Goal: Task Accomplishment & Management: Complete application form

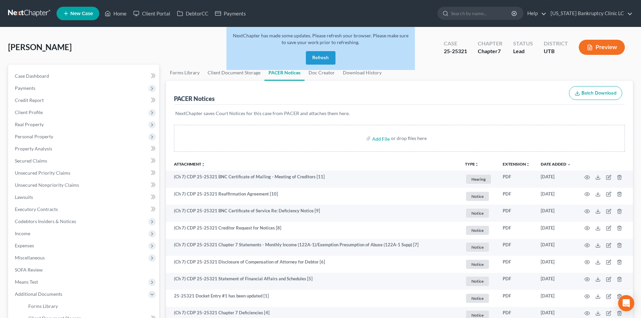
drag, startPoint x: 326, startPoint y: 57, endPoint x: 293, endPoint y: 147, distance: 95.6
click at [326, 57] on button "Refresh" at bounding box center [321, 57] width 30 height 13
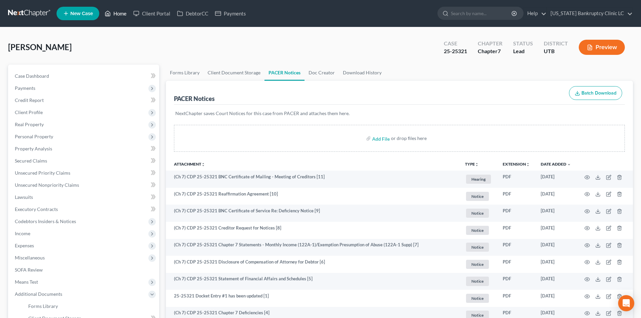
click at [118, 11] on link "Home" at bounding box center [115, 13] width 29 height 12
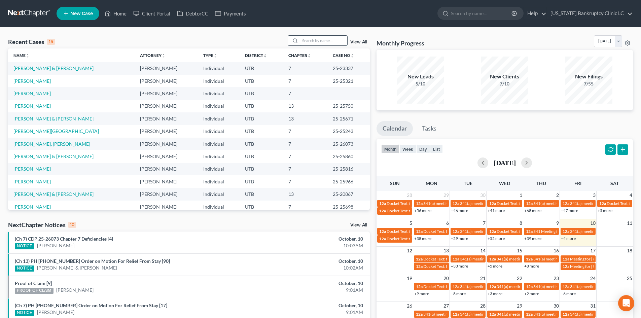
click at [316, 41] on input "search" at bounding box center [323, 41] width 47 height 10
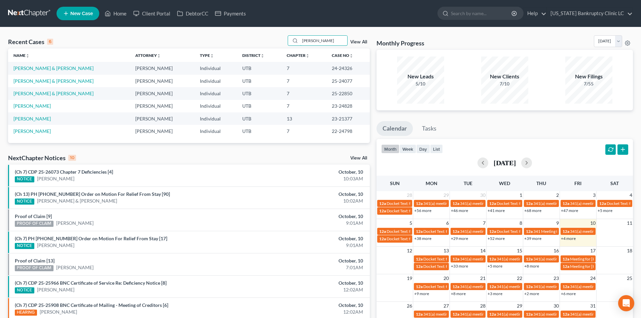
type input "[PERSON_NAME]"
click at [91, 18] on link "New Case" at bounding box center [78, 13] width 43 height 13
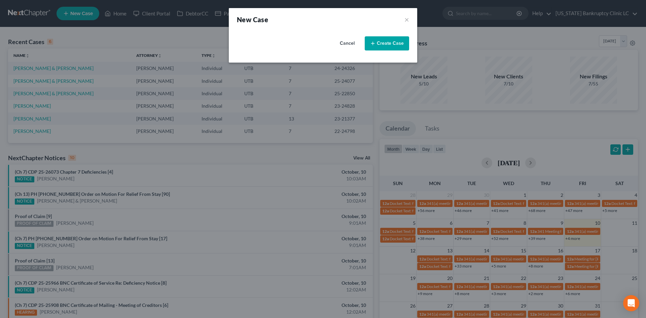
select select "81"
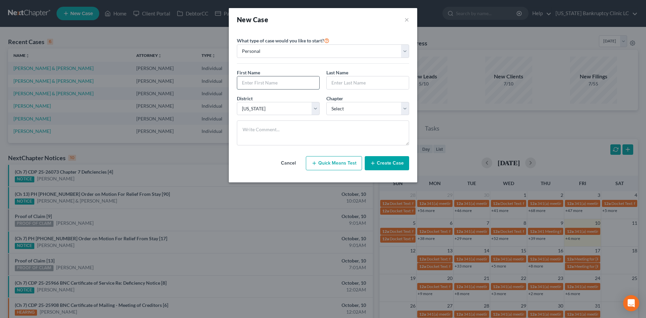
click at [284, 79] on input "text" at bounding box center [278, 82] width 82 height 13
type input "[PERSON_NAME]"
click at [349, 104] on select "Select 7 11 12 13" at bounding box center [368, 108] width 83 height 13
select select "0"
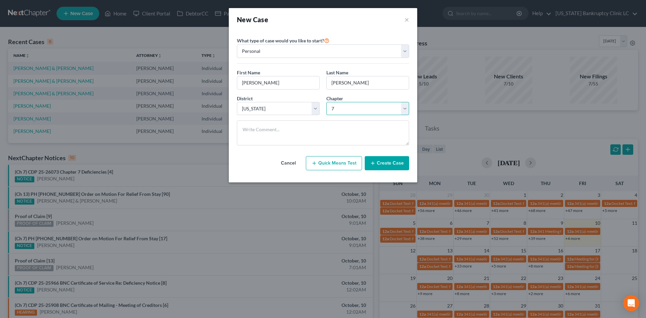
click at [327, 102] on select "Select 7 11 12 13" at bounding box center [368, 108] width 83 height 13
click at [397, 164] on button "Create Case" at bounding box center [387, 163] width 44 height 14
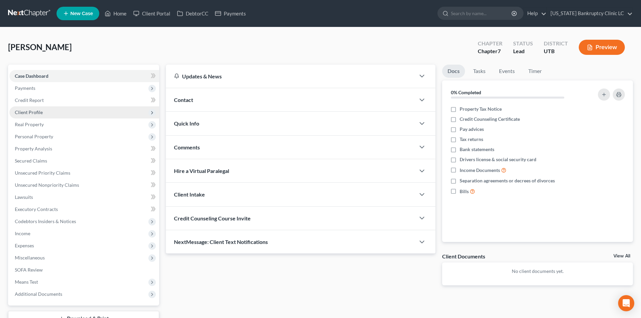
click at [30, 112] on span "Client Profile" at bounding box center [29, 112] width 28 height 6
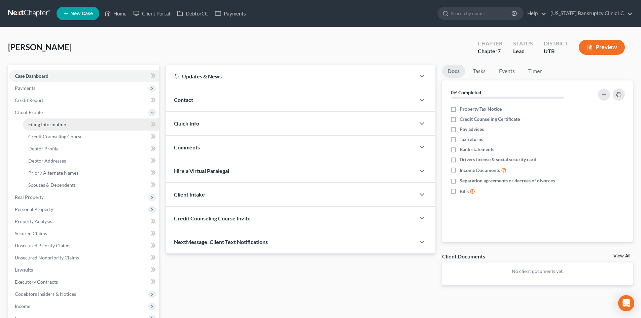
click at [60, 123] on span "Filing Information" at bounding box center [47, 125] width 38 height 6
select select "1"
select select "0"
select select "81"
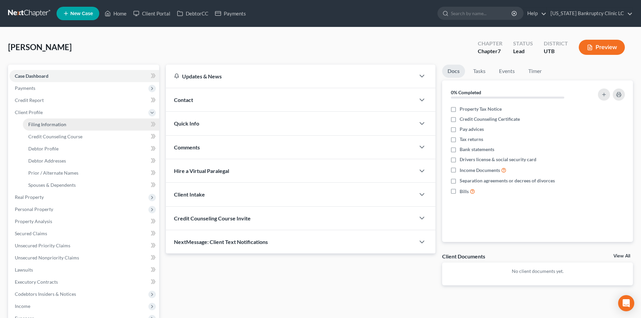
select select "46"
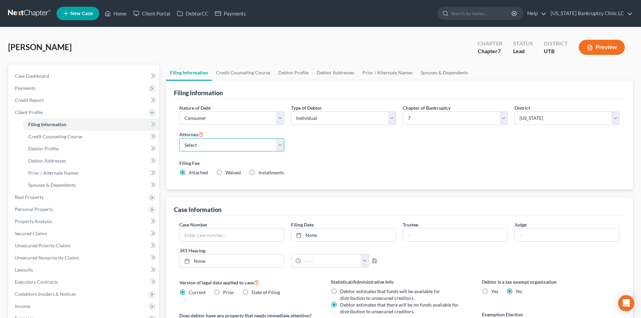
click at [217, 147] on select "Select [PERSON_NAME] - UTB [PERSON_NAME] - UT" at bounding box center [231, 144] width 105 height 13
select select "0"
click at [179, 138] on select "Select [PERSON_NAME] - UTB [PERSON_NAME] - UT" at bounding box center [231, 144] width 105 height 13
click at [366, 159] on div "Filing Fee Attached Waived Waived Installments Installments" at bounding box center [399, 169] width 447 height 25
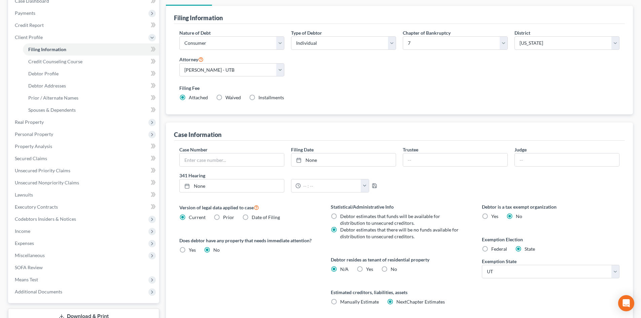
scroll to position [126, 0]
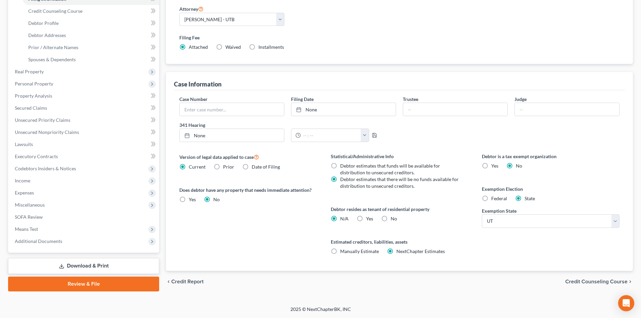
click at [371, 217] on span "Yes" at bounding box center [369, 219] width 7 height 6
click at [371, 217] on input "Yes Yes" at bounding box center [371, 217] width 4 height 4
radio input "true"
radio input "false"
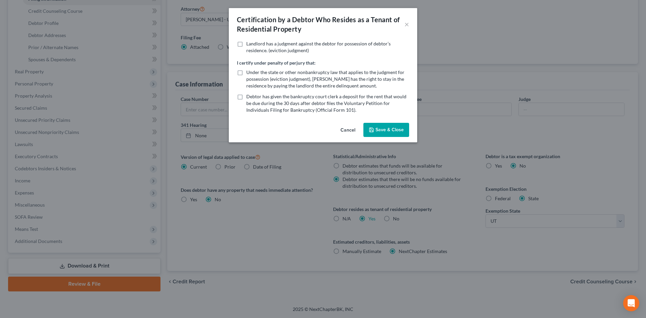
click at [394, 131] on button "Save & Close" at bounding box center [387, 130] width 46 height 14
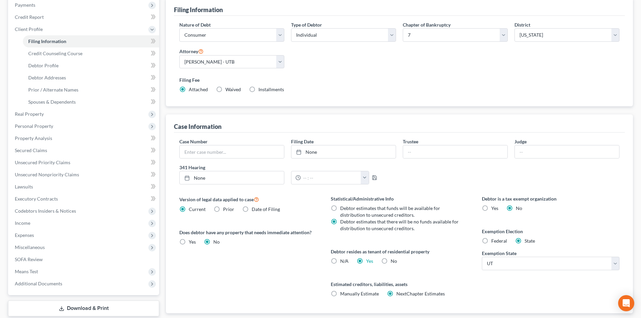
scroll to position [25, 0]
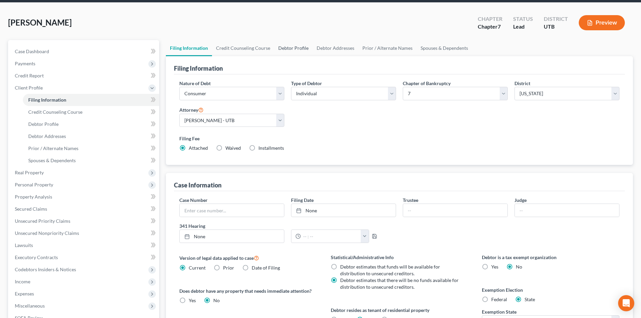
click at [286, 47] on link "Debtor Profile" at bounding box center [293, 48] width 38 height 16
select select "0"
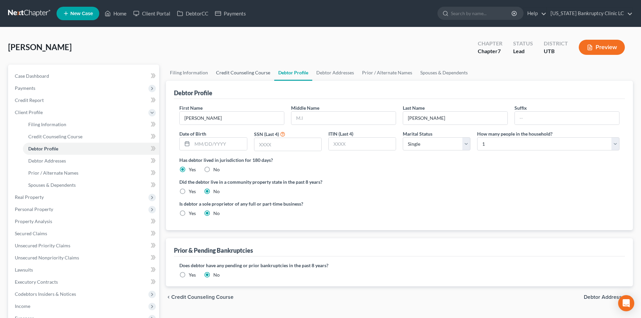
click at [236, 69] on link "Credit Counseling Course" at bounding box center [243, 73] width 62 height 16
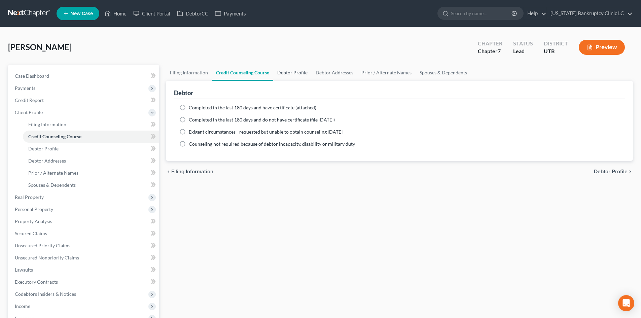
click at [301, 75] on link "Debtor Profile" at bounding box center [292, 73] width 38 height 16
select select "0"
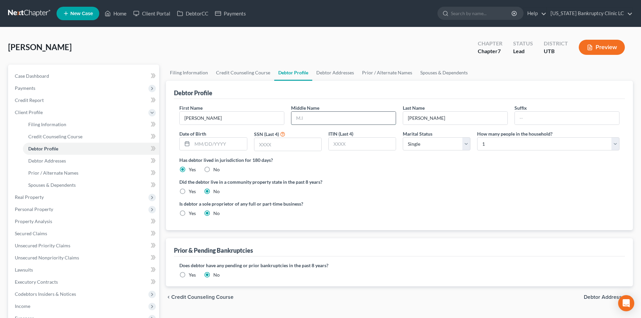
click at [322, 123] on input "text" at bounding box center [344, 118] width 104 height 13
click at [355, 122] on input "text" at bounding box center [344, 118] width 104 height 13
type input "B"
click at [444, 120] on input "[PERSON_NAME]" at bounding box center [455, 118] width 104 height 13
click at [238, 148] on input "text" at bounding box center [219, 144] width 55 height 13
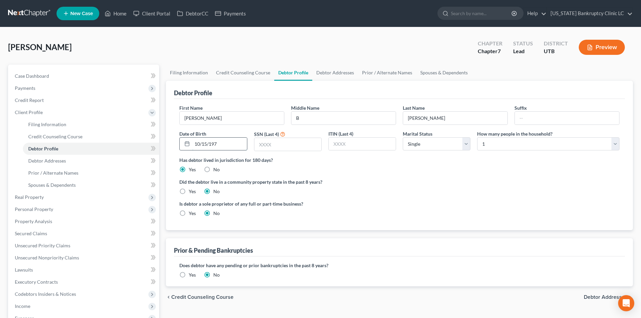
click at [242, 144] on input "10/15/197" at bounding box center [219, 144] width 55 height 13
type input "[DATE]"
click at [293, 143] on input "text" at bounding box center [287, 144] width 67 height 13
type input "4821"
click at [435, 144] on select "Select Single Married Separated Divorced Widowed" at bounding box center [437, 143] width 68 height 13
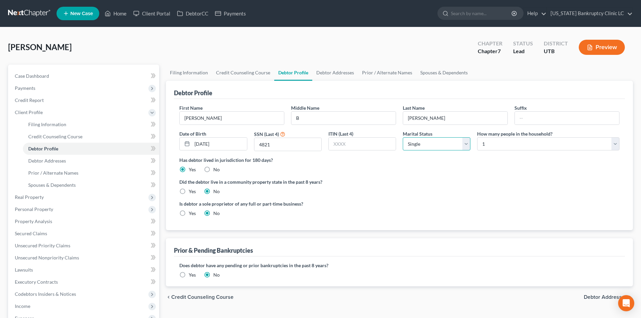
select select "3"
click at [403, 137] on select "Select Single Married Separated Divorced Widowed" at bounding box center [437, 143] width 68 height 13
click at [492, 188] on div "Did the debtor live in a community property state in the past 8 years? Yes No" at bounding box center [399, 186] width 440 height 16
click at [332, 69] on link "Debtor Addresses" at bounding box center [335, 73] width 46 height 16
select select "0"
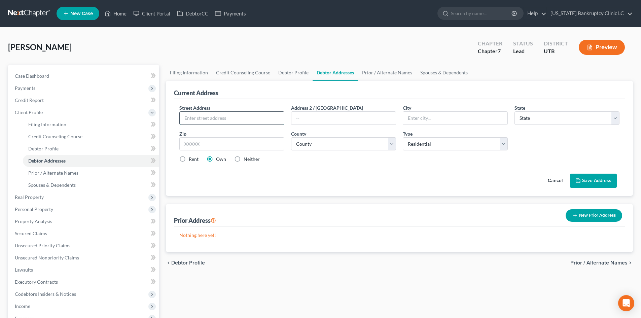
drag, startPoint x: 210, startPoint y: 116, endPoint x: 220, endPoint y: 117, distance: 10.5
click at [210, 116] on input "text" at bounding box center [232, 118] width 104 height 13
click at [252, 121] on input "text" at bounding box center [232, 118] width 104 height 13
click at [279, 133] on div "Zip *" at bounding box center [232, 140] width 112 height 21
click at [255, 121] on input "text" at bounding box center [232, 118] width 104 height 13
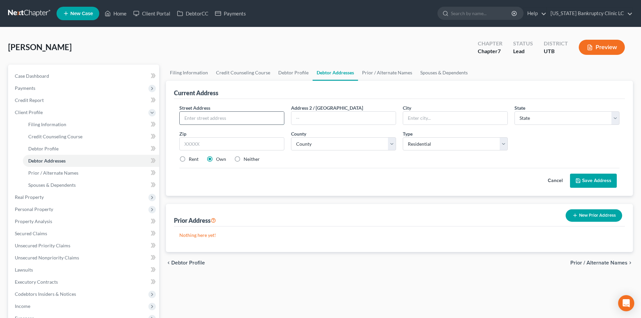
click at [262, 118] on input "text" at bounding box center [232, 118] width 104 height 13
click at [259, 135] on div "Zip *" at bounding box center [232, 140] width 112 height 21
click at [263, 118] on input "text" at bounding box center [232, 118] width 104 height 13
click at [274, 134] on div "Zip *" at bounding box center [232, 140] width 112 height 21
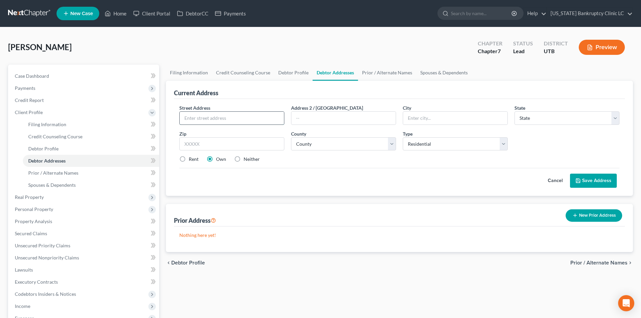
click at [269, 116] on input "text" at bounding box center [232, 118] width 104 height 13
type input "[STREET_ADDRESS]"
click at [260, 114] on input "[STREET_ADDRESS]" at bounding box center [232, 118] width 104 height 13
click at [259, 119] on input "[STREET_ADDRESS]" at bounding box center [232, 118] width 104 height 13
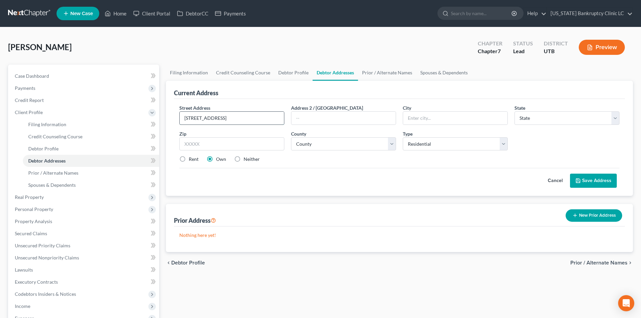
click at [259, 119] on input "[STREET_ADDRESS]" at bounding box center [232, 118] width 104 height 13
click at [260, 119] on input "text" at bounding box center [232, 118] width 104 height 13
click at [264, 119] on input "text" at bounding box center [232, 118] width 104 height 13
click at [273, 134] on div "Zip *" at bounding box center [232, 140] width 112 height 21
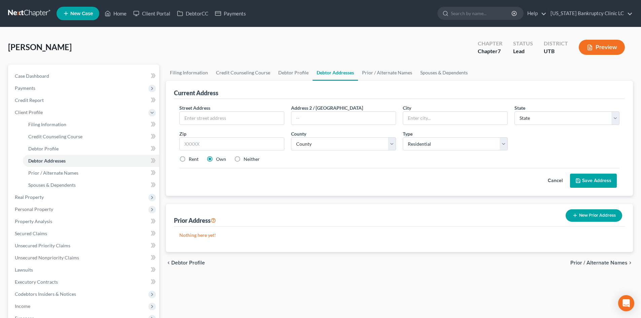
click at [273, 134] on div "Zip *" at bounding box center [232, 140] width 112 height 21
click at [264, 120] on input "text" at bounding box center [232, 118] width 104 height 13
click at [242, 122] on input "text" at bounding box center [232, 118] width 104 height 13
type input "[STREET_ADDRESS][PERSON_NAME]"
click at [343, 126] on div "Street Address * [STREET_ADDRESS][PERSON_NAME] Address [GEOGRAPHIC_DATA] * Stat…" at bounding box center [399, 136] width 447 height 64
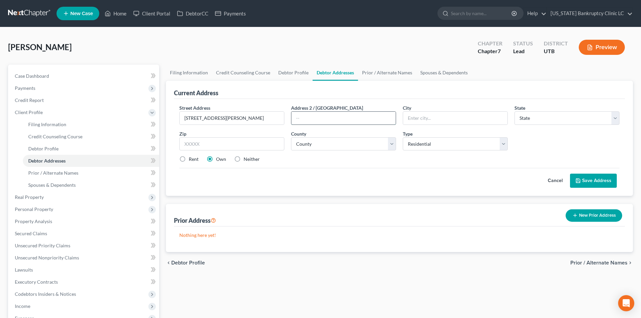
click at [342, 124] on input "text" at bounding box center [344, 118] width 104 height 13
click at [342, 123] on input "text" at bounding box center [344, 118] width 104 height 13
type input "310"
click at [216, 143] on input "text" at bounding box center [231, 143] width 105 height 13
type input "84088"
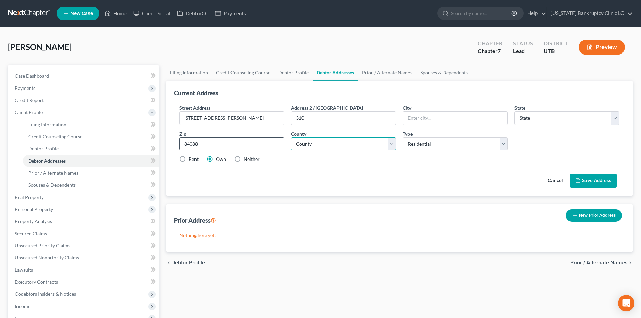
type input "West Jordan"
select select "46"
click at [322, 142] on select "County" at bounding box center [343, 143] width 105 height 13
select select "17"
click at [291, 137] on select "County [GEOGRAPHIC_DATA] [GEOGRAPHIC_DATA] [GEOGRAPHIC_DATA] [GEOGRAPHIC_DATA] …" at bounding box center [343, 143] width 105 height 13
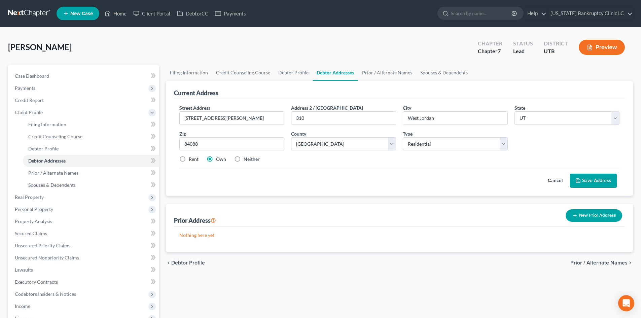
click at [189, 158] on label "Rent" at bounding box center [194, 159] width 10 height 7
click at [192, 158] on input "Rent" at bounding box center [194, 158] width 4 height 4
radio input "true"
click at [605, 176] on button "Save Address" at bounding box center [593, 181] width 47 height 14
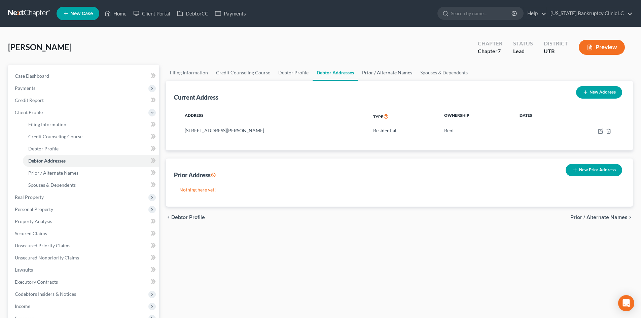
click at [389, 71] on link "Prior / Alternate Names" at bounding box center [387, 73] width 58 height 16
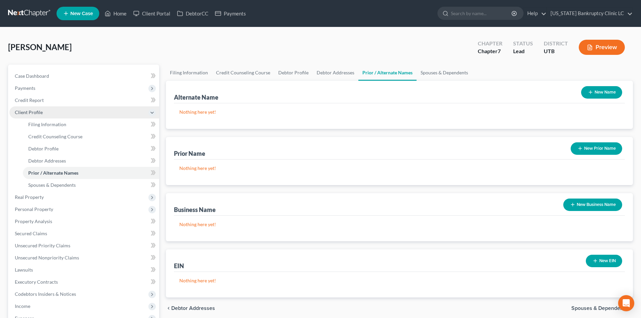
click at [59, 114] on span "Client Profile" at bounding box center [84, 112] width 150 height 12
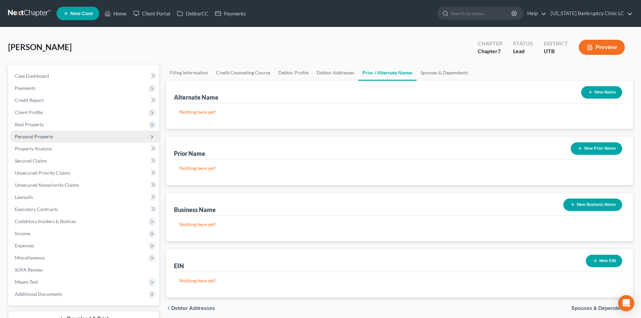
click at [52, 139] on span "Personal Property" at bounding box center [34, 137] width 38 height 6
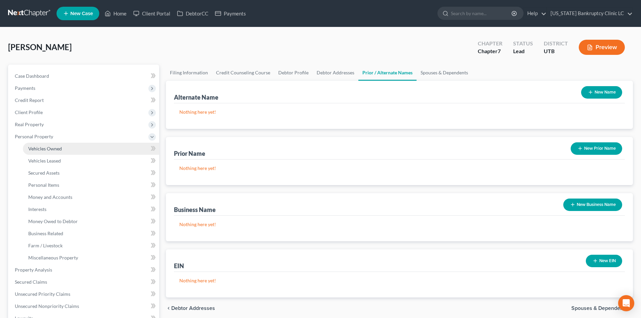
click at [53, 147] on span "Vehicles Owned" at bounding box center [45, 149] width 34 height 6
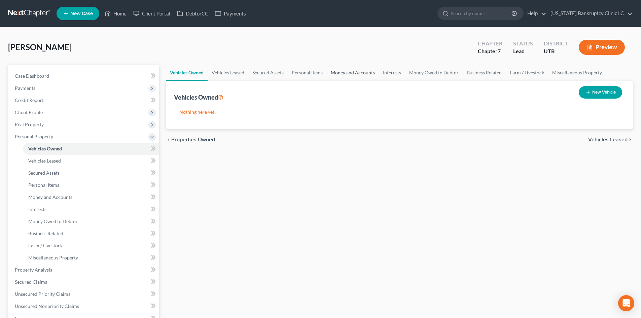
click at [344, 75] on link "Money and Accounts" at bounding box center [353, 73] width 52 height 16
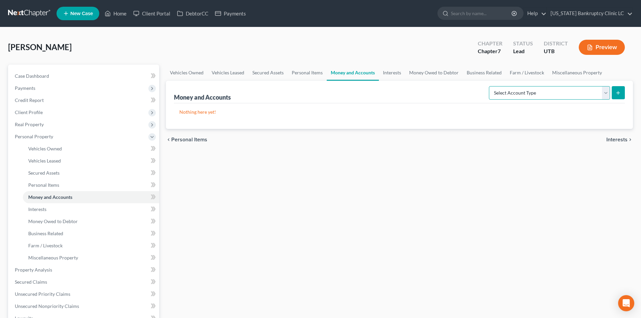
click at [550, 93] on select "Select Account Type Brokerage Cash on Hand Certificates of Deposit Checking Acc…" at bounding box center [549, 92] width 121 height 13
select select "checking"
click at [490, 86] on select "Select Account Type Brokerage Cash on Hand Certificates of Deposit Checking Acc…" at bounding box center [549, 92] width 121 height 13
click at [615, 96] on button "submit" at bounding box center [618, 92] width 13 height 13
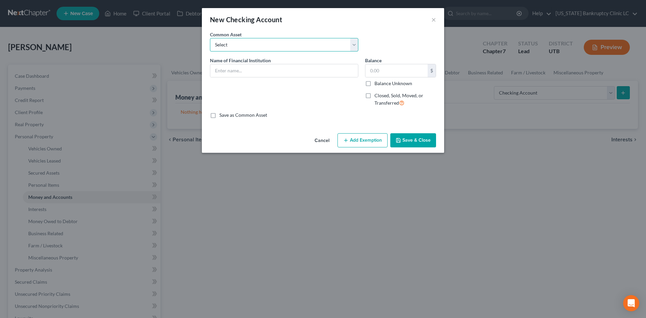
click at [262, 47] on select "Select US Bank [PERSON_NAME] [PERSON_NAME] Bank [US_STATE] Power Credit Union C…" at bounding box center [284, 44] width 148 height 13
click at [245, 65] on input "text" at bounding box center [284, 70] width 148 height 13
type input "Bank of America #9223"
click at [412, 140] on button "Save & Close" at bounding box center [413, 140] width 46 height 14
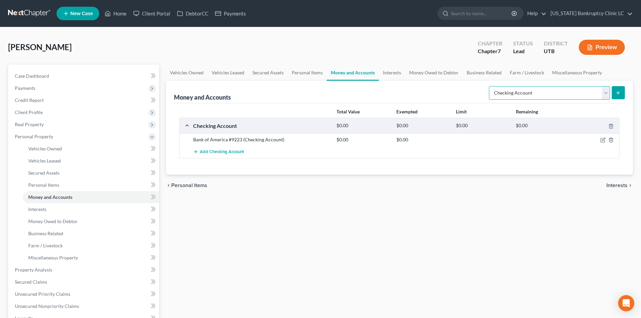
click at [537, 93] on select "Select Account Type Brokerage Cash on Hand Certificates of Deposit Checking Acc…" at bounding box center [549, 92] width 121 height 13
select select "savings"
click at [490, 86] on select "Select Account Type Brokerage Cash on Hand Certificates of Deposit Checking Acc…" at bounding box center [549, 92] width 121 height 13
click at [621, 97] on button "submit" at bounding box center [618, 92] width 13 height 13
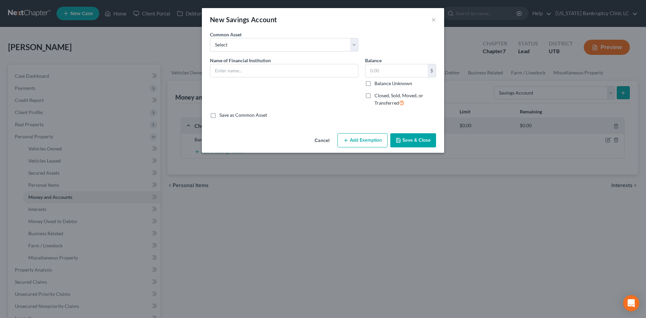
click at [231, 78] on div "Name of Financial Institution *" at bounding box center [284, 84] width 155 height 55
click at [232, 71] on input "text" at bounding box center [284, 70] width 148 height 13
type input "Bank of America #5430"
click at [410, 145] on button "Save & Close" at bounding box center [413, 140] width 46 height 14
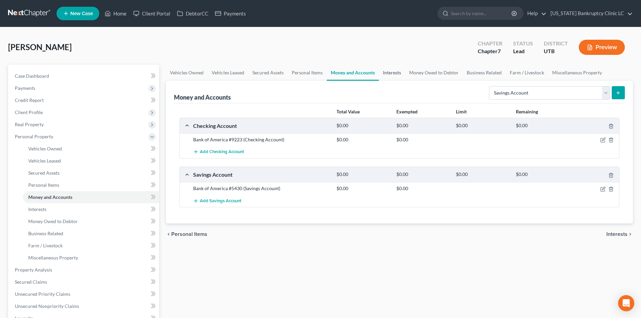
click at [390, 74] on link "Interests" at bounding box center [392, 73] width 26 height 16
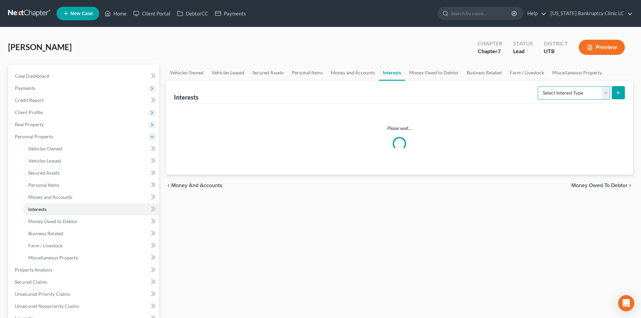
click at [591, 93] on select "Select Interest Type 401K Annuity Bond Education IRA Government Bond Government…" at bounding box center [574, 92] width 72 height 13
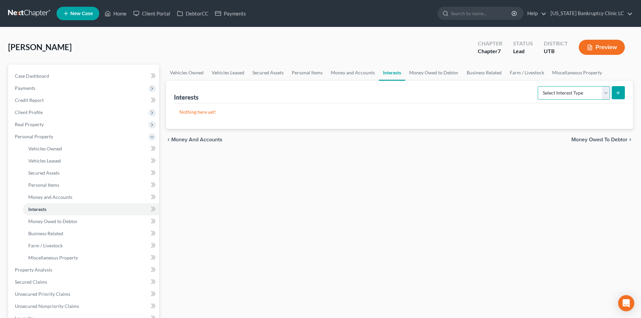
select select "401k"
click at [539, 86] on select "Select Interest Type 401K Annuity Bond Education IRA Government Bond Government…" at bounding box center [574, 92] width 72 height 13
click at [617, 92] on icon "submit" at bounding box center [618, 92] width 5 height 5
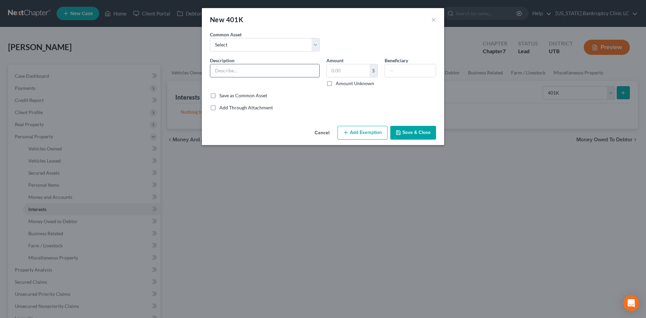
click at [269, 75] on input "text" at bounding box center [264, 70] width 109 height 13
type input "The Standard"
click at [334, 66] on input "text" at bounding box center [348, 70] width 43 height 13
type input "649"
click at [366, 138] on button "Add Exemption" at bounding box center [363, 133] width 50 height 14
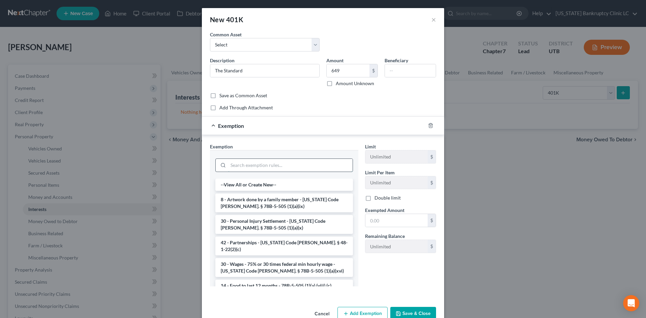
click at [271, 168] on input "search" at bounding box center [290, 165] width 125 height 13
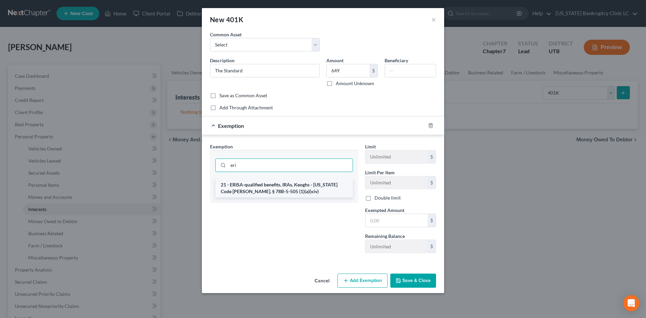
type input "eri"
click at [268, 184] on li "21 - ERISA-qualified benefits, IRAs, Keoghs - [US_STATE] Code [PERSON_NAME]. § …" at bounding box center [284, 188] width 138 height 19
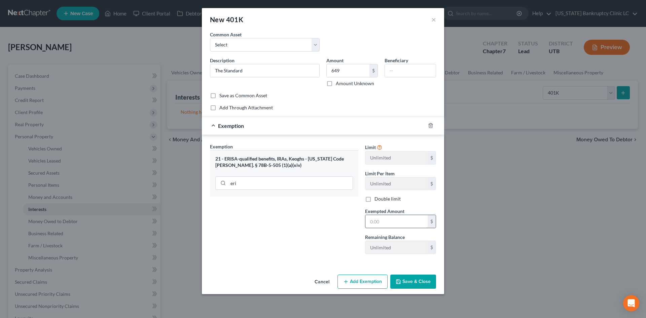
click at [380, 221] on input "text" at bounding box center [397, 221] width 62 height 13
type input "4"
type input "649"
click at [409, 286] on button "Save & Close" at bounding box center [413, 282] width 46 height 14
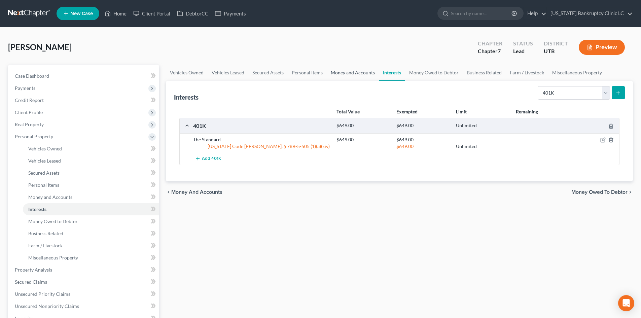
click at [342, 70] on link "Money and Accounts" at bounding box center [353, 73] width 52 height 16
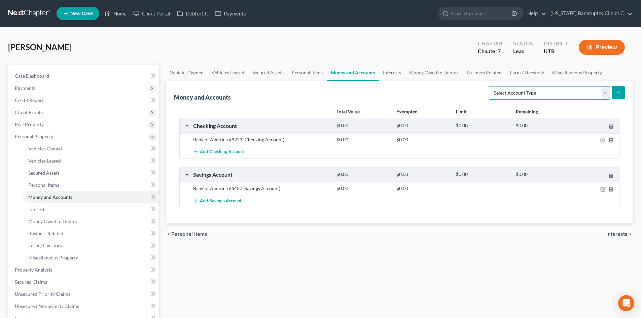
click at [556, 92] on select "Select Account Type Brokerage Cash on Hand Certificates of Deposit Checking Acc…" at bounding box center [549, 92] width 121 height 13
select select "other"
click at [490, 86] on select "Select Account Type Brokerage Cash on Hand Certificates of Deposit Checking Acc…" at bounding box center [549, 92] width 121 height 13
click at [623, 97] on button "submit" at bounding box center [618, 92] width 13 height 13
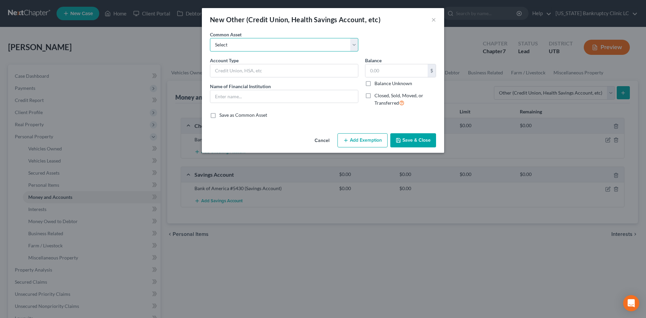
click at [248, 48] on select "Select Credit Union PayPal Prepaid Credit Union Digital currency HSA Health Sav…" at bounding box center [284, 44] width 148 height 13
click at [238, 67] on input "text" at bounding box center [284, 70] width 148 height 13
type input "Prepaid"
type input "Vault"
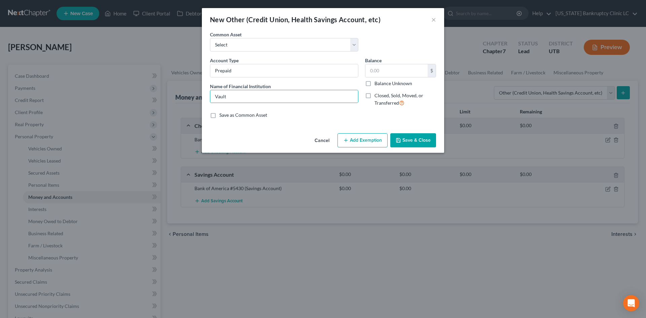
click at [406, 142] on button "Save & Close" at bounding box center [413, 140] width 46 height 14
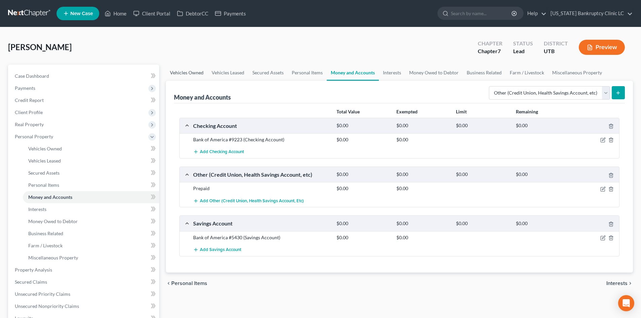
click at [192, 74] on link "Vehicles Owned" at bounding box center [187, 73] width 42 height 16
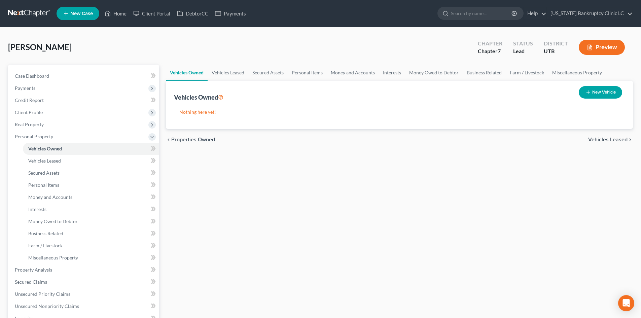
click at [607, 91] on button "New Vehicle" at bounding box center [600, 92] width 43 height 12
select select "0"
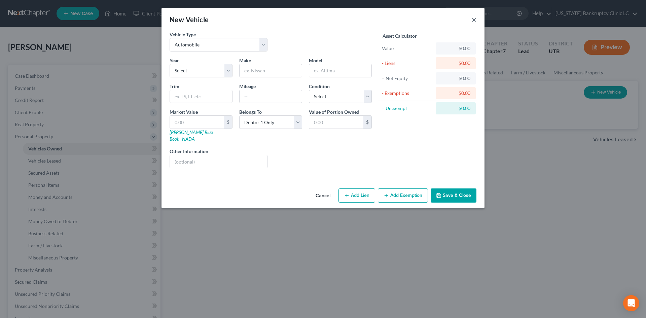
click at [473, 18] on button "×" at bounding box center [474, 19] width 5 height 8
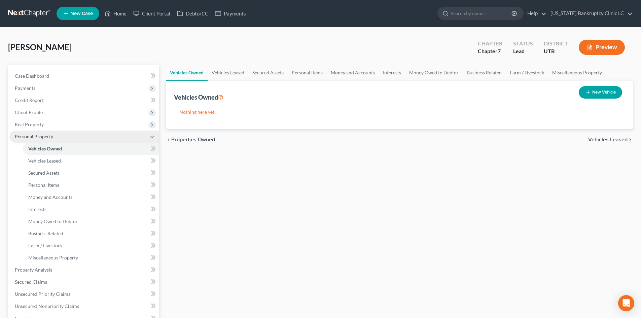
click at [63, 132] on span "Personal Property" at bounding box center [84, 137] width 150 height 12
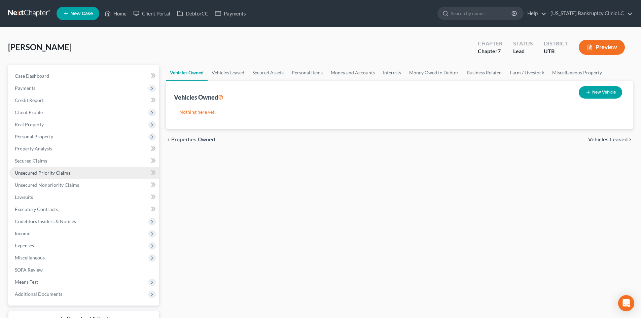
click at [58, 176] on link "Unsecured Priority Claims" at bounding box center [84, 173] width 150 height 12
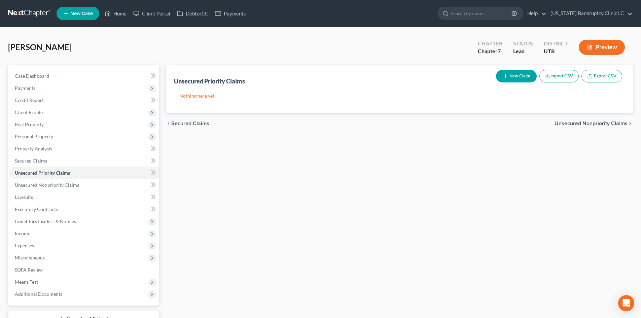
click at [514, 81] on button "New Claim" at bounding box center [516, 76] width 41 height 12
select select "0"
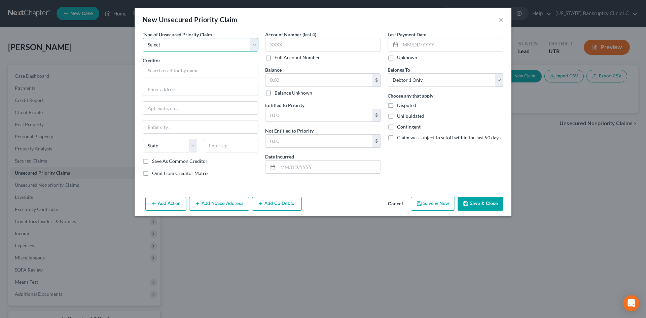
drag, startPoint x: 212, startPoint y: 47, endPoint x: 207, endPoint y: 51, distance: 6.5
click at [212, 47] on select "Select Taxes & Other Government Units Domestic Support Obligations Extensions o…" at bounding box center [201, 44] width 116 height 13
select select "0"
click at [143, 38] on select "Select Taxes & Other Government Units Domestic Support Obligations Extensions o…" at bounding box center [201, 44] width 116 height 13
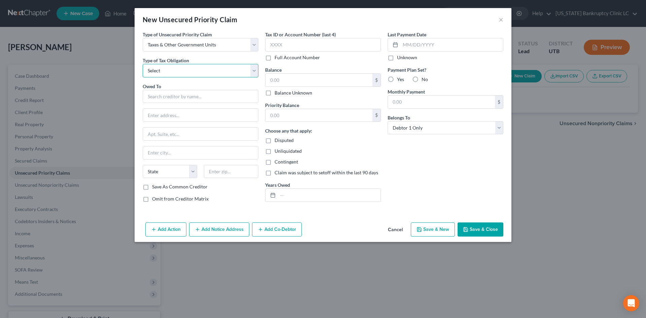
click at [182, 73] on select "Select Federal City State Franchise Tax Board Other" at bounding box center [201, 70] width 116 height 13
select select "0"
click at [143, 64] on select "Select Federal City State Franchise Tax Board Other" at bounding box center [201, 70] width 116 height 13
click at [176, 92] on input "text" at bounding box center [201, 96] width 116 height 13
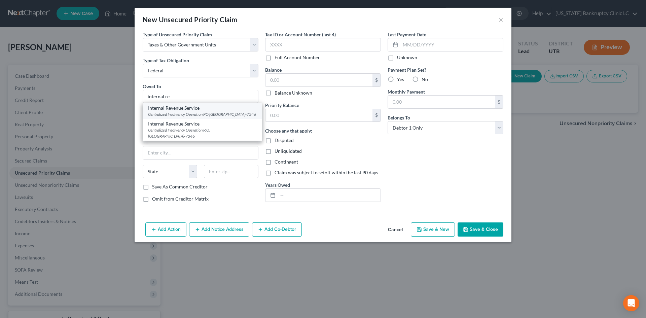
click at [184, 106] on div "Internal Revenue Service" at bounding box center [202, 108] width 108 height 7
type input "Internal Revenue Service"
type input "Centralized Insolvency Operation"
type input "PO Box 7346"
type input "[GEOGRAPHIC_DATA]"
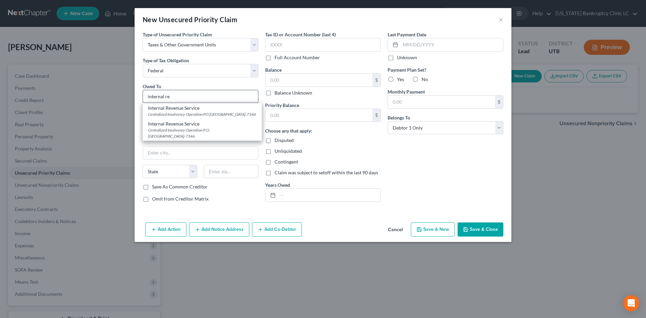
select select "39"
type input "19101-7346"
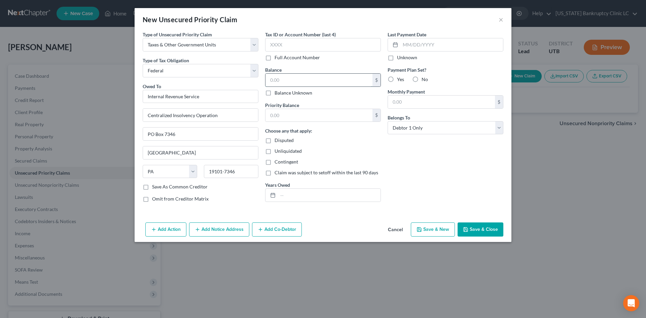
click at [296, 77] on input "text" at bounding box center [319, 80] width 107 height 13
type input "1,800"
click at [480, 228] on button "Save & Close" at bounding box center [481, 230] width 46 height 14
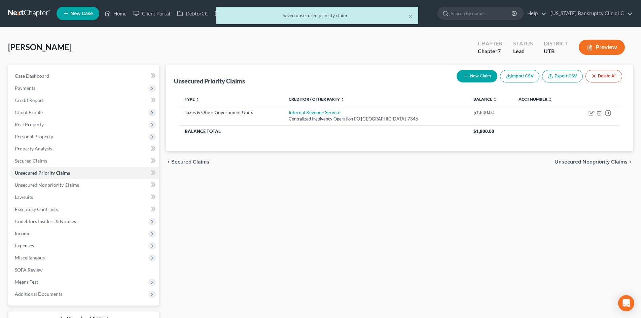
click at [479, 74] on button "New Claim" at bounding box center [477, 76] width 41 height 12
select select "0"
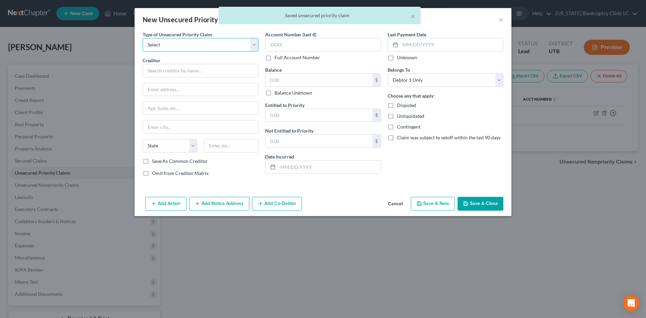
click at [175, 43] on select "Select Taxes & Other Government Units Domestic Support Obligations Extensions o…" at bounding box center [201, 44] width 116 height 13
select select "0"
click at [143, 38] on select "Select Taxes & Other Government Units Domestic Support Obligations Extensions o…" at bounding box center [201, 44] width 116 height 13
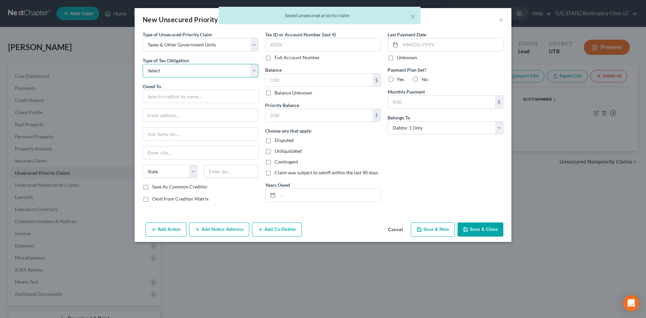
click at [158, 74] on select "Select Federal City State Franchise Tax Board Other" at bounding box center [201, 70] width 116 height 13
select select "2"
click at [143, 64] on select "Select Federal City State Franchise Tax Board Other" at bounding box center [201, 70] width 116 height 13
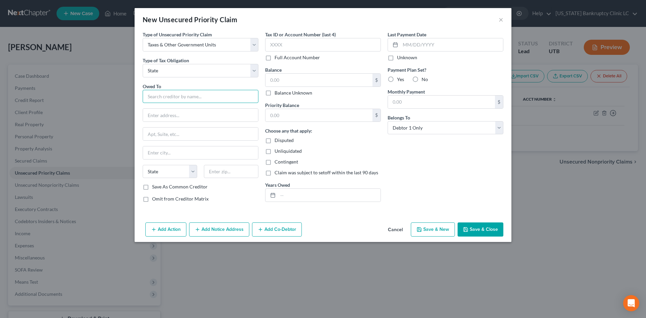
click at [167, 91] on input "text" at bounding box center [201, 96] width 116 height 13
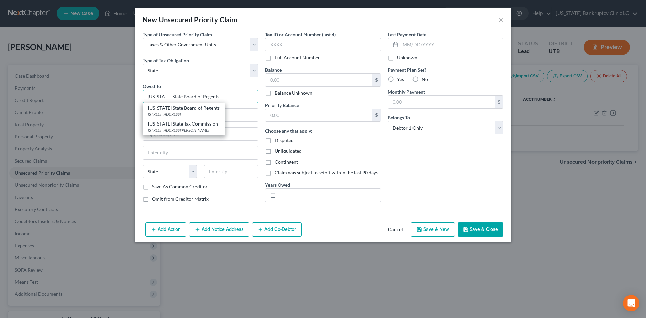
type input "[US_STATE] State Tax Commission"
type input "[STREET_ADDRESS]"
type input "Special Services Division, [PERSON_NAME]"
type input "[GEOGRAPHIC_DATA]"
select select "46"
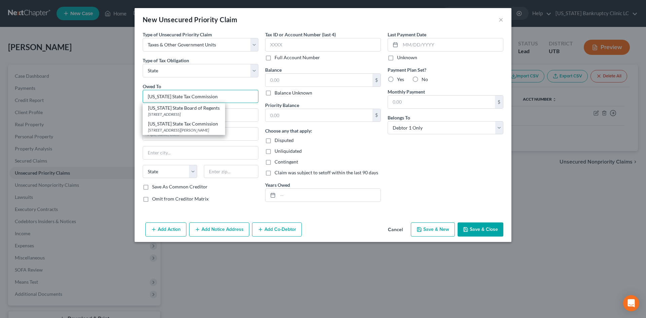
type input "84134"
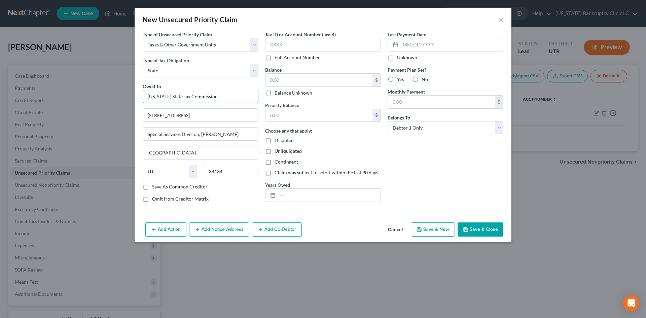
type input "[US_STATE] State Tax Commission"
click at [496, 230] on button "Save & Close" at bounding box center [481, 230] width 46 height 14
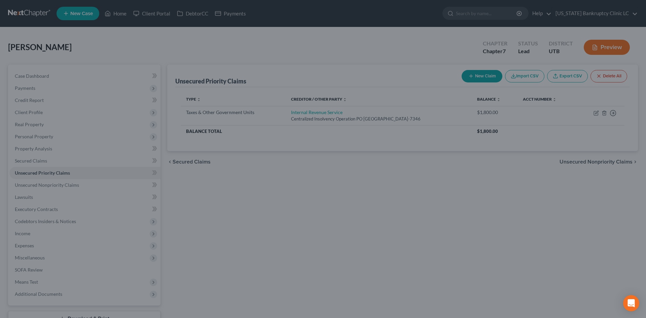
type input "0.00"
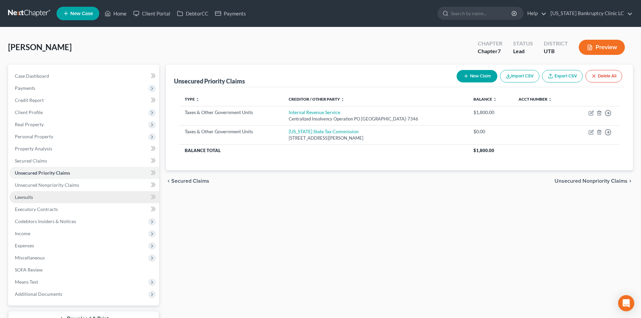
drag, startPoint x: 49, startPoint y: 202, endPoint x: 95, endPoint y: 194, distance: 46.5
click at [49, 202] on link "Lawsuits" at bounding box center [84, 197] width 150 height 12
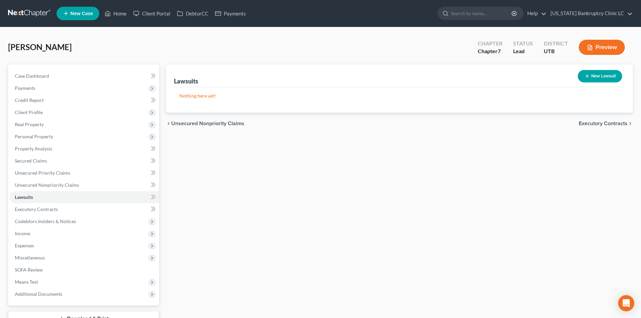
click at [605, 76] on button "New Lawsuit" at bounding box center [600, 76] width 44 height 12
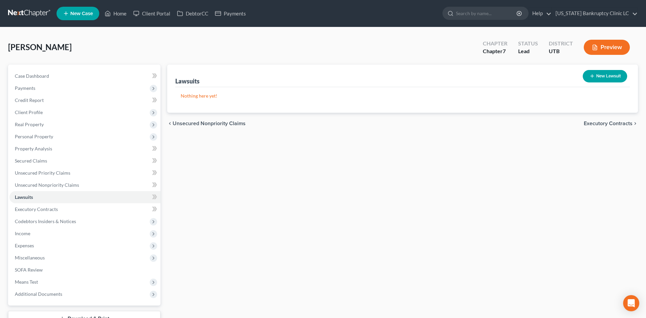
select select "0"
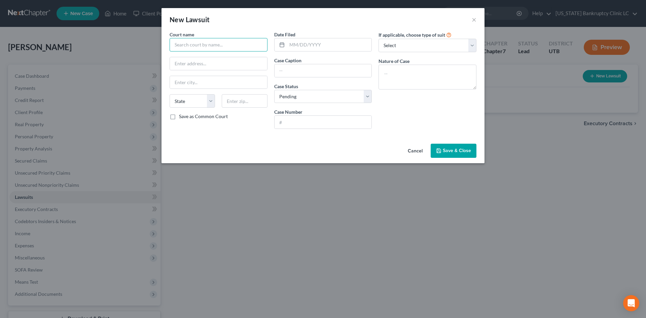
click at [212, 46] on input "text" at bounding box center [219, 44] width 98 height 13
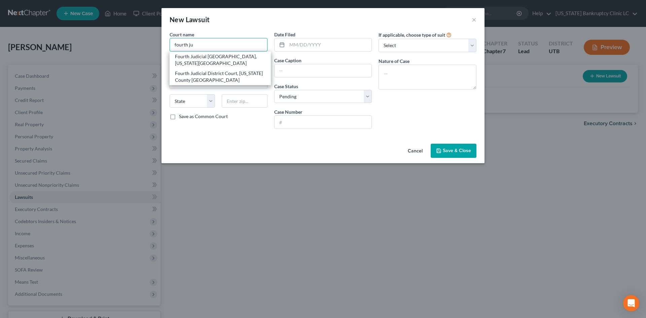
type input "Fourth Judicial [GEOGRAPHIC_DATA], [US_STATE][GEOGRAPHIC_DATA]"
type input "[STREET_ADDRESS]"
type input "Provo"
select select "46"
type input "84604"
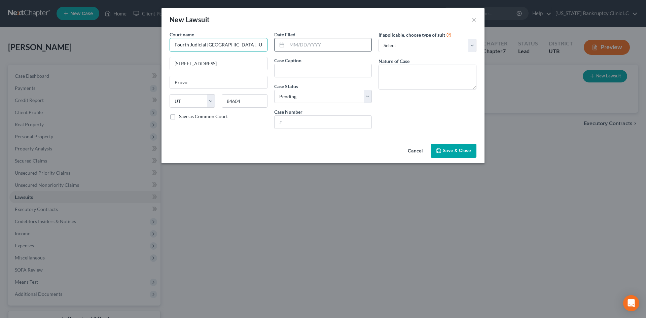
type input "Fourth Judicial [GEOGRAPHIC_DATA], [US_STATE][GEOGRAPHIC_DATA]"
click at [312, 46] on input "text" at bounding box center [329, 44] width 85 height 13
type input "[DATE]"
click at [308, 68] on input "text" at bounding box center [323, 70] width 97 height 13
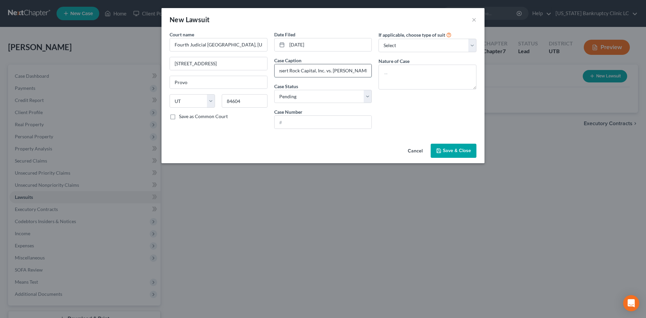
type input "Desert Rock Capital, Inc. vs. [PERSON_NAME]"
type input "209400083"
click at [424, 48] on select "Select Repossession Garnishment Foreclosure Attached, Seized, Or Levied Other" at bounding box center [428, 45] width 98 height 13
select select "4"
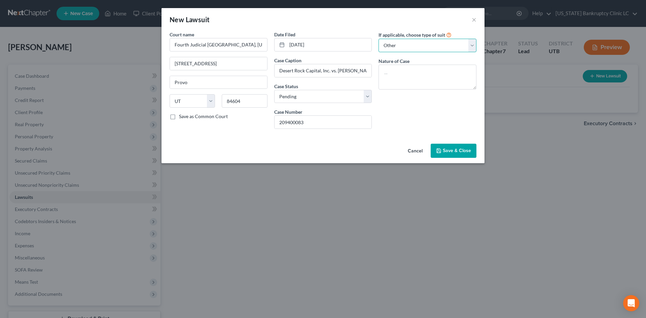
click at [379, 39] on select "Select Repossession Garnishment Foreclosure Attached, Seized, Or Levied Other" at bounding box center [428, 45] width 98 height 13
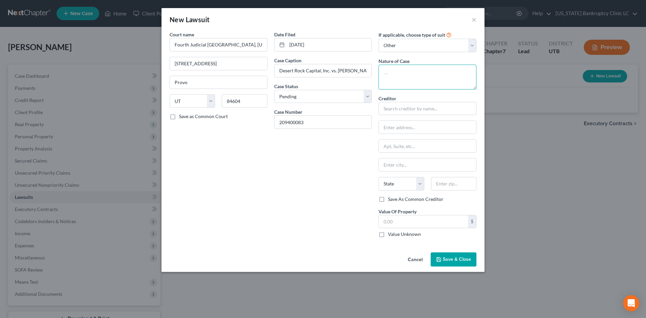
click at [417, 76] on textarea at bounding box center [428, 77] width 98 height 25
click at [412, 109] on input "text" at bounding box center [428, 108] width 98 height 13
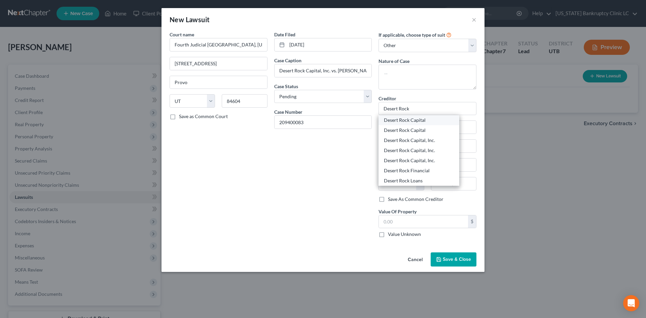
click at [422, 123] on div "Desert Rock Capital" at bounding box center [419, 120] width 70 height 7
type input "Desert Rock Capital"
type input "PO Box 911731"
type input "Saint [PERSON_NAME]"
select select "46"
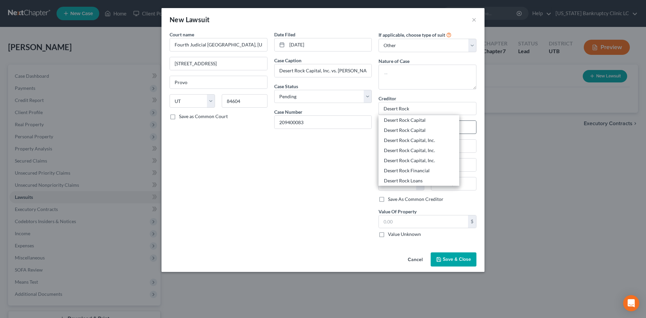
type input "84791"
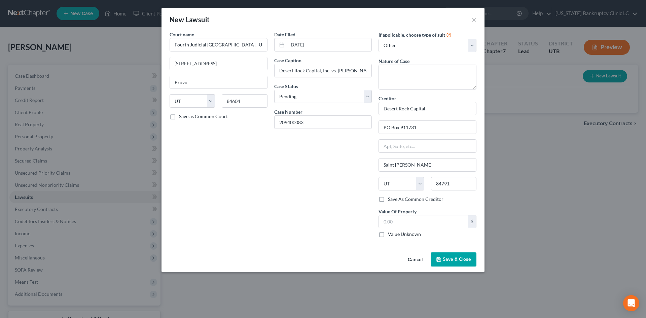
click at [456, 259] on span "Save & Close" at bounding box center [457, 260] width 28 height 6
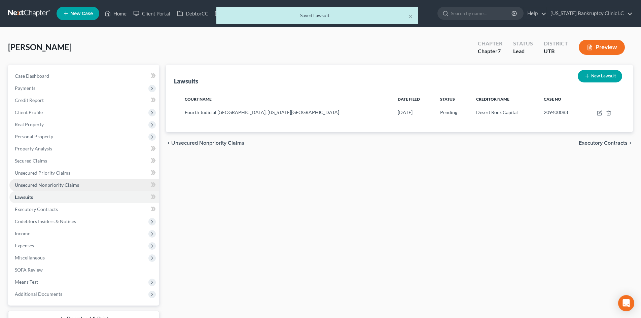
click at [59, 179] on link "Unsecured Nonpriority Claims" at bounding box center [84, 185] width 150 height 12
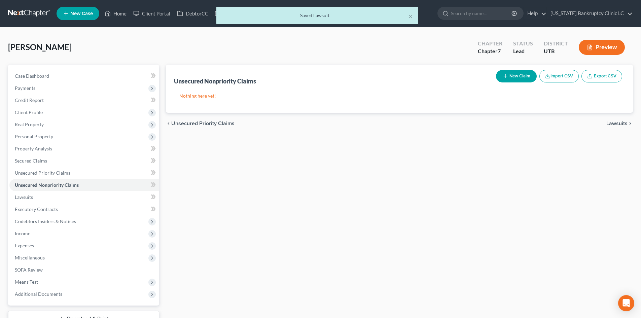
click at [506, 75] on icon "button" at bounding box center [505, 75] width 5 height 5
select select "0"
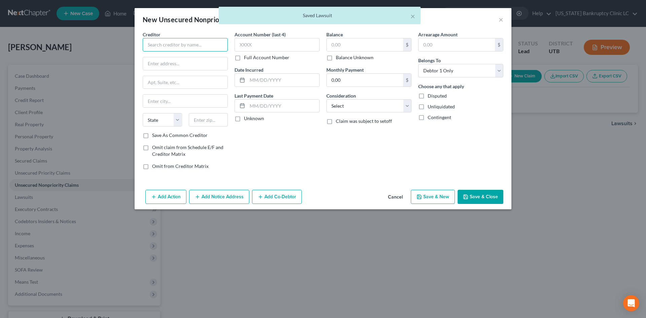
click at [199, 42] on input "text" at bounding box center [185, 44] width 85 height 13
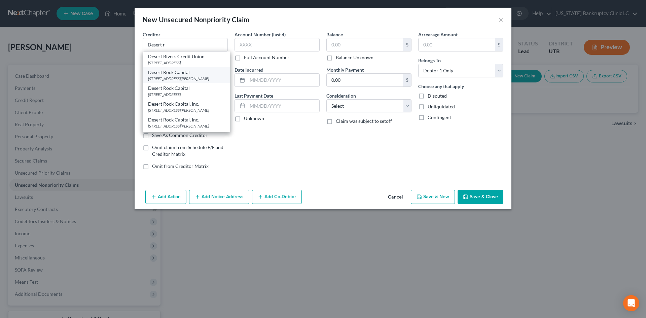
click at [197, 74] on div "Desert Rock Capital" at bounding box center [186, 72] width 77 height 7
type input "Desert Rock Capital"
type input "PO Box 911731"
type input "Saint [PERSON_NAME]"
select select "46"
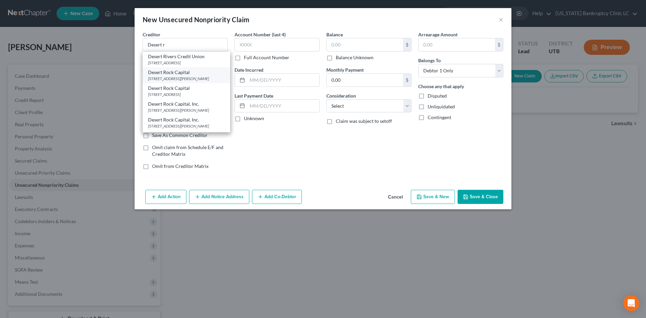
type input "84791"
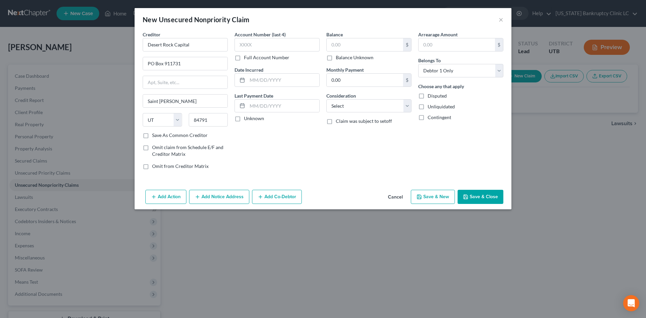
click at [438, 195] on button "Save & New" at bounding box center [433, 197] width 44 height 14
select select "0"
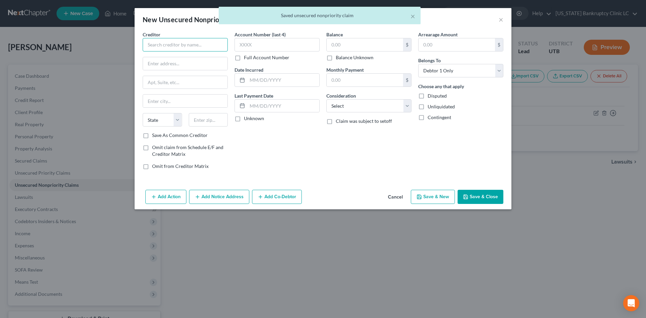
click at [191, 48] on input "text" at bounding box center [185, 44] width 85 height 13
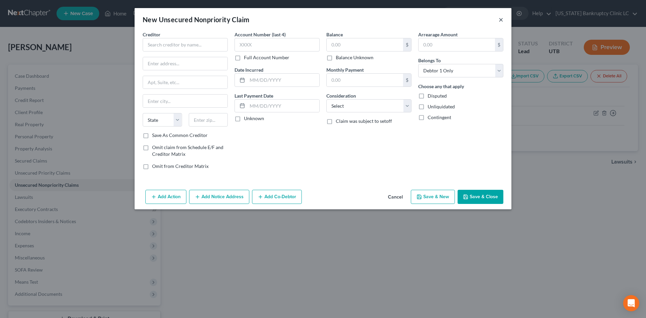
click at [501, 20] on button "×" at bounding box center [501, 19] width 5 height 8
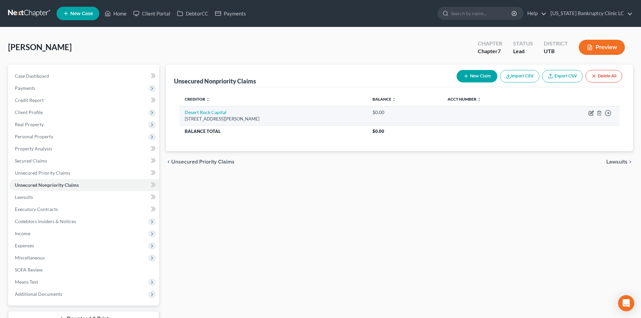
click at [592, 114] on icon "button" at bounding box center [591, 112] width 5 height 5
select select "46"
select select "0"
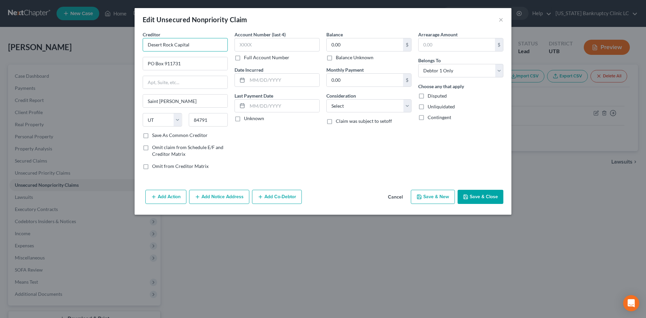
click at [193, 47] on input "Desert Rock Capital" at bounding box center [185, 44] width 85 height 13
type input "Desert Rock Capital, Inc."
type input "PO Box 3173"
click at [206, 118] on input "84791" at bounding box center [208, 119] width 39 height 13
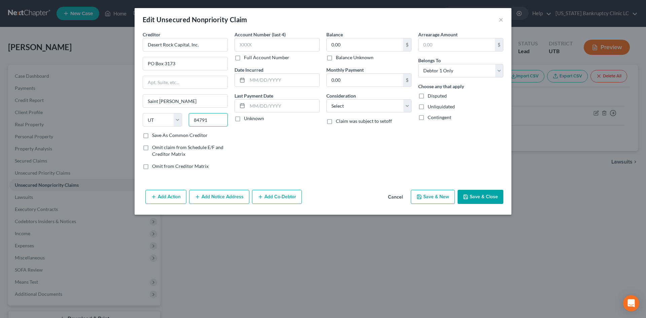
click at [206, 118] on input "84791" at bounding box center [208, 119] width 39 height 13
type input "84771"
click at [367, 160] on div "Balance 0.00 $ Balance Unknown Balance Undetermined 0.00 $ Balance Unknown Mont…" at bounding box center [369, 103] width 92 height 144
click at [191, 137] on label "Save As Common Creditor" at bounding box center [180, 135] width 56 height 7
click at [159, 136] on input "Save As Common Creditor" at bounding box center [157, 134] width 4 height 4
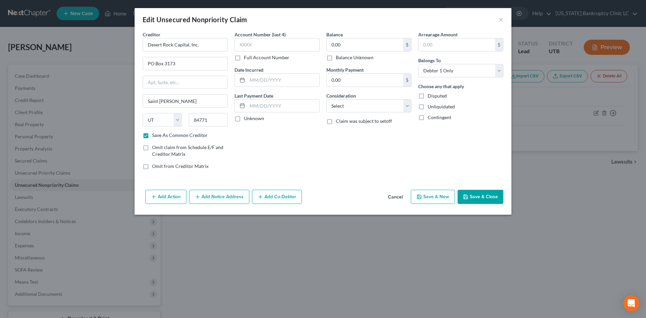
click at [441, 198] on button "Save & New" at bounding box center [433, 197] width 44 height 14
checkbox input "false"
select select "0"
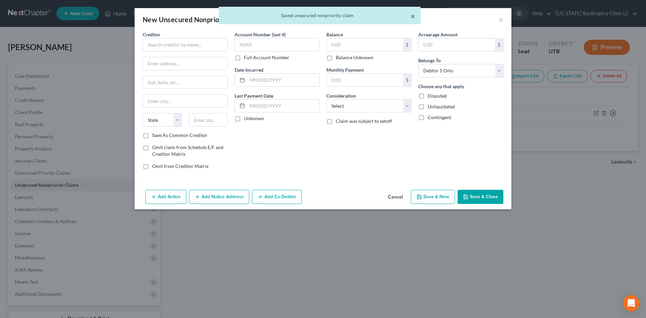
click at [414, 15] on button "×" at bounding box center [413, 16] width 5 height 8
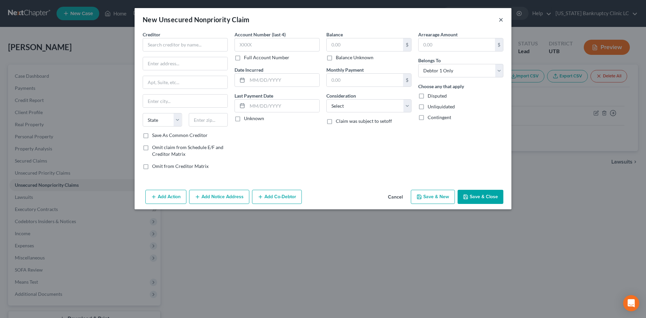
click at [500, 18] on button "×" at bounding box center [501, 19] width 5 height 8
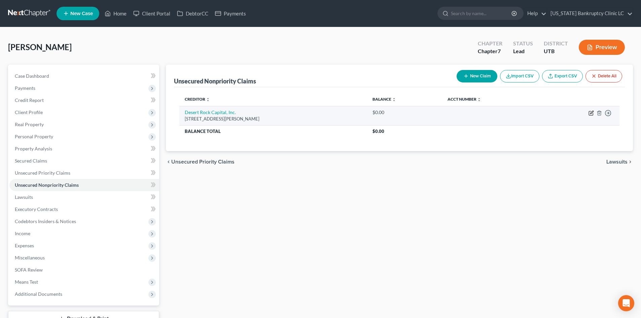
click at [592, 111] on icon "button" at bounding box center [591, 112] width 3 height 3
select select "46"
select select "0"
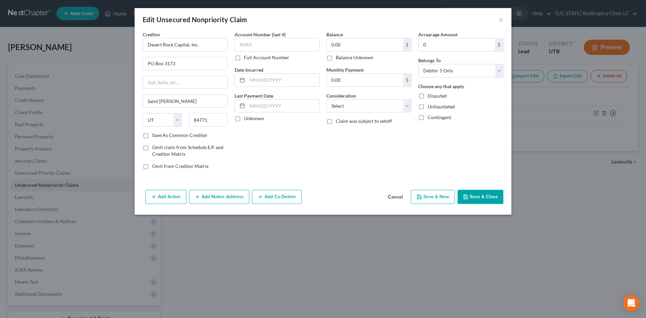
click at [205, 201] on button "Add Notice Address" at bounding box center [219, 197] width 60 height 14
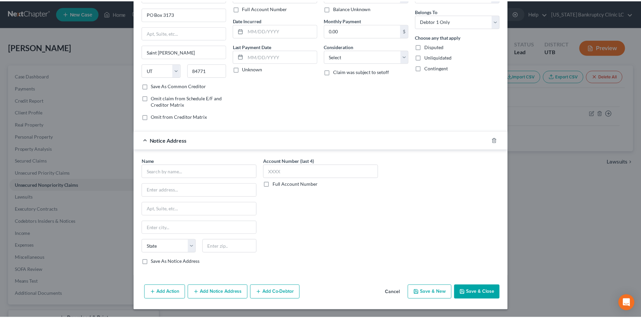
scroll to position [50, 0]
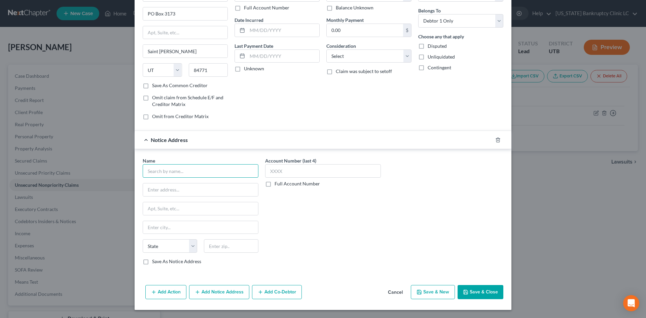
click at [169, 175] on input "text" at bounding box center [201, 170] width 116 height 13
click at [179, 193] on input "text" at bounding box center [200, 189] width 115 height 13
click at [180, 173] on input "[PERSON_NAME]" at bounding box center [201, 170] width 116 height 13
click at [175, 188] on div "[STREET_ADDRESS][PERSON_NAME]" at bounding box center [183, 189] width 70 height 6
type input "[PERSON_NAME], Esq"
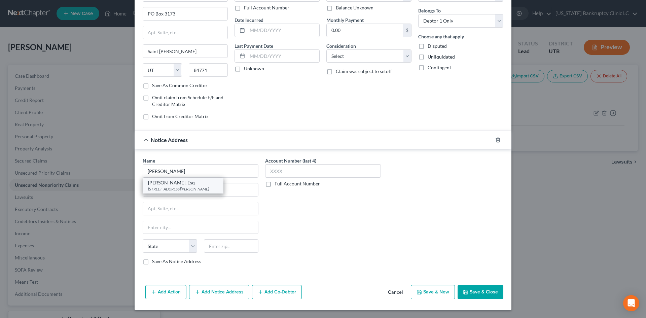
type input "PO Box 3173"
type input "Saint [PERSON_NAME]"
select select "46"
type input "84771"
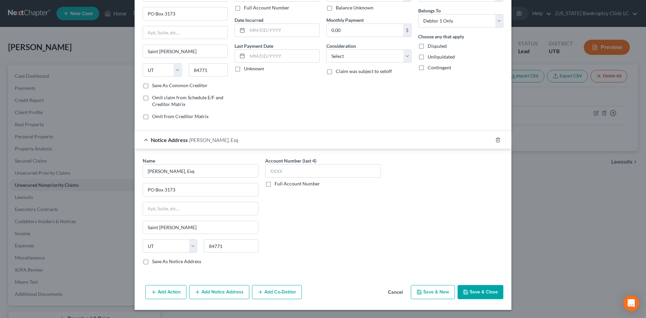
click at [476, 296] on button "Save & Close" at bounding box center [481, 292] width 46 height 14
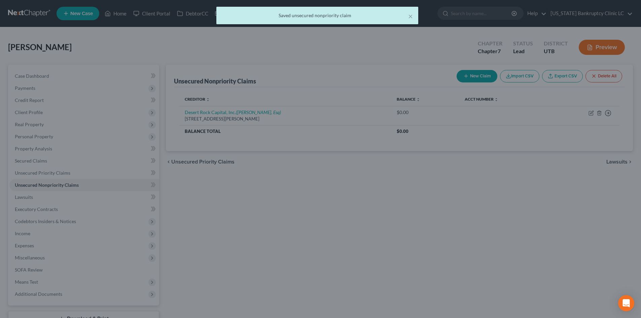
scroll to position [0, 0]
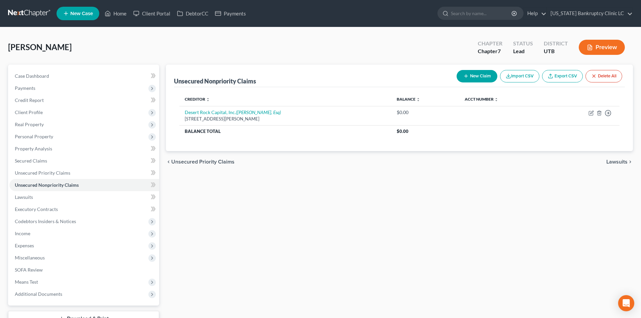
click at [465, 73] on button "New Claim" at bounding box center [477, 76] width 41 height 12
select select "0"
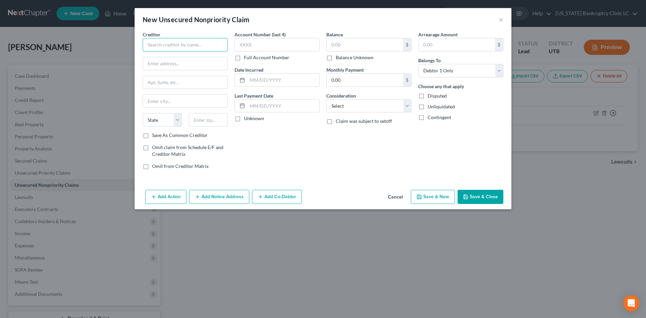
click at [193, 48] on input "text" at bounding box center [185, 44] width 85 height 13
type input "Asset Living"
paste input "[STREET_ADDRESS]"
type input "[STREET_ADDRESS]"
drag, startPoint x: 204, startPoint y: 120, endPoint x: 198, endPoint y: 82, distance: 38.5
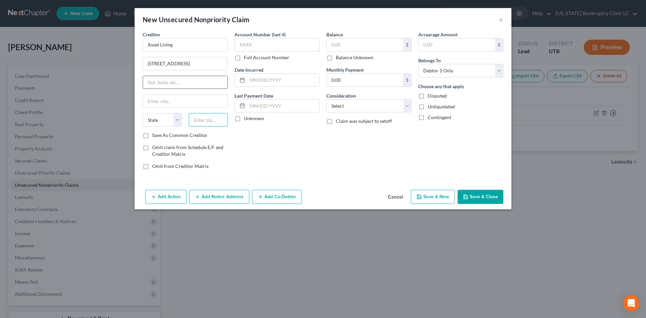
click at [204, 120] on input "text" at bounding box center [208, 119] width 39 height 13
paste input "77024"
type input "77024"
type input "[GEOGRAPHIC_DATA]"
select select "45"
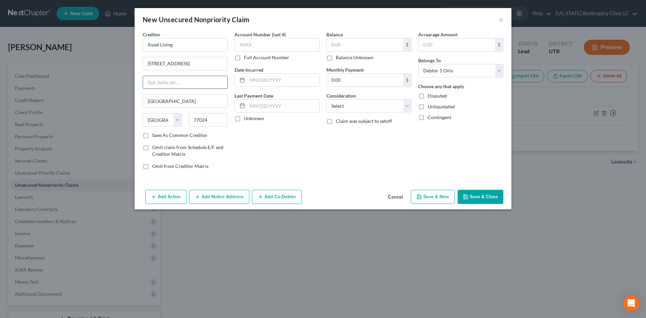
click at [195, 83] on input "text" at bounding box center [185, 82] width 84 height 13
paste input "Floor 14"
type input "Floor 14"
click at [194, 136] on label "Save As Common Creditor" at bounding box center [180, 135] width 56 height 7
click at [159, 136] on input "Save As Common Creditor" at bounding box center [157, 134] width 4 height 4
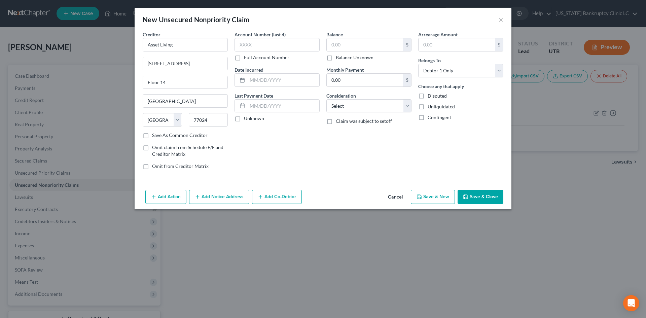
checkbox input "true"
click at [354, 39] on input "text" at bounding box center [365, 44] width 76 height 13
type input "5,697.16"
click at [486, 202] on button "Save & Close" at bounding box center [481, 197] width 46 height 14
checkbox input "false"
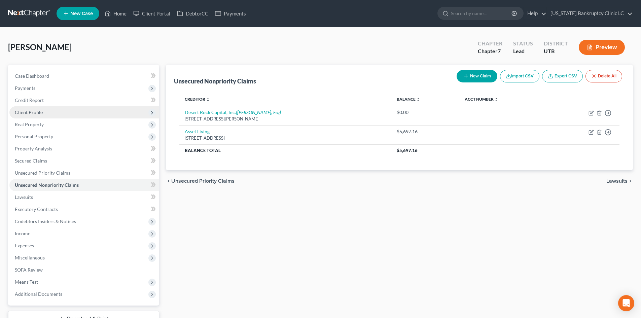
click at [50, 112] on span "Client Profile" at bounding box center [84, 112] width 150 height 12
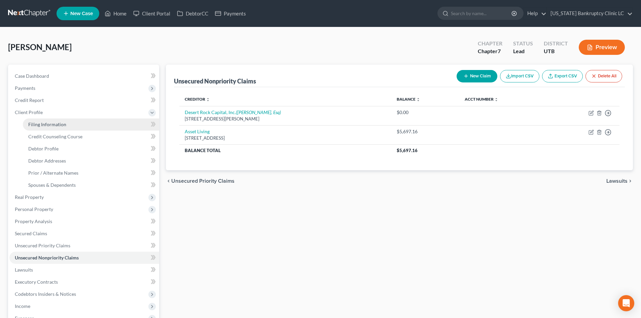
click at [64, 123] on span "Filing Information" at bounding box center [47, 125] width 38 height 6
select select "1"
select select "0"
select select "81"
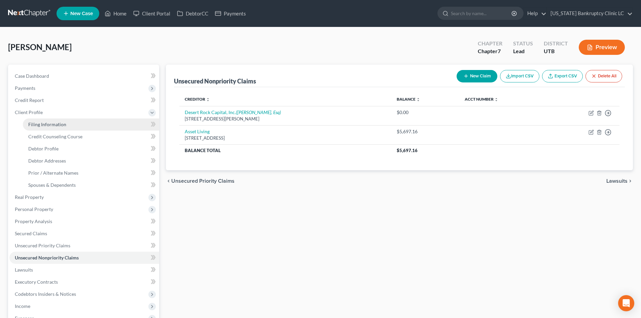
select select "0"
select select "46"
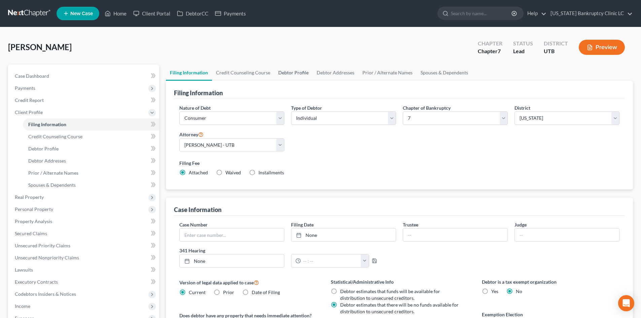
click at [293, 71] on link "Debtor Profile" at bounding box center [293, 73] width 38 height 16
select select "3"
select select "0"
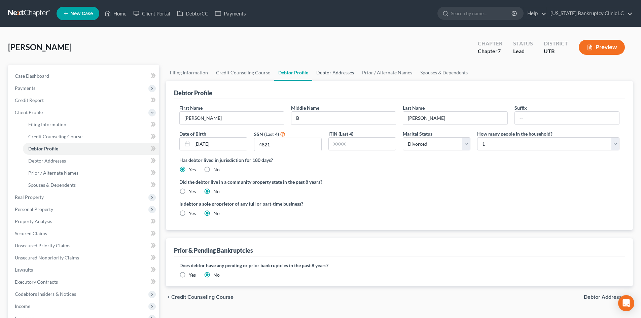
click at [331, 72] on link "Debtor Addresses" at bounding box center [335, 73] width 46 height 16
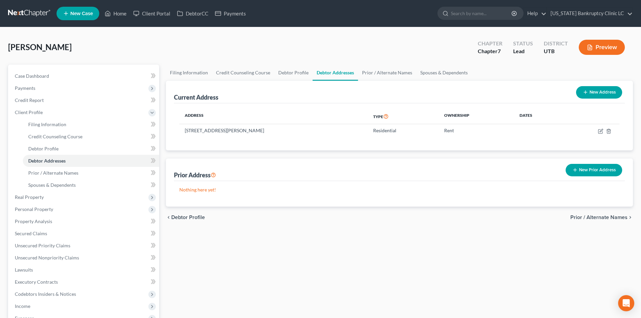
click at [606, 171] on button "New Prior Address" at bounding box center [594, 170] width 57 height 12
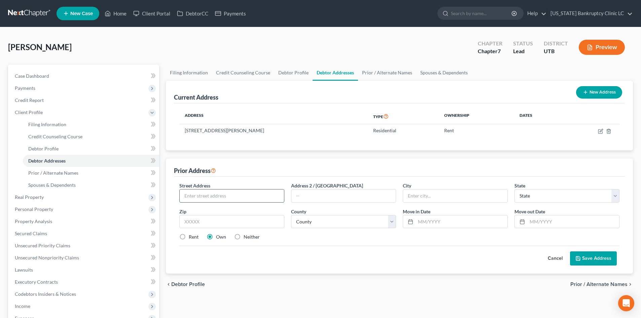
click at [214, 198] on input "text" at bounding box center [232, 196] width 104 height 13
type input "[STREET_ADDRESS]"
type input "370"
click at [203, 217] on input "text" at bounding box center [231, 221] width 105 height 13
type input "84088"
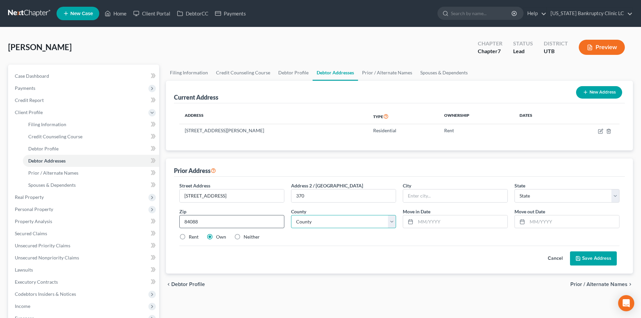
type input "West Jordan"
select select "46"
click at [199, 232] on div "Street Address * [STREET_ADDRESS] * [GEOGRAPHIC_DATA] * State [US_STATE] AK AR …" at bounding box center [399, 214] width 447 height 64
click at [189, 235] on label "Rent" at bounding box center [194, 237] width 10 height 7
click at [192, 235] on input "Rent" at bounding box center [194, 236] width 4 height 4
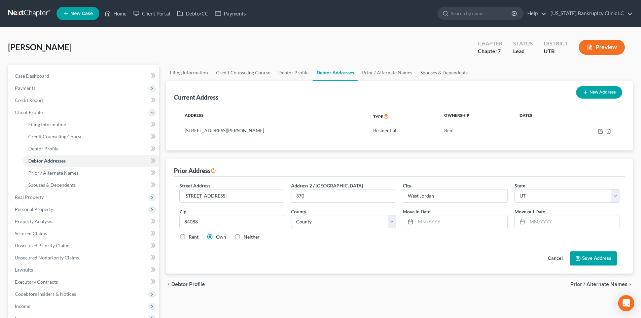
radio input "true"
click at [326, 220] on select "County [GEOGRAPHIC_DATA] [GEOGRAPHIC_DATA] [GEOGRAPHIC_DATA] [GEOGRAPHIC_DATA] …" at bounding box center [343, 221] width 105 height 13
select select "17"
click at [291, 215] on select "County [GEOGRAPHIC_DATA] [GEOGRAPHIC_DATA] [GEOGRAPHIC_DATA] [GEOGRAPHIC_DATA] …" at bounding box center [343, 221] width 105 height 13
click at [440, 221] on input "text" at bounding box center [462, 221] width 92 height 13
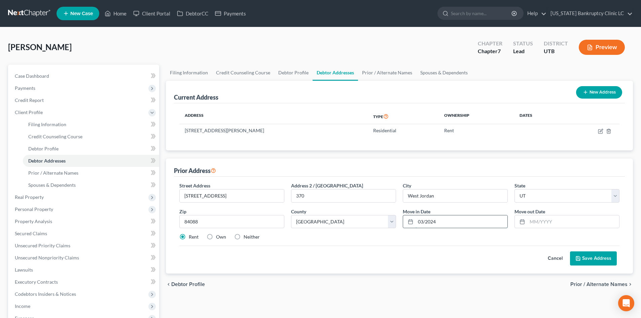
type input "03/2024"
type input "02/2025"
click at [587, 265] on button "Save Address" at bounding box center [593, 258] width 47 height 14
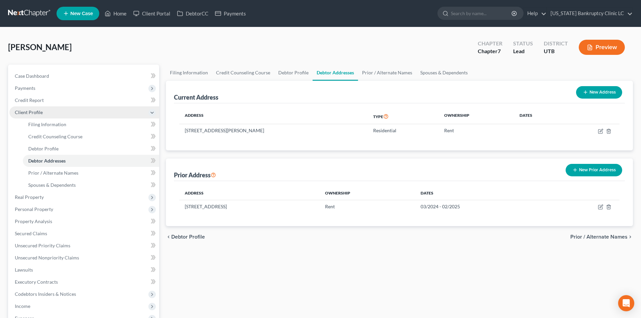
click at [53, 113] on span "Client Profile" at bounding box center [84, 112] width 150 height 12
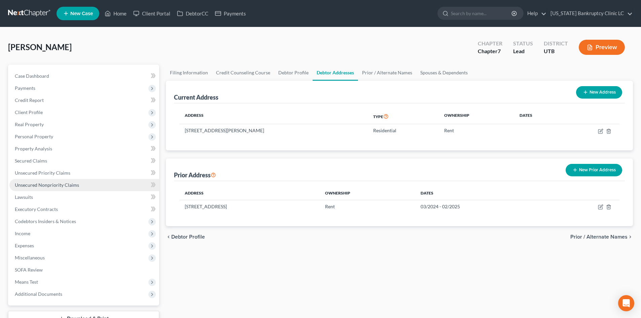
click at [50, 183] on span "Unsecured Nonpriority Claims" at bounding box center [47, 185] width 64 height 6
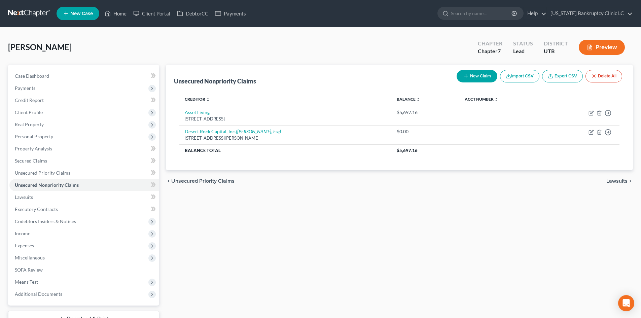
click at [479, 79] on button "New Claim" at bounding box center [477, 76] width 41 height 12
select select "0"
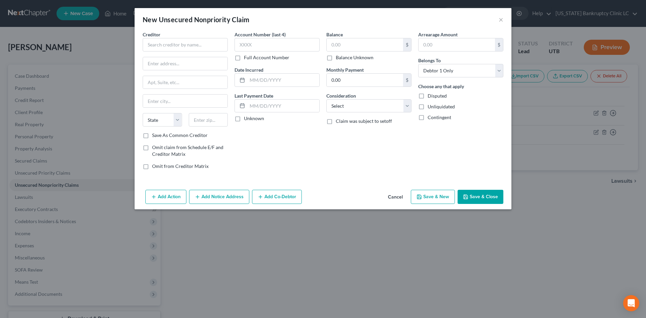
click at [193, 53] on div "Creditor * State [US_STATE] AK AR AZ CA CO [GEOGRAPHIC_DATA] DE DC [GEOGRAPHIC_…" at bounding box center [185, 81] width 85 height 101
click at [192, 47] on input "text" at bounding box center [185, 44] width 85 height 13
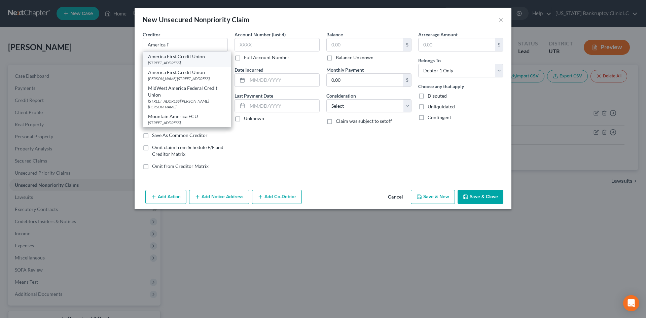
click at [187, 60] on div "[STREET_ADDRESS]" at bounding box center [187, 63] width 78 height 6
type input "America First Credit Union"
type input "PO Box 9199"
type input "[PERSON_NAME]"
select select "46"
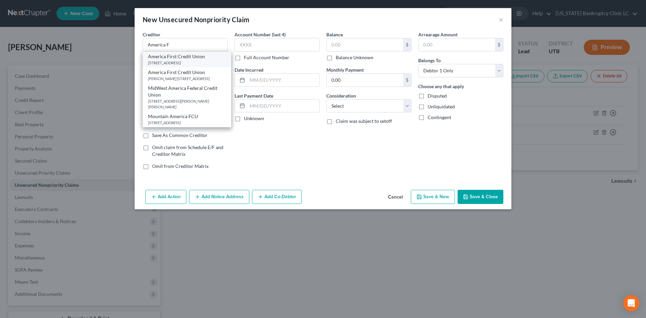
type input "84409"
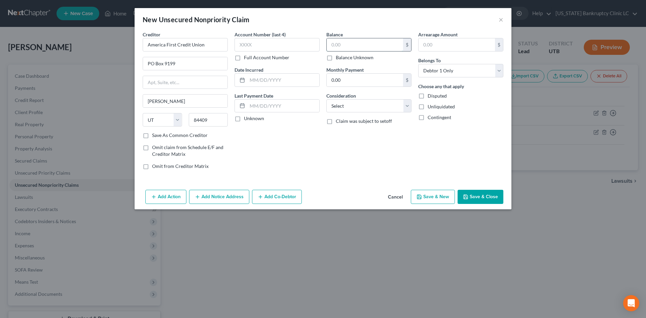
click at [339, 41] on input "text" at bounding box center [365, 44] width 76 height 13
type input "1,700"
click at [435, 197] on button "Save & New" at bounding box center [433, 197] width 44 height 14
select select "0"
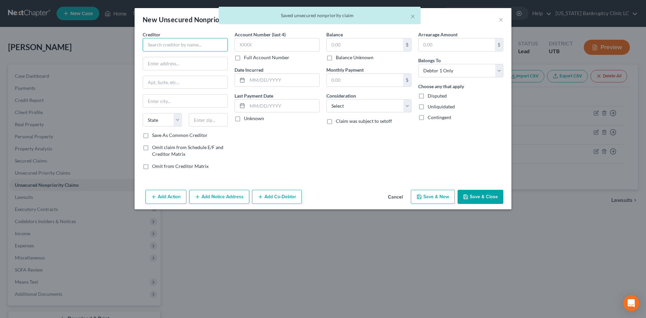
click at [209, 46] on input "text" at bounding box center [185, 44] width 85 height 13
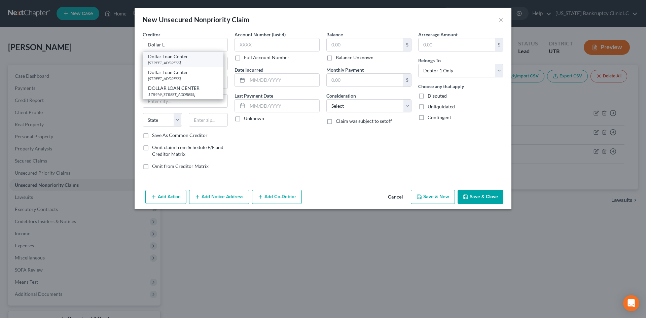
click at [200, 64] on div "[STREET_ADDRESS]" at bounding box center [183, 63] width 70 height 6
type input "Dollar Loan Center"
type input "130 W 2100 S Expy"
type input "[GEOGRAPHIC_DATA]"
select select "46"
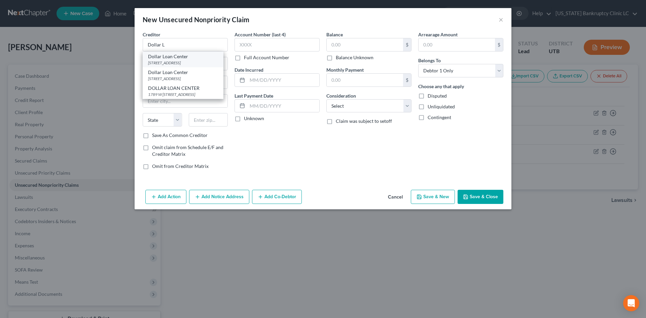
type input "84115"
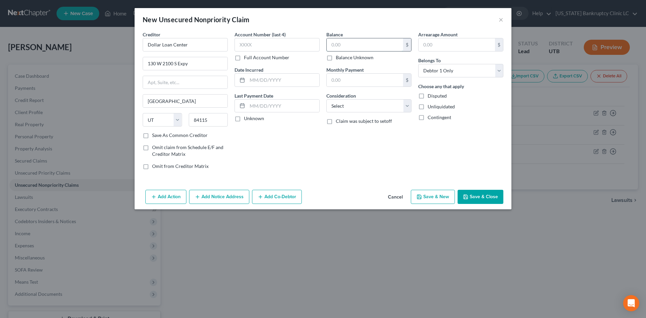
click at [362, 44] on input "text" at bounding box center [365, 44] width 76 height 13
type input "500"
click at [434, 198] on button "Save & New" at bounding box center [433, 197] width 44 height 14
select select "0"
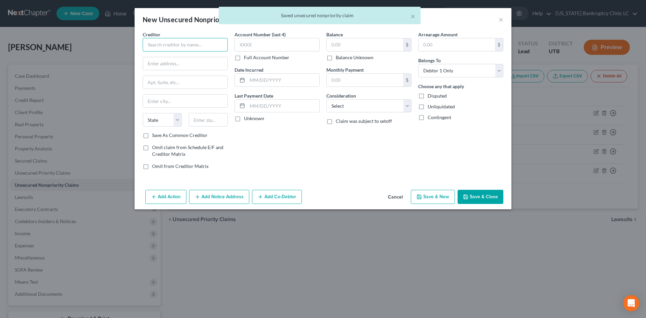
click at [175, 47] on input "text" at bounding box center [185, 44] width 85 height 13
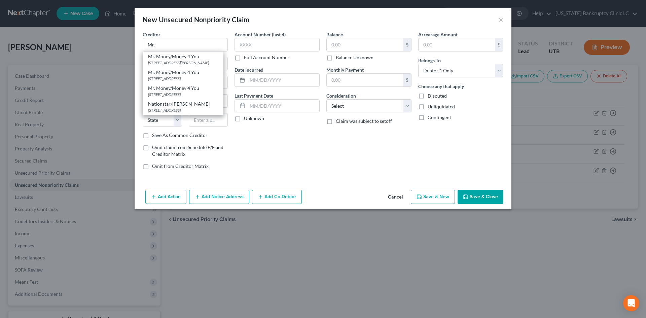
drag, startPoint x: 183, startPoint y: 57, endPoint x: 252, endPoint y: 54, distance: 69.4
click at [184, 57] on div "Mr. Money/Money 4 You" at bounding box center [183, 56] width 70 height 7
type input "Mr. Money/Money 4 You"
type input "4876 S. 1900 W."
type input "[PERSON_NAME]"
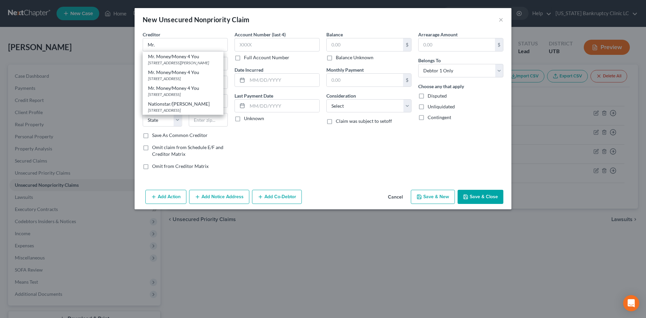
select select "46"
type input "84067"
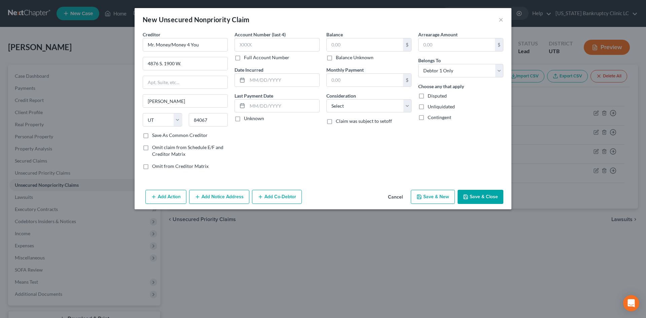
click at [350, 37] on div "Balance $ Balance Unknown Balance Undetermined $ Balance Unknown" at bounding box center [369, 46] width 85 height 30
click at [350, 42] on input "text" at bounding box center [365, 44] width 76 height 13
type input "952"
click at [447, 198] on button "Save & New" at bounding box center [433, 197] width 44 height 14
select select "0"
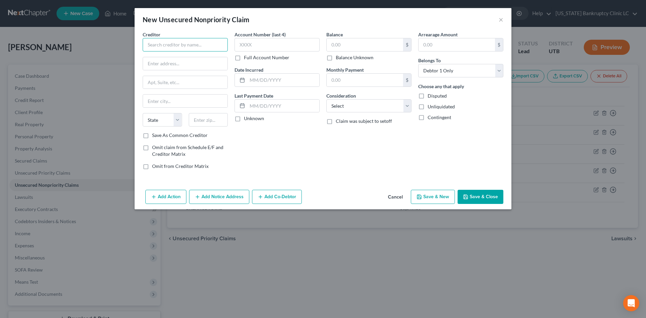
click at [186, 43] on input "text" at bounding box center [185, 44] width 85 height 13
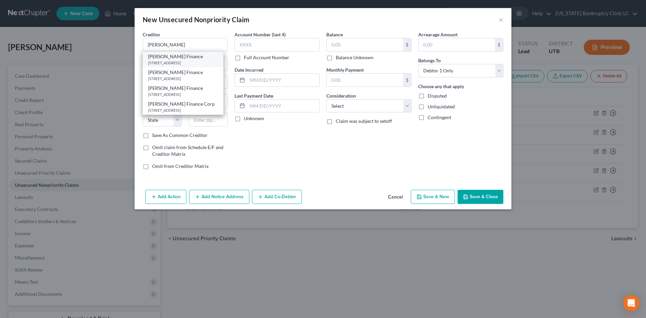
click at [174, 65] on div "[STREET_ADDRESS]" at bounding box center [183, 63] width 70 height 6
type input "[PERSON_NAME] Finance"
type input "[STREET_ADDRESS]"
type input "San Antonio"
select select "45"
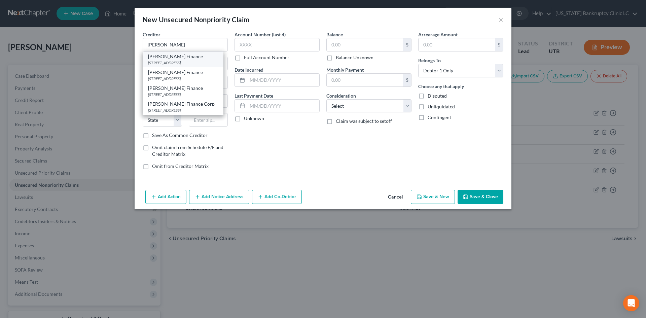
type input "78257"
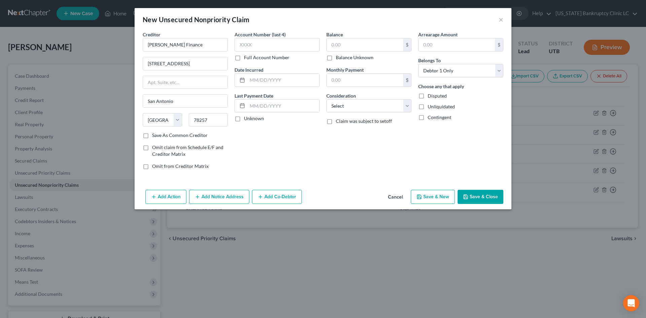
click at [428, 202] on button "Save & New" at bounding box center [433, 197] width 44 height 14
select select "0"
click at [192, 45] on input "text" at bounding box center [185, 44] width 85 height 13
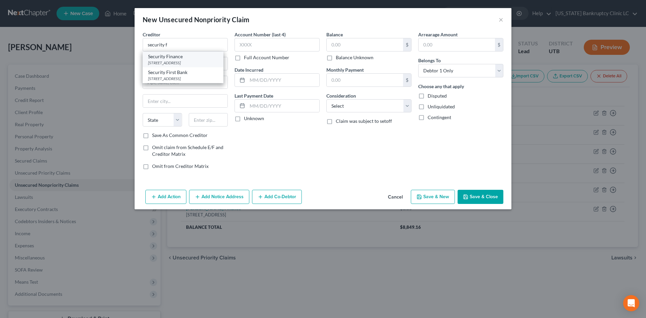
click at [187, 59] on div "Security Finance" at bounding box center [183, 56] width 70 height 7
type input "Security Finance"
type input "181 Security Pl."
type input "[GEOGRAPHIC_DATA]"
select select "42"
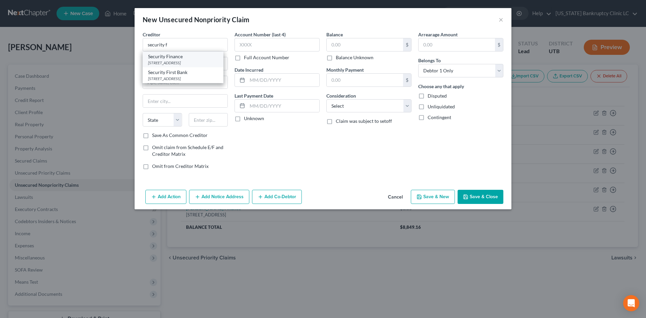
type input "29307"
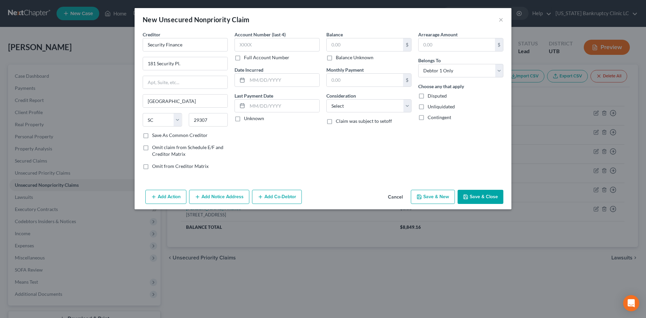
click at [424, 195] on button "Save & New" at bounding box center [433, 197] width 44 height 14
select select "0"
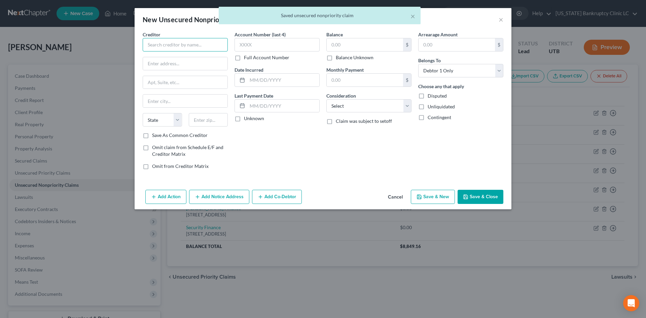
click at [187, 44] on input "text" at bounding box center [185, 44] width 85 height 13
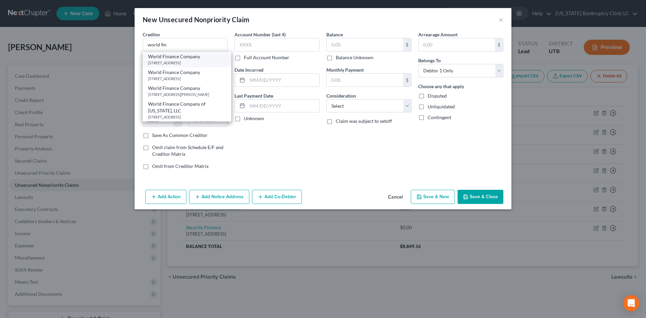
click at [187, 62] on div "[STREET_ADDRESS]" at bounding box center [187, 63] width 78 height 6
type input "World Finance Company"
type input "PO Box 6429"
type input "Ste B6"
type input "[GEOGRAPHIC_DATA]"
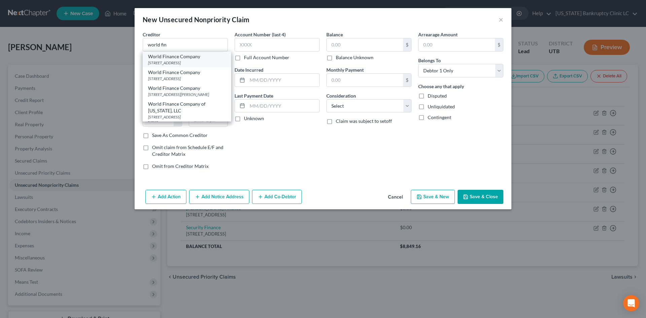
select select "42"
type input "29606"
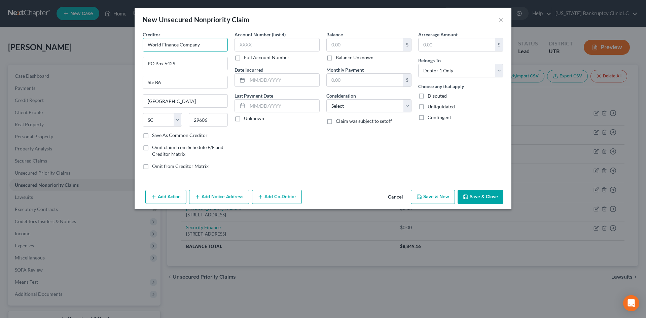
click at [198, 47] on input "World Finance Company" at bounding box center [185, 44] width 85 height 13
type input "World Finance Corporation"
click at [429, 194] on button "Save & New" at bounding box center [433, 197] width 44 height 14
select select "0"
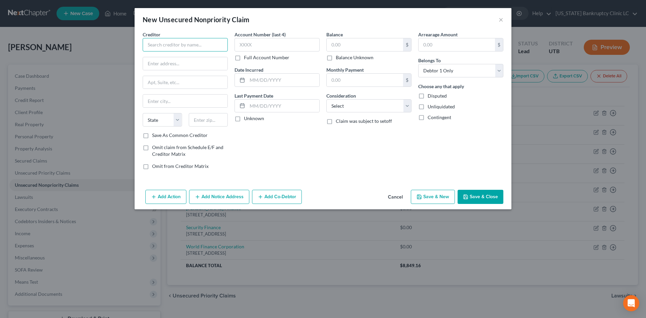
click at [164, 43] on input "text" at bounding box center [185, 44] width 85 height 13
type input "Central Portfolio Control"
type input "[STREET_ADDRESS]"
type input "200"
click at [205, 64] on input "[STREET_ADDRESS]" at bounding box center [185, 63] width 84 height 13
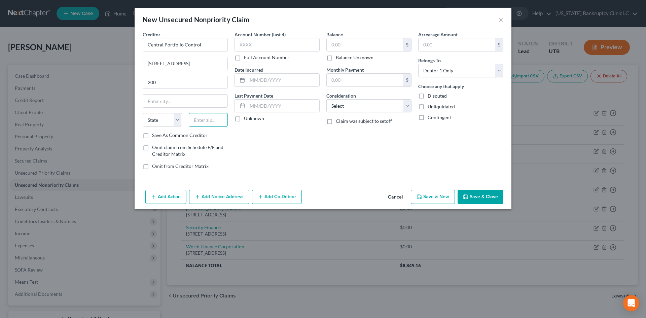
click at [207, 118] on input "text" at bounding box center [208, 119] width 39 height 13
type input "55343"
type input "[PERSON_NAME]"
select select "24"
click at [176, 137] on label "Save As Common Creditor" at bounding box center [180, 135] width 56 height 7
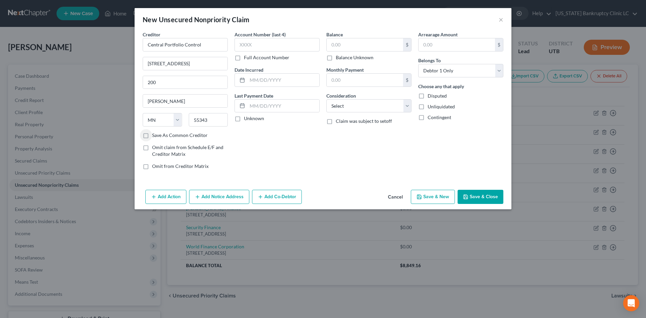
click at [159, 136] on input "Save As Common Creditor" at bounding box center [157, 134] width 4 height 4
click at [446, 200] on button "Save & New" at bounding box center [433, 197] width 44 height 14
checkbox input "false"
select select "0"
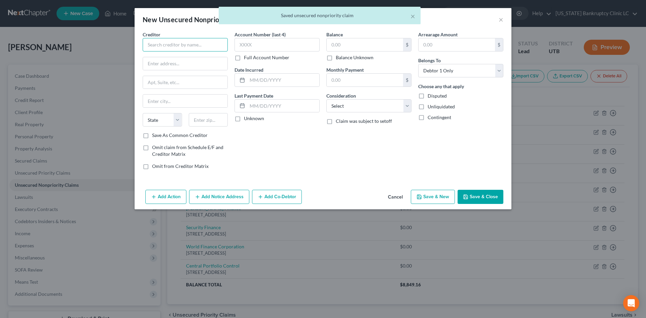
click at [212, 43] on input "text" at bounding box center [185, 44] width 85 height 13
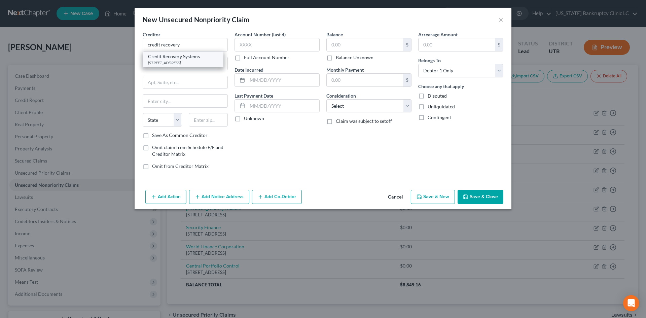
click at [185, 57] on div "Credit Recovery Systems" at bounding box center [183, 56] width 70 height 7
type input "Credit Recovery Systems"
type input "PO Box 864"
type input "[GEOGRAPHIC_DATA]"
select select "35"
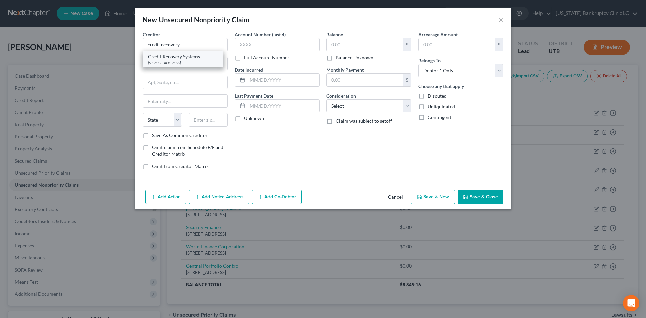
type input "14047"
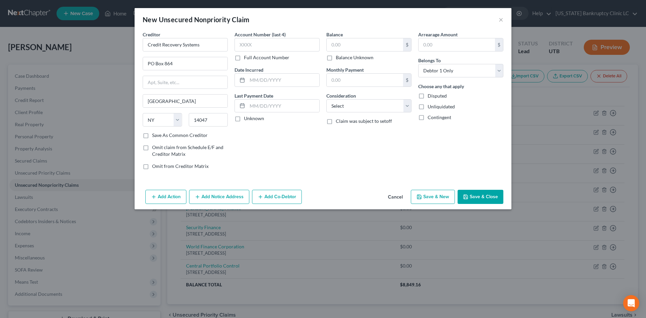
click at [439, 196] on button "Save & New" at bounding box center [433, 197] width 44 height 14
select select "0"
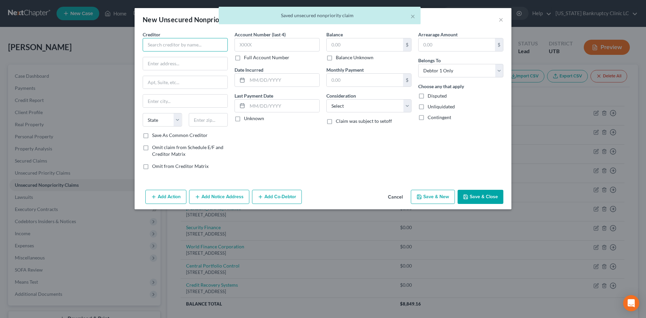
click at [194, 46] on input "text" at bounding box center [185, 44] width 85 height 13
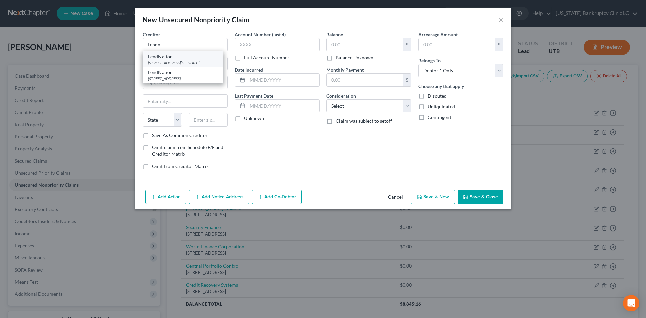
click at [187, 61] on div "[STREET_ADDRESS][US_STATE]" at bounding box center [183, 63] width 70 height 6
type input "LendNation"
type input "[STREET_ADDRESS][US_STATE]"
type input "Ste #2"
type input "[PERSON_NAME]"
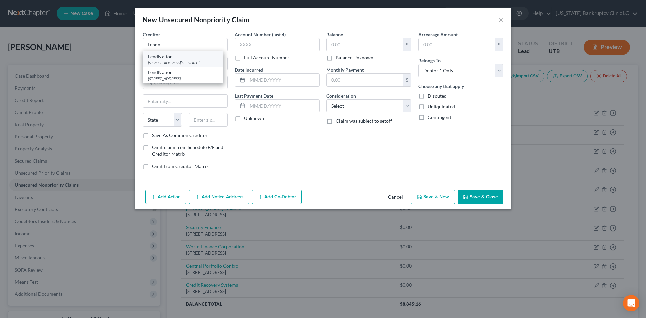
select select "46"
type input "84404"
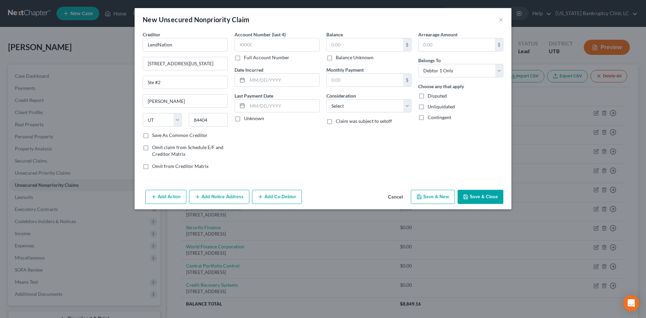
click at [437, 200] on button "Save & New" at bounding box center [433, 197] width 44 height 14
select select "0"
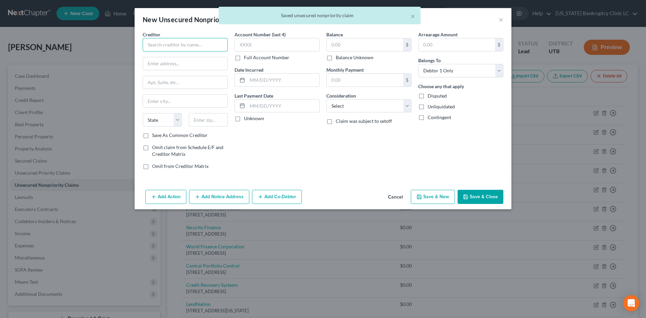
click at [188, 45] on input "text" at bounding box center [185, 44] width 85 height 13
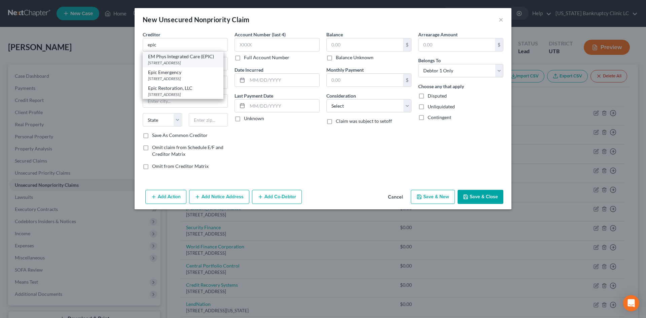
click at [189, 56] on div "EM Phys Integrated Care (EPIC)" at bounding box center [183, 56] width 70 height 7
type input "EM Phys Integrated Care (EPIC)"
type input "333 N. 300 W."
type input "[GEOGRAPHIC_DATA]"
select select "46"
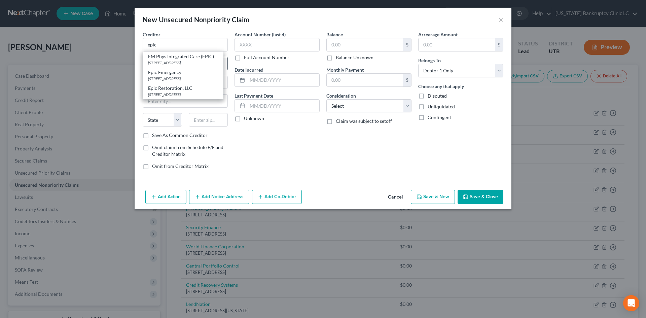
type input "84103"
click at [436, 194] on button "Save & New" at bounding box center [433, 197] width 44 height 14
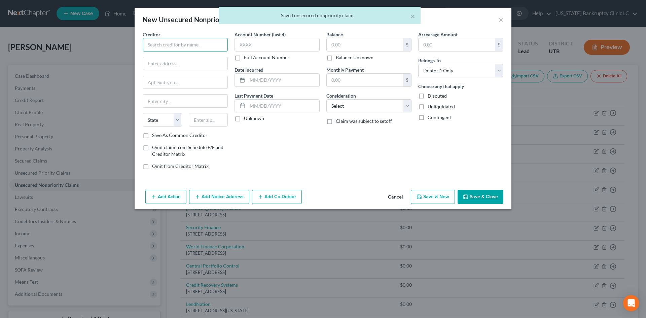
click at [167, 48] on input "text" at bounding box center [185, 44] width 85 height 13
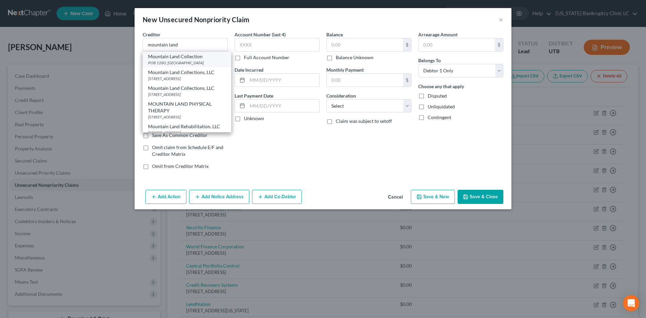
click at [194, 58] on div "Mountain Land Collection" at bounding box center [187, 56] width 78 height 7
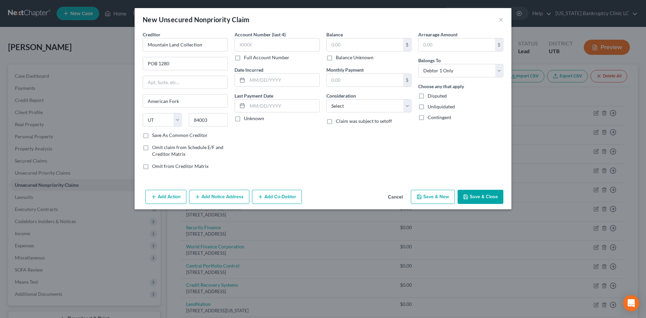
click at [444, 194] on button "Save & New" at bounding box center [433, 197] width 44 height 14
click at [177, 45] on input "text" at bounding box center [185, 44] width 85 height 13
click at [178, 60] on div "[STREET_ADDRESS]" at bounding box center [183, 63] width 70 height 6
click at [421, 198] on icon "button" at bounding box center [419, 197] width 4 height 4
click at [500, 19] on button "×" at bounding box center [501, 19] width 5 height 8
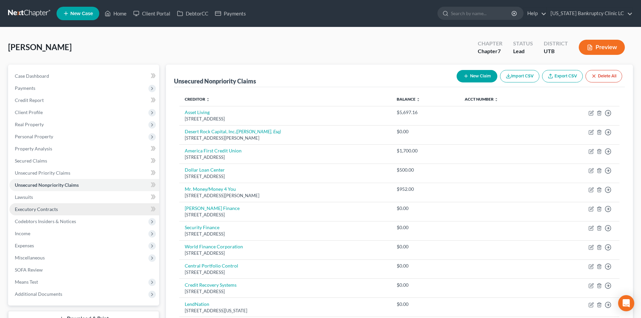
click at [53, 210] on span "Executory Contracts" at bounding box center [36, 209] width 43 height 6
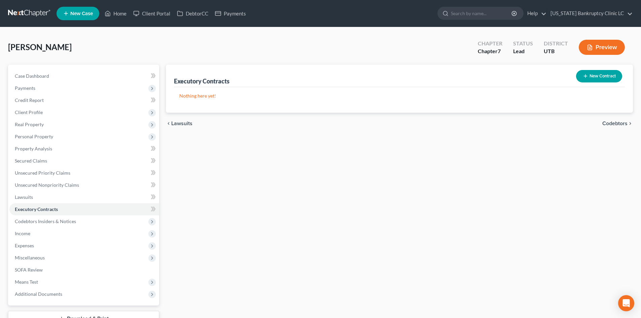
click at [610, 69] on div "New Contract" at bounding box center [600, 76] width 52 height 18
click at [607, 73] on button "New Contract" at bounding box center [599, 76] width 46 height 12
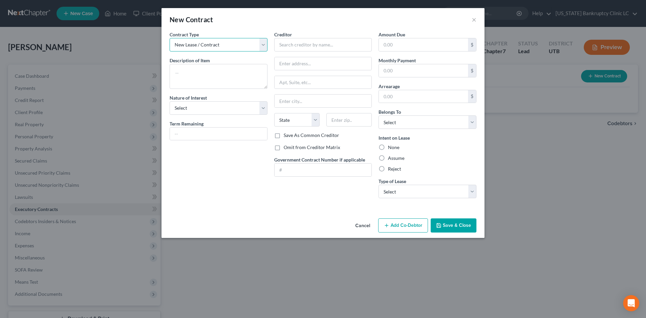
click at [207, 41] on select "New Lease / Contract New Timeshare" at bounding box center [219, 44] width 98 height 13
drag, startPoint x: 207, startPoint y: 41, endPoint x: 206, endPoint y: 48, distance: 6.8
click at [207, 41] on select "New Lease / Contract New Timeshare" at bounding box center [219, 44] width 98 height 13
click at [198, 78] on textarea at bounding box center [219, 76] width 98 height 25
click at [203, 78] on textarea at bounding box center [219, 76] width 98 height 25
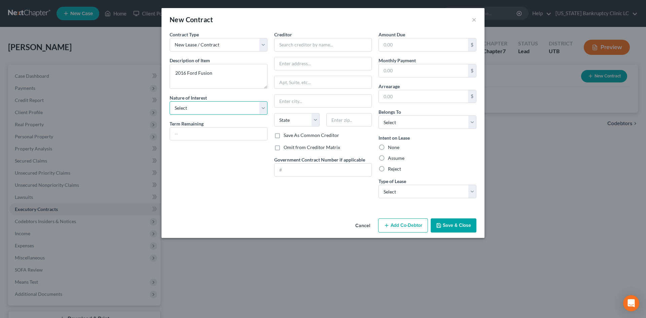
click at [207, 108] on select "Select Purchaser Agent Lessor Lessee" at bounding box center [219, 107] width 98 height 13
click at [170, 101] on select "Select Purchaser Agent Lessor Lessee" at bounding box center [219, 107] width 98 height 13
click at [327, 45] on input "text" at bounding box center [323, 44] width 98 height 13
click at [314, 67] on div "APG Financial" at bounding box center [315, 66] width 70 height 7
click at [417, 49] on input "text" at bounding box center [423, 44] width 89 height 13
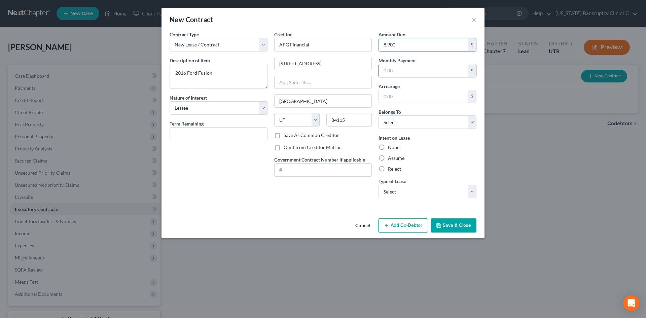
click at [411, 72] on input "text" at bounding box center [423, 70] width 89 height 13
click at [404, 119] on select "Select Debtor 1 Only Debtor 2 Only Debtor 1 And Debtor 2 Only At Least One Of T…" at bounding box center [428, 121] width 98 height 13
click at [379, 115] on select "Select Debtor 1 Only Debtor 2 Only Debtor 1 And Debtor 2 Only At Least One Of T…" at bounding box center [428, 121] width 98 height 13
click at [392, 159] on label "Assume" at bounding box center [396, 158] width 16 height 7
click at [392, 159] on input "Assume" at bounding box center [393, 157] width 4 height 4
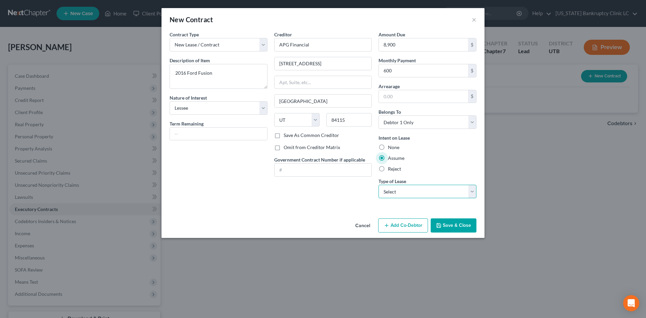
click at [392, 194] on select "Select Real Estate Car Other" at bounding box center [428, 191] width 98 height 13
click at [379, 185] on select "Select Real Estate Car Other" at bounding box center [428, 191] width 98 height 13
click at [322, 200] on div "Creditor * APG Financial [STREET_ADDRESS] [GEOGRAPHIC_DATA] [US_STATE][GEOGRAPH…" at bounding box center [323, 117] width 105 height 173
click at [444, 228] on button "Save & Close" at bounding box center [454, 225] width 46 height 14
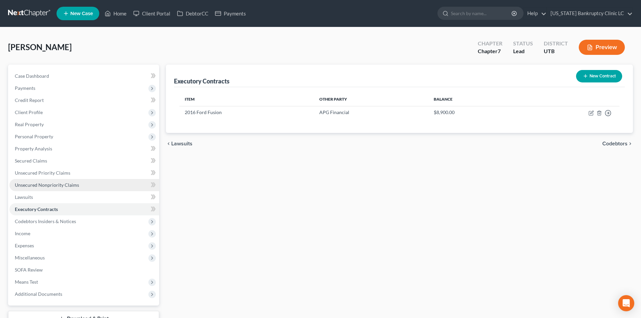
click at [52, 184] on span "Unsecured Nonpriority Claims" at bounding box center [47, 185] width 64 height 6
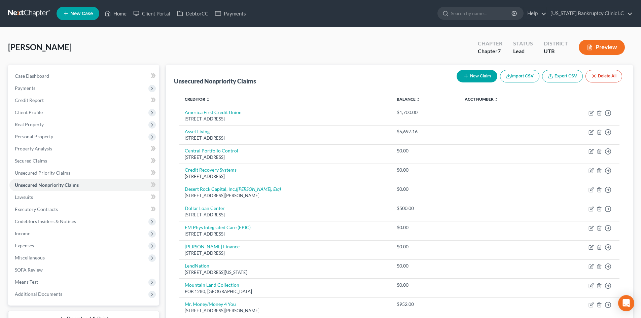
click at [473, 74] on button "New Claim" at bounding box center [477, 76] width 41 height 12
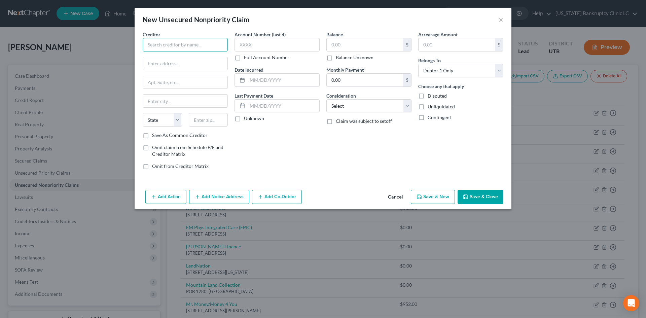
click at [176, 45] on input "text" at bounding box center [185, 44] width 85 height 13
click at [170, 69] on input "text" at bounding box center [185, 63] width 84 height 13
click at [174, 43] on input "Bilt Rent Reporting" at bounding box center [185, 44] width 85 height 13
click at [173, 61] on input "[STREET_ADDRESS]" at bounding box center [185, 63] width 84 height 13
click at [209, 121] on input "text" at bounding box center [208, 119] width 39 height 13
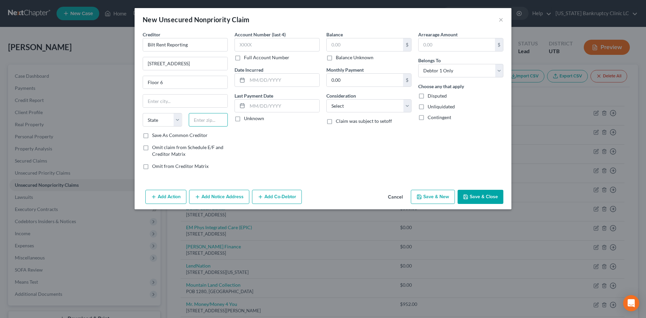
paste input "10012"
drag, startPoint x: 197, startPoint y: 45, endPoint x: 102, endPoint y: 47, distance: 94.6
click at [106, 46] on div "New Unsecured Nonpriority Claim × Creditor * Bilt Rent Reporting [STREET_ADDRES…" at bounding box center [323, 159] width 646 height 318
paste input "Technologies, Inc."
click at [303, 181] on div "Creditor * Bilt Technologies, Inc. [STREET_ADDRESS] [US_STATE][GEOGRAPHIC_DATA]…" at bounding box center [323, 109] width 377 height 156
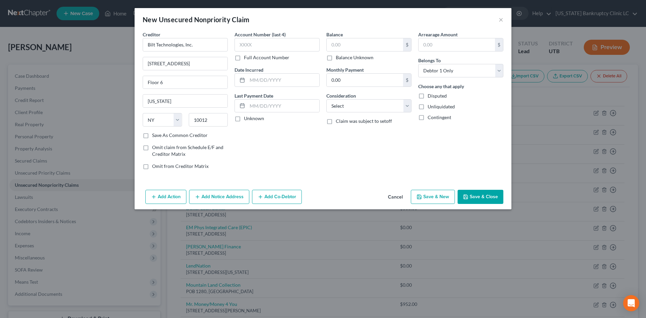
click at [187, 136] on label "Save As Common Creditor" at bounding box center [180, 135] width 56 height 7
click at [159, 136] on input "Save As Common Creditor" at bounding box center [157, 134] width 4 height 4
click at [442, 193] on button "Save & New" at bounding box center [433, 197] width 44 height 14
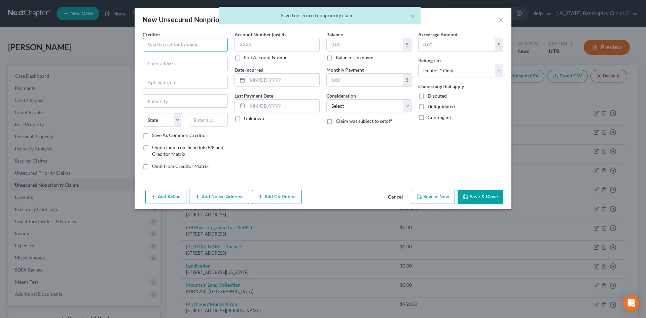
click at [208, 46] on input "text" at bounding box center [185, 44] width 85 height 13
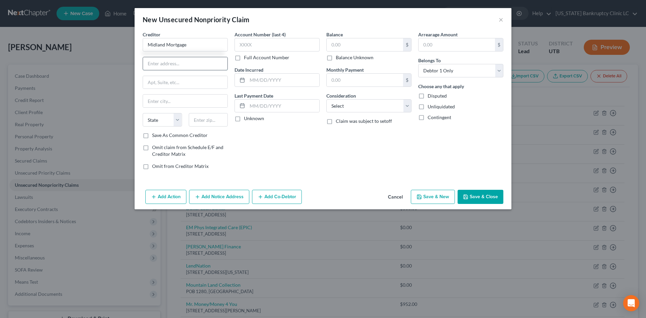
click at [200, 65] on input "text" at bounding box center [185, 63] width 84 height 13
click at [205, 122] on input "text" at bounding box center [208, 119] width 39 height 13
click at [196, 137] on label "Save As Common Creditor" at bounding box center [180, 135] width 56 height 7
click at [159, 136] on input "Save As Common Creditor" at bounding box center [157, 134] width 4 height 4
click at [482, 199] on button "Save & Close" at bounding box center [481, 197] width 46 height 14
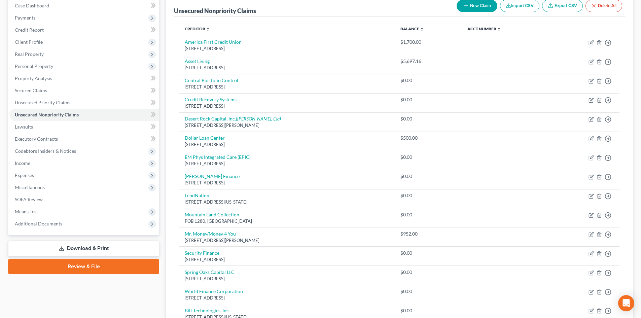
scroll to position [67, 0]
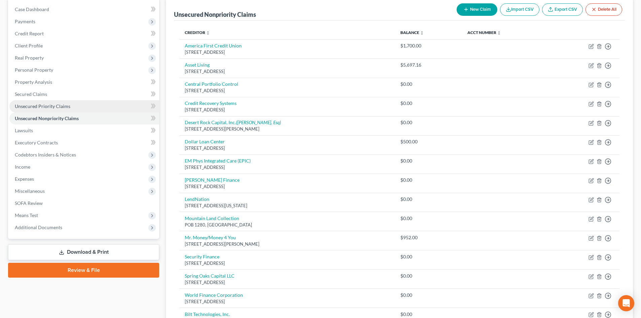
click at [44, 110] on link "Unsecured Priority Claims" at bounding box center [84, 106] width 150 height 12
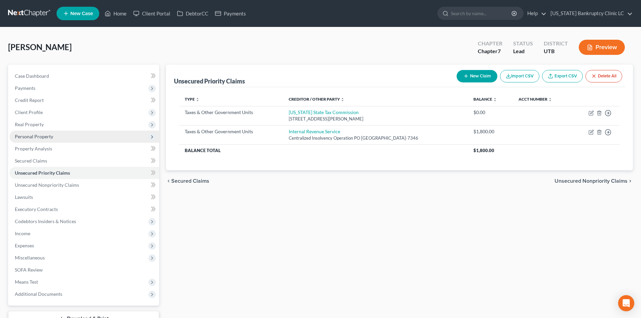
click at [47, 139] on span "Personal Property" at bounding box center [84, 137] width 150 height 12
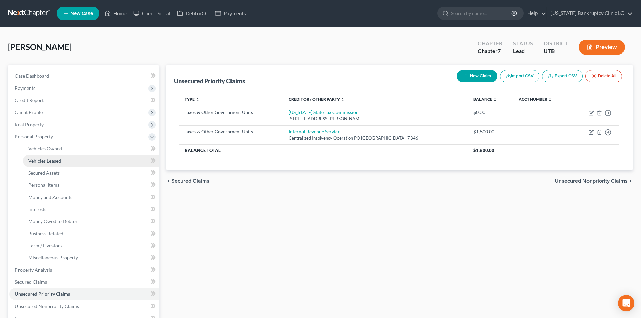
click at [53, 161] on span "Vehicles Leased" at bounding box center [44, 161] width 33 height 6
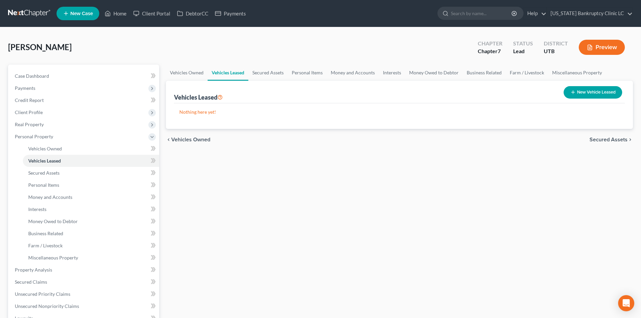
click at [593, 92] on button "New Vehicle Leased" at bounding box center [593, 92] width 59 height 12
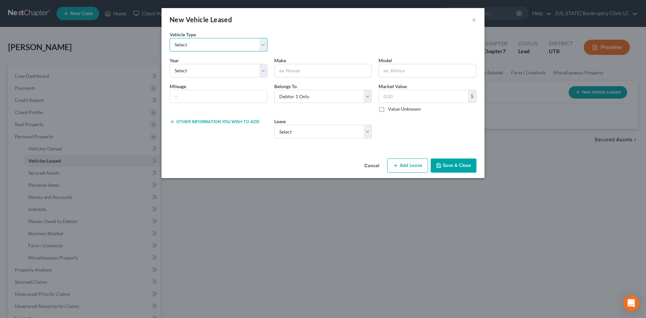
click at [198, 47] on select "Select Automobile Truck Trailer Watercraft Aircraft Motor Home Atv Other Vehicle" at bounding box center [219, 44] width 98 height 13
click at [170, 38] on select "Select Automobile Truck Trailer Watercraft Aircraft Motor Home Atv Other Vehicle" at bounding box center [219, 44] width 98 height 13
click at [197, 72] on select "Select 2026 2025 2024 2023 2022 2021 2020 2019 2018 2017 2016 2015 2014 2013 20…" at bounding box center [219, 70] width 98 height 13
click at [170, 64] on select "Select 2026 2025 2024 2023 2022 2021 2020 2019 2018 2017 2016 2015 2014 2013 20…" at bounding box center [219, 70] width 98 height 13
click at [304, 72] on input "text" at bounding box center [323, 70] width 97 height 13
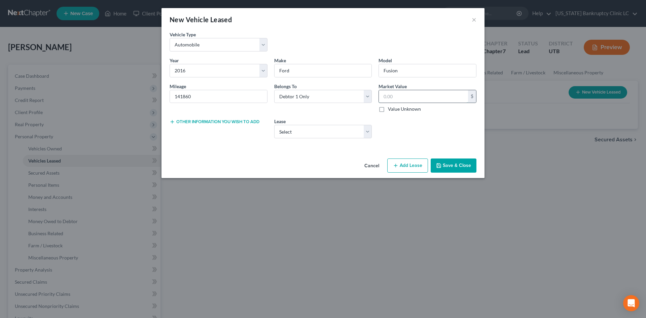
click at [399, 96] on input "text" at bounding box center [423, 96] width 89 height 13
click at [299, 136] on select "Select 2016 Ford Fusion" at bounding box center [323, 131] width 98 height 13
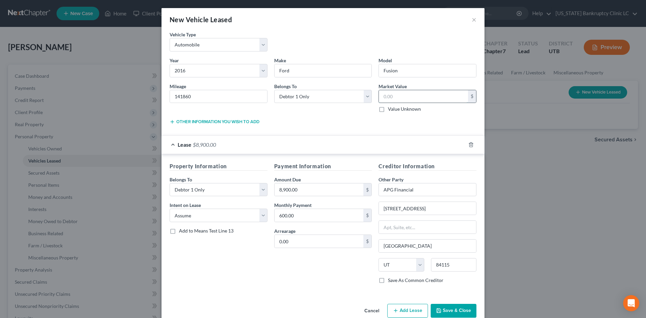
click at [415, 96] on input "text" at bounding box center [423, 96] width 89 height 13
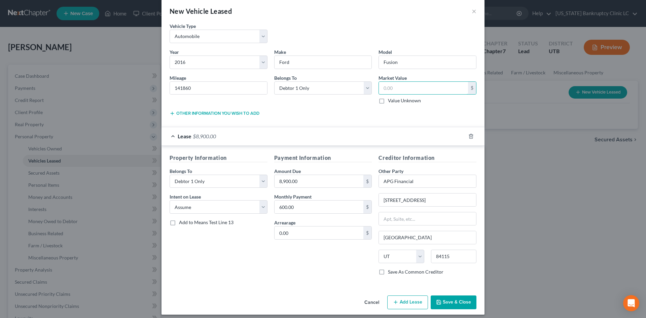
scroll to position [13, 0]
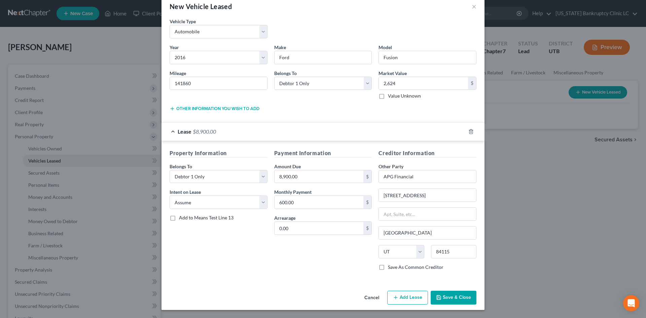
click at [443, 299] on button "Save & Close" at bounding box center [454, 298] width 46 height 14
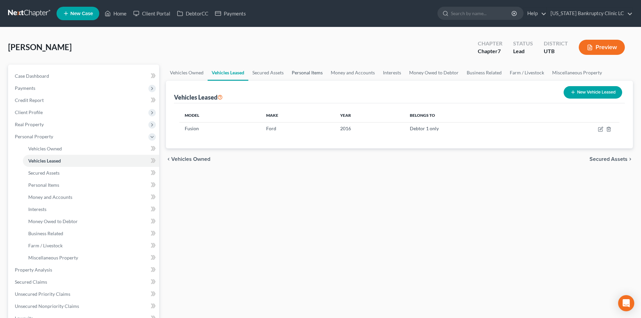
click at [310, 74] on link "Personal Items" at bounding box center [307, 73] width 39 height 16
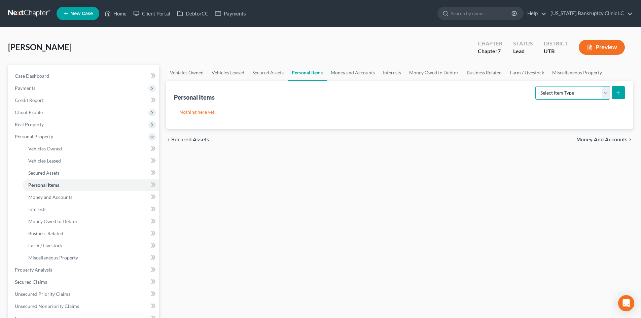
click at [575, 91] on select "Select Item Type Clothing Collectibles Of Value Electronics Firearms Household …" at bounding box center [573, 92] width 75 height 13
click at [536, 86] on select "Select Item Type Clothing Collectibles Of Value Electronics Firearms Household …" at bounding box center [573, 92] width 75 height 13
click at [615, 93] on button "submit" at bounding box center [618, 92] width 13 height 13
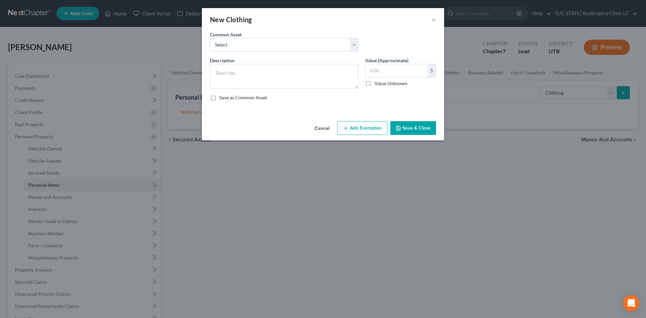
click at [262, 54] on div "Common Asset Select All Clothing" at bounding box center [323, 44] width 233 height 26
click at [261, 48] on select "Select All Clothing" at bounding box center [284, 44] width 148 height 13
click at [210, 38] on select "Select All Clothing" at bounding box center [284, 44] width 148 height 13
click at [399, 69] on input "500.00" at bounding box center [397, 70] width 62 height 13
click at [365, 121] on div "Cancel Add Exemption Save & Close" at bounding box center [323, 129] width 242 height 22
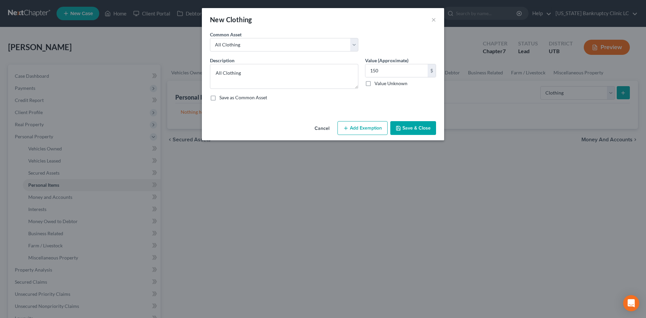
click at [365, 123] on button "Add Exemption" at bounding box center [363, 128] width 50 height 14
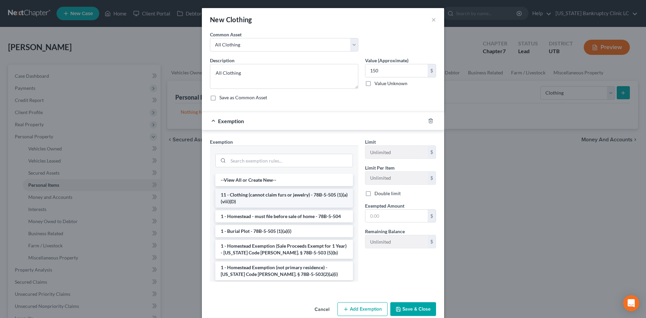
drag, startPoint x: 238, startPoint y: 197, endPoint x: 379, endPoint y: 216, distance: 141.7
click at [239, 197] on li "11 - Clothing (cannot claim furs or jewelry) - 78B-5-505 (1)(a)(viii)(D)" at bounding box center [284, 198] width 138 height 19
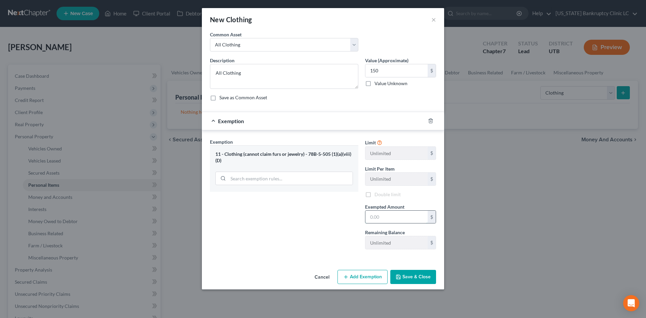
click at [381, 217] on input "text" at bounding box center [397, 217] width 62 height 13
click at [424, 279] on button "Save & Close" at bounding box center [413, 277] width 46 height 14
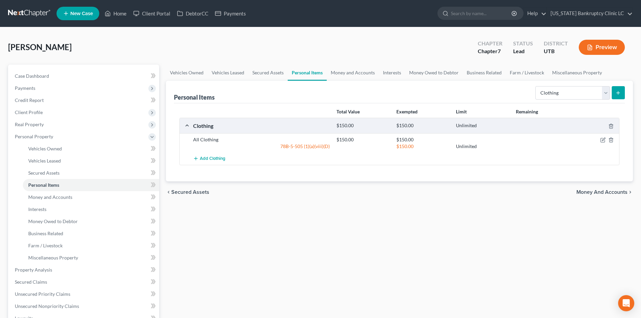
click at [557, 84] on div "Select Item Type Clothing Collectibles Of Value Electronics Firearms Household …" at bounding box center [579, 92] width 92 height 18
click at [559, 93] on select "Select Item Type Clothing Collectibles Of Value Electronics Firearms Household …" at bounding box center [573, 92] width 75 height 13
click at [536, 86] on select "Select Item Type Clothing Collectibles Of Value Electronics Firearms Household …" at bounding box center [573, 92] width 75 height 13
click at [617, 96] on button "submit" at bounding box center [618, 92] width 13 height 13
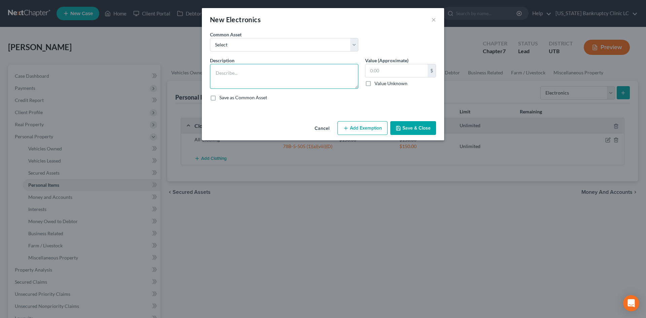
click at [268, 76] on textarea at bounding box center [284, 76] width 148 height 25
click at [419, 123] on button "Save & Close" at bounding box center [413, 128] width 46 height 14
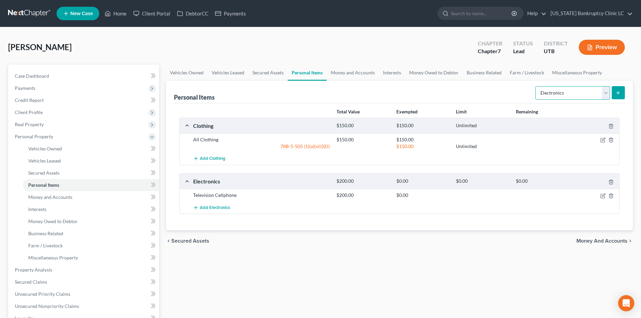
click at [599, 94] on select "Select Item Type Clothing Collectibles Of Value Electronics Firearms Household …" at bounding box center [573, 92] width 75 height 13
click at [536, 86] on select "Select Item Type Clothing Collectibles Of Value Electronics Firearms Household …" at bounding box center [573, 92] width 75 height 13
click at [618, 95] on icon "submit" at bounding box center [618, 92] width 5 height 5
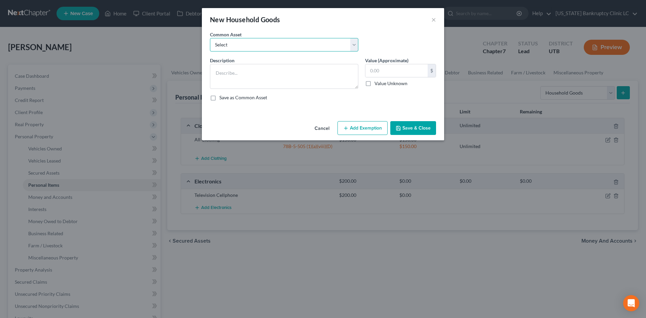
click at [266, 47] on select "Select Couch Chair Entertainment Center End/Coffee Table Stove/Cooking unit Sof…" at bounding box center [284, 44] width 148 height 13
click at [210, 38] on select "Select Couch Chair Entertainment Center End/Coffee Table Stove/Cooking unit Sof…" at bounding box center [284, 44] width 148 height 13
click at [379, 68] on input "550.00" at bounding box center [397, 70] width 62 height 13
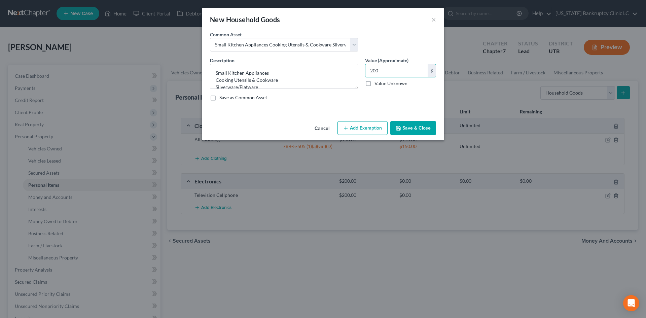
click at [369, 127] on button "Add Exemption" at bounding box center [363, 128] width 50 height 14
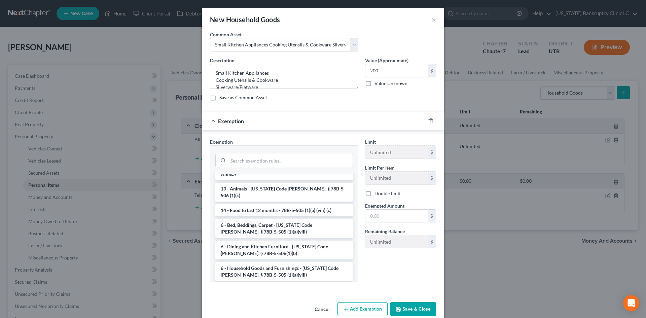
scroll to position [34, 0]
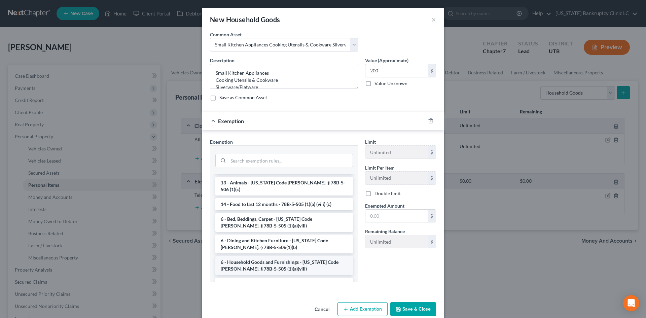
click at [273, 256] on li "6 - Household Goods and Furnishings - [US_STATE] Code [PERSON_NAME]. § 78B-5-50…" at bounding box center [284, 265] width 138 height 19
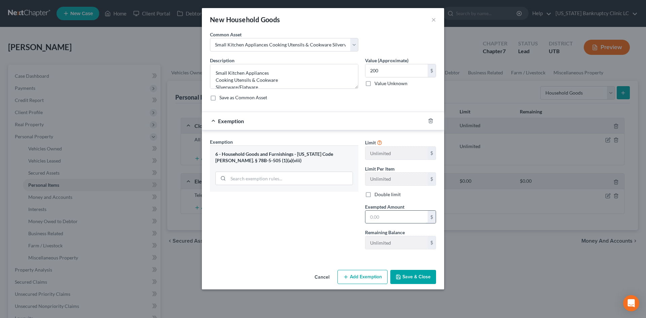
click at [385, 215] on input "text" at bounding box center [397, 217] width 62 height 13
click at [325, 223] on div "Exemption Set must be selected for CA. Exemption * 6 - Household Goods and Furn…" at bounding box center [284, 196] width 155 height 116
click at [419, 275] on button "Save & Close" at bounding box center [413, 277] width 46 height 14
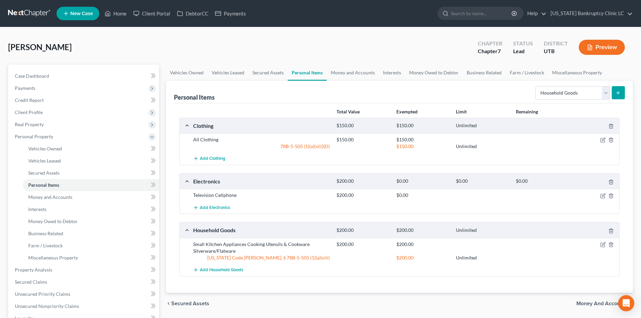
click at [622, 94] on button "submit" at bounding box center [618, 92] width 13 height 13
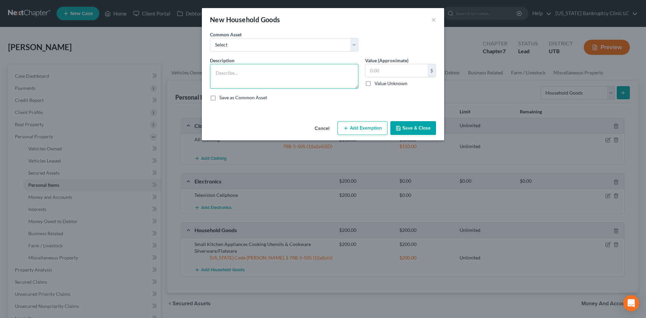
click at [264, 76] on textarea at bounding box center [284, 76] width 148 height 25
click at [389, 71] on input "100" at bounding box center [397, 70] width 62 height 13
click at [360, 126] on button "Add Exemption" at bounding box center [363, 128] width 50 height 14
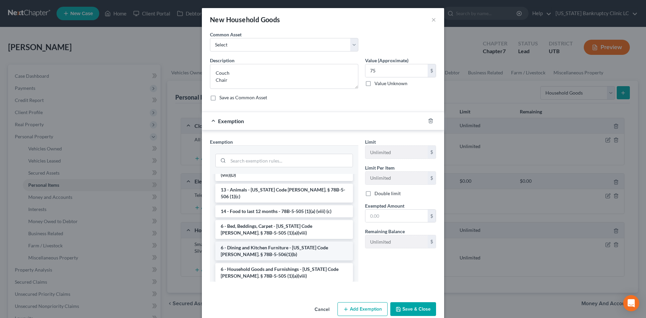
scroll to position [67, 0]
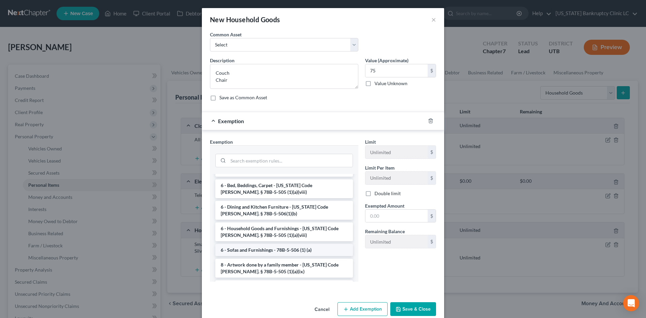
click at [281, 244] on li "6 - Sofas and Furnishings - 78B-5-506 (1) (a)" at bounding box center [284, 250] width 138 height 12
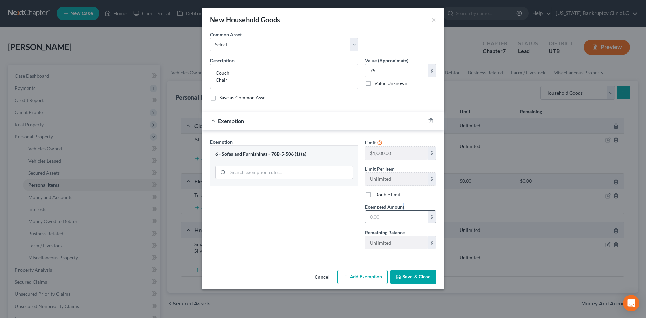
click at [402, 211] on div "Exempted Amount * $" at bounding box center [401, 213] width 78 height 21
click at [394, 213] on input "text" at bounding box center [397, 217] width 62 height 13
click at [423, 279] on button "Save & Close" at bounding box center [413, 277] width 46 height 14
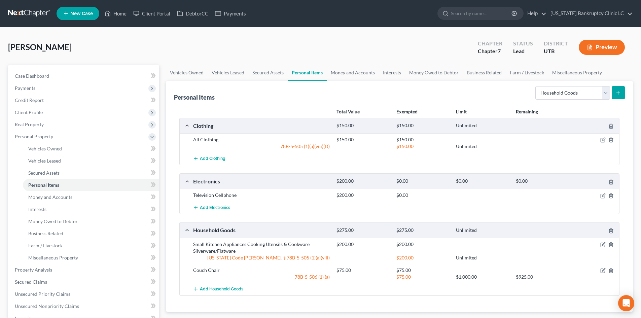
click at [620, 94] on icon "submit" at bounding box center [618, 92] width 5 height 5
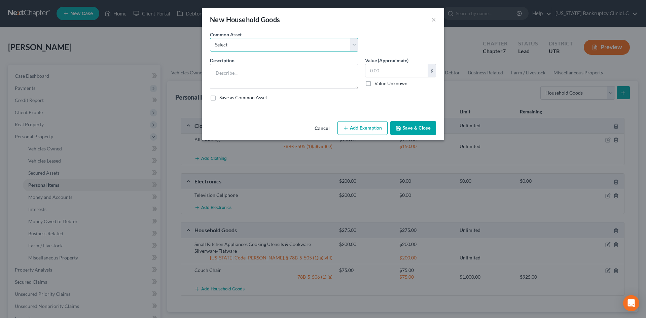
click at [281, 46] on select "Select Couch Chair Entertainment Center End/Coffee Table Stove/Cooking unit Sof…" at bounding box center [284, 44] width 148 height 13
click at [210, 38] on select "Select Couch Chair Entertainment Center End/Coffee Table Stove/Cooking unit Sof…" at bounding box center [284, 44] width 148 height 13
click at [403, 67] on input "550.00" at bounding box center [397, 70] width 62 height 13
click at [379, 127] on button "Add Exemption" at bounding box center [363, 128] width 50 height 14
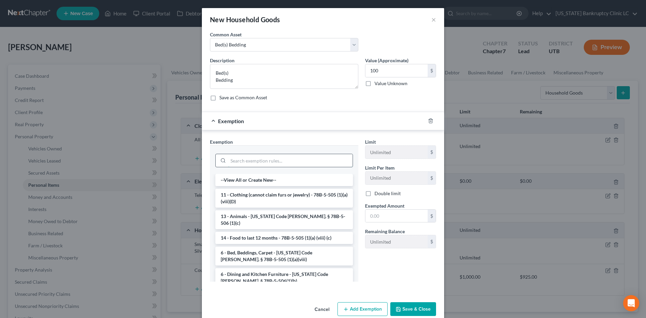
click at [280, 160] on input "search" at bounding box center [290, 160] width 125 height 13
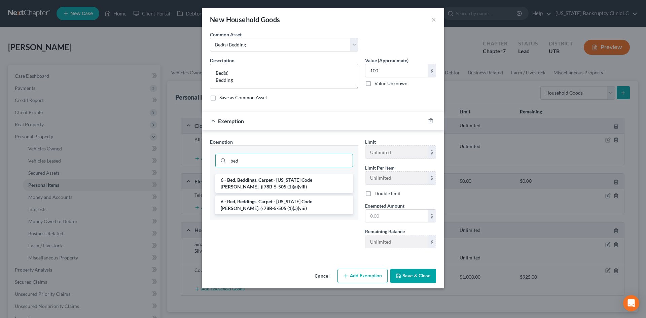
click at [273, 181] on li "6 - Bed, Beddings, Carpet - [US_STATE] Code [PERSON_NAME]. § 78B-5-505 (1)(a)(v…" at bounding box center [284, 183] width 138 height 19
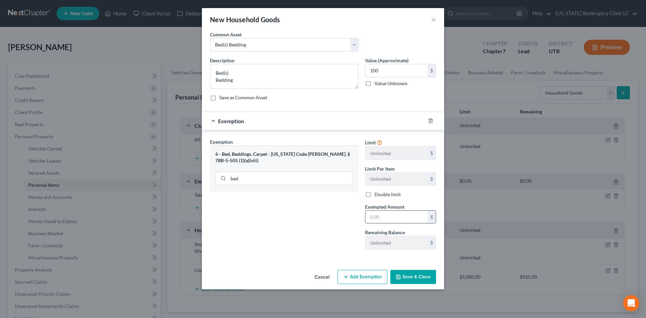
click at [392, 213] on input "text" at bounding box center [397, 217] width 62 height 13
click at [328, 230] on div "Exemption Set must be selected for CA. Exemption * 6 - Bed, Beddings, Carpet - …" at bounding box center [284, 196] width 155 height 116
click at [413, 278] on button "Save & Close" at bounding box center [413, 277] width 46 height 14
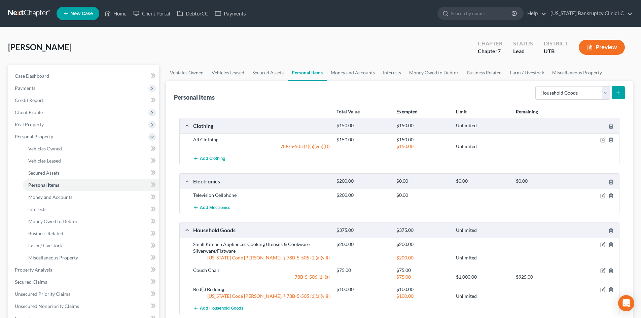
click at [617, 96] on button "submit" at bounding box center [618, 92] width 13 height 13
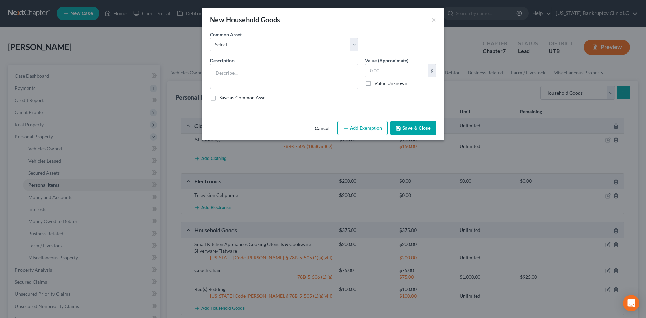
click at [245, 57] on div "Description *" at bounding box center [284, 73] width 155 height 32
click at [239, 72] on textarea at bounding box center [284, 76] width 148 height 25
click at [372, 124] on button "Add Exemption" at bounding box center [363, 128] width 50 height 14
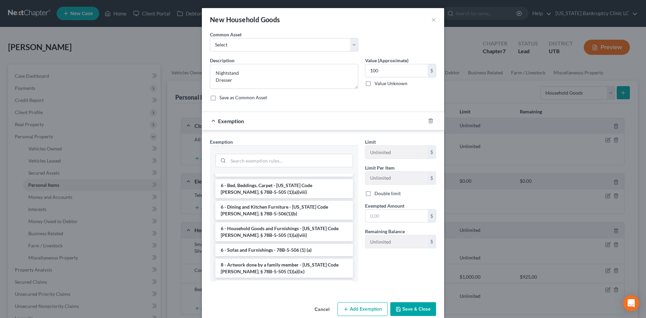
click at [284, 224] on li "6 - Household Goods and Furnishings - [US_STATE] Code [PERSON_NAME]. § 78B-5-50…" at bounding box center [284, 232] width 138 height 19
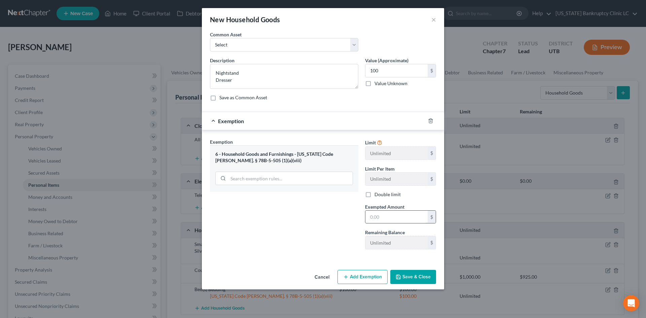
click at [392, 216] on input "text" at bounding box center [397, 217] width 62 height 13
click at [283, 225] on div "Exemption Set must be selected for CA. Exemption * 6 - Household Goods and Furn…" at bounding box center [284, 196] width 155 height 116
click at [415, 279] on button "Save & Close" at bounding box center [413, 277] width 46 height 14
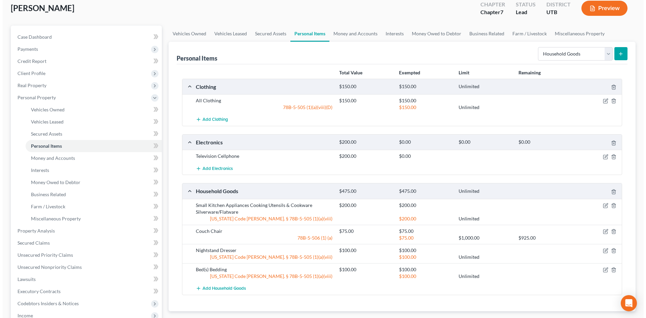
scroll to position [0, 0]
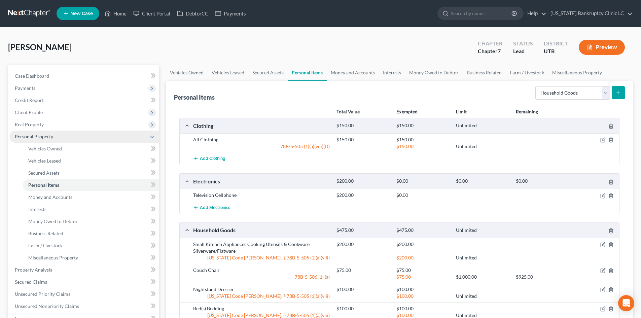
click at [41, 137] on span "Personal Property" at bounding box center [34, 137] width 38 height 6
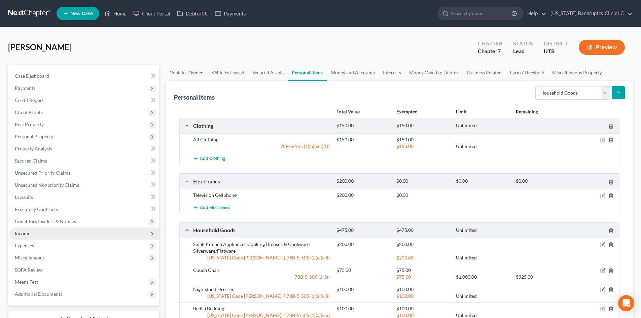
click at [45, 233] on span "Income" at bounding box center [84, 234] width 150 height 12
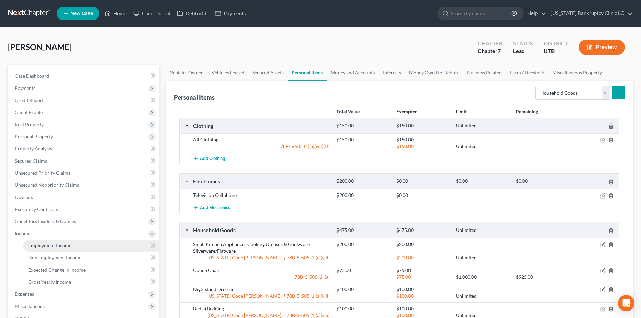
click at [52, 243] on span "Employment Income" at bounding box center [49, 246] width 43 height 6
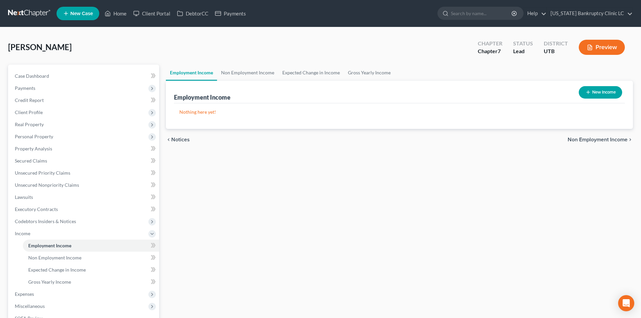
click at [621, 99] on div "New Income" at bounding box center [600, 92] width 49 height 18
click at [613, 94] on button "New Income" at bounding box center [600, 92] width 43 height 12
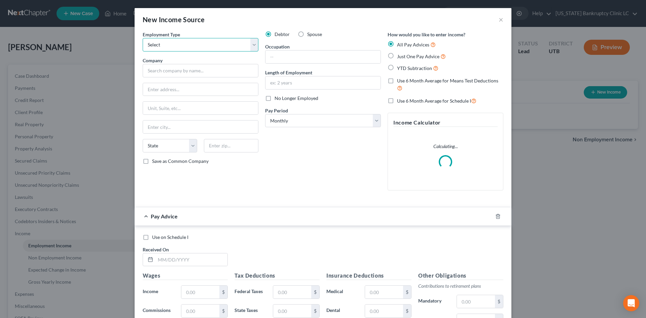
click at [190, 47] on select "Select Full or [DEMOGRAPHIC_DATA] Employment Self Employment" at bounding box center [201, 44] width 116 height 13
click at [143, 38] on select "Select Full or [DEMOGRAPHIC_DATA] Employment Self Employment" at bounding box center [201, 44] width 116 height 13
click at [297, 56] on input "text" at bounding box center [323, 56] width 115 height 13
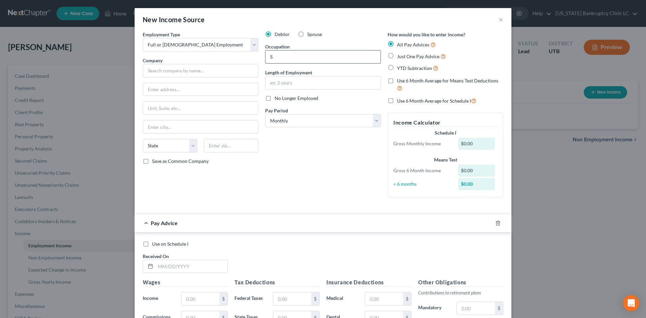
click at [276, 57] on input "S" at bounding box center [323, 56] width 115 height 13
click at [192, 71] on input "text" at bounding box center [201, 70] width 116 height 13
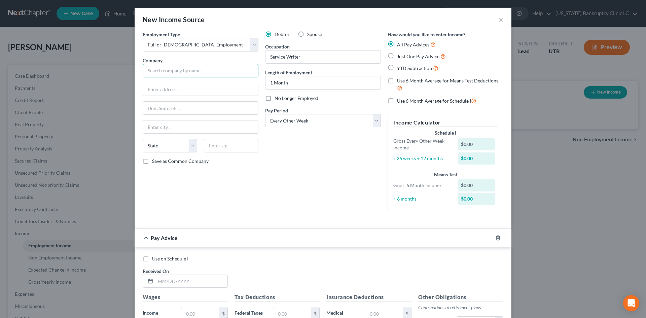
click at [186, 73] on input "text" at bounding box center [201, 70] width 116 height 13
drag, startPoint x: 225, startPoint y: 74, endPoint x: 211, endPoint y: 83, distance: 17.0
click at [225, 74] on input "Intermountain Bobcat" at bounding box center [201, 70] width 116 height 13
click at [202, 89] on input "text" at bounding box center [200, 89] width 115 height 13
click at [287, 169] on div "Debtor Spouse Occupation Service Writer Length of Employment 1 Month No Longer …" at bounding box center [323, 124] width 123 height 186
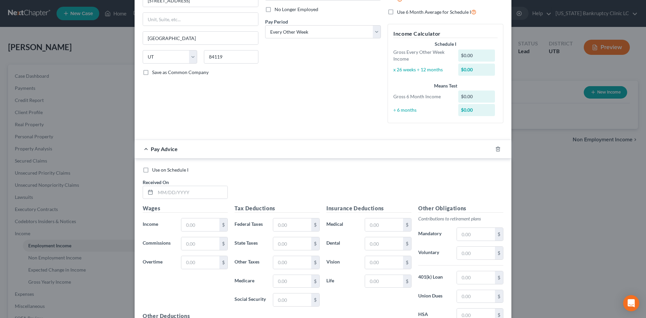
scroll to position [101, 0]
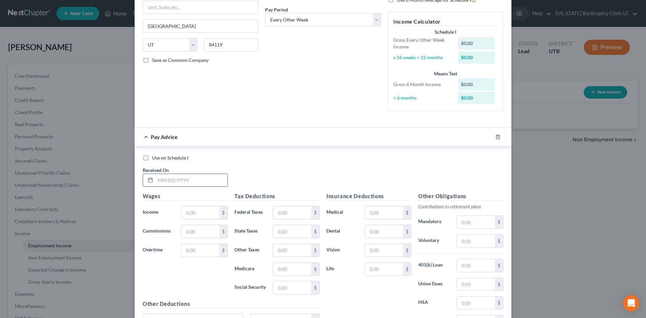
click at [199, 176] on input "text" at bounding box center [192, 180] width 72 height 13
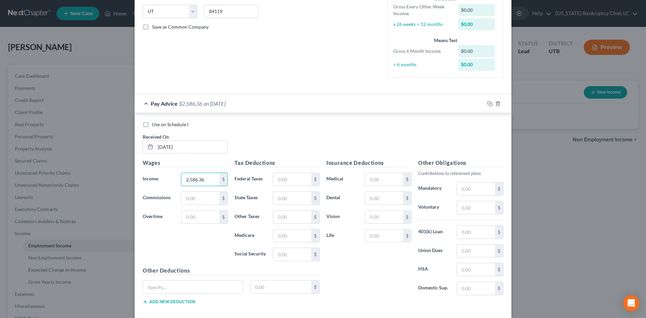
scroll to position [169, 0]
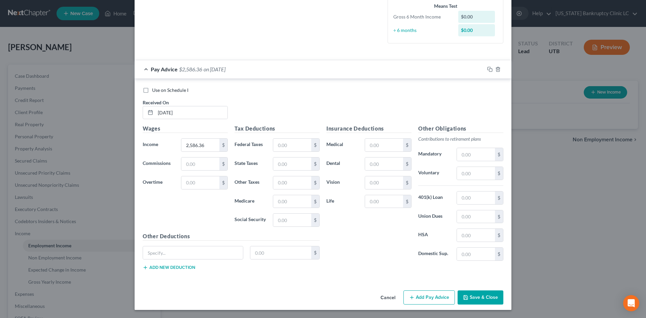
click at [413, 294] on button "Add Pay Advice" at bounding box center [430, 297] width 52 height 14
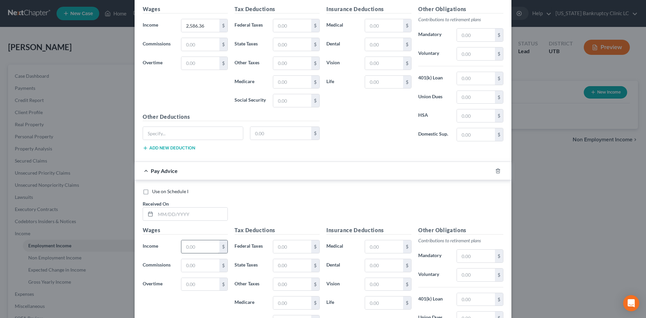
scroll to position [303, 0]
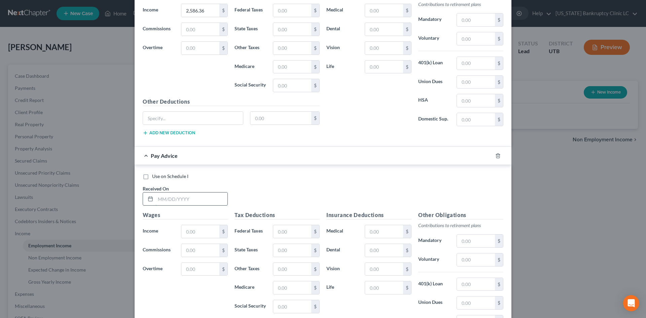
click at [192, 196] on input "text" at bounding box center [192, 199] width 72 height 13
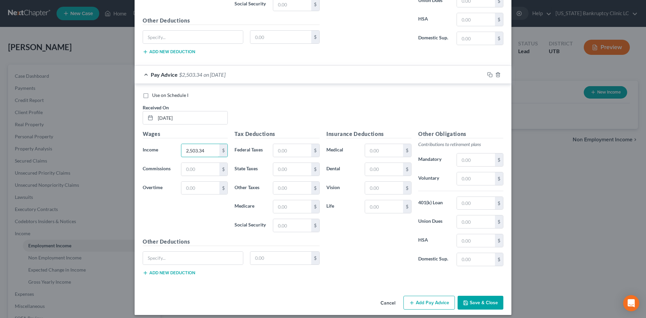
scroll to position [389, 0]
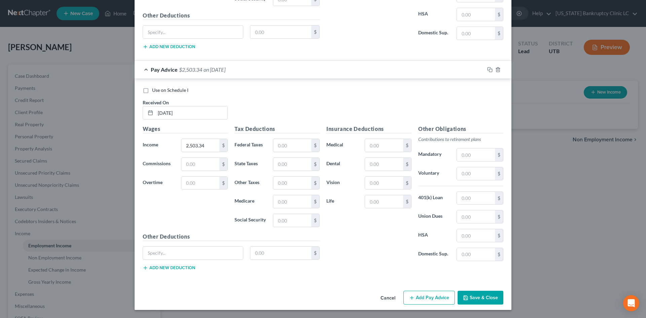
click at [424, 303] on button "Add Pay Advice" at bounding box center [430, 298] width 52 height 14
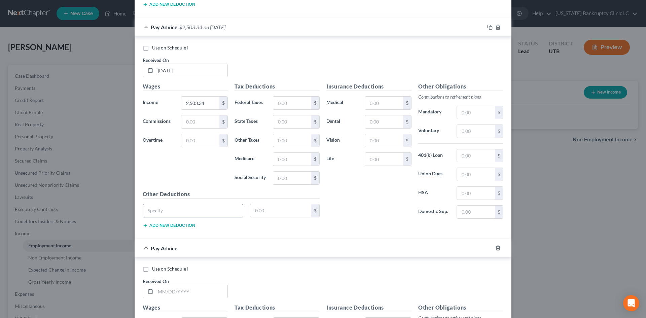
scroll to position [457, 0]
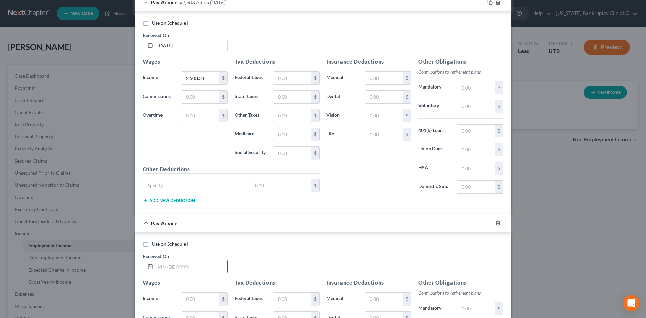
click at [187, 270] on input "text" at bounding box center [192, 266] width 72 height 13
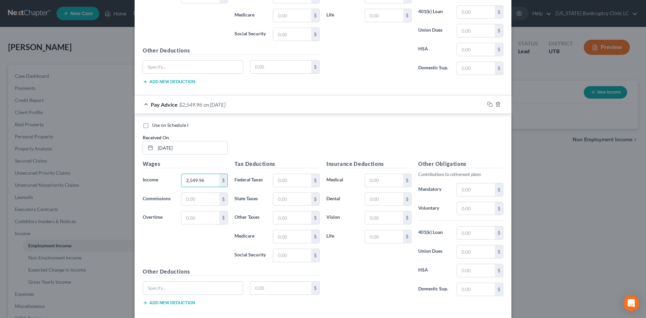
scroll to position [611, 0]
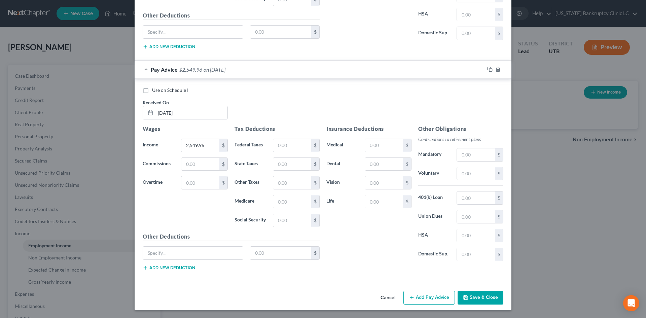
click at [421, 296] on button "Add Pay Advice" at bounding box center [430, 298] width 52 height 14
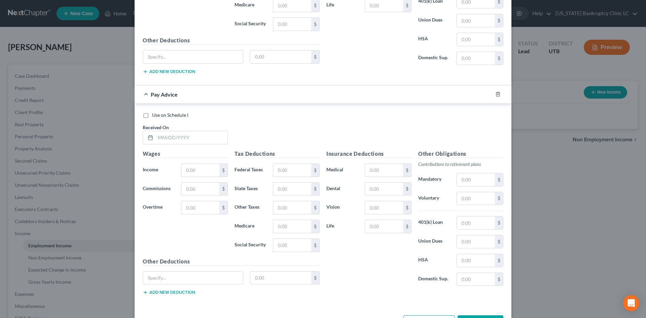
scroll to position [832, 0]
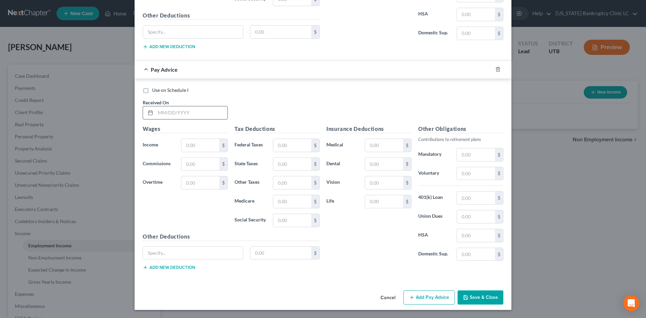
click at [198, 117] on input "text" at bounding box center [192, 112] width 72 height 13
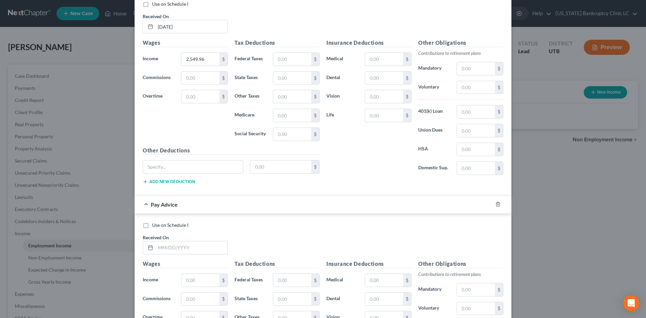
scroll to position [697, 0]
click at [202, 243] on input "text" at bounding box center [192, 247] width 72 height 13
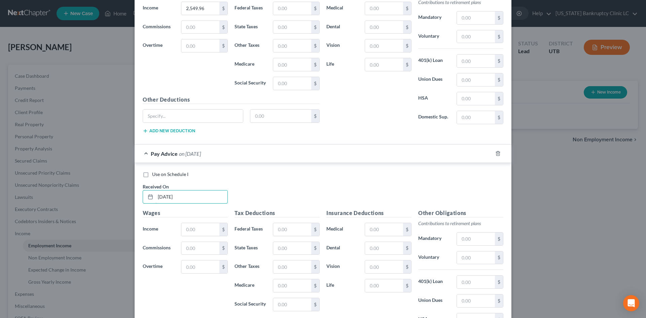
scroll to position [798, 0]
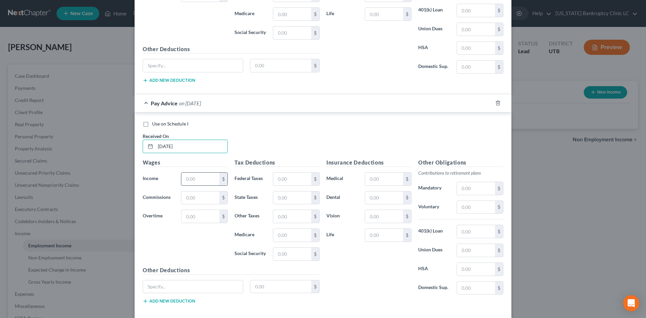
click at [197, 176] on input "text" at bounding box center [200, 179] width 38 height 13
click at [189, 178] on input "text" at bounding box center [200, 179] width 38 height 13
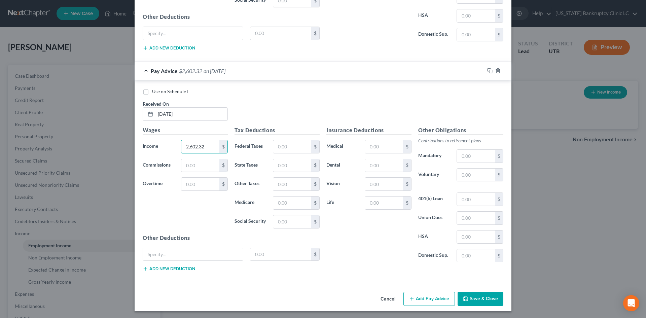
scroll to position [832, 0]
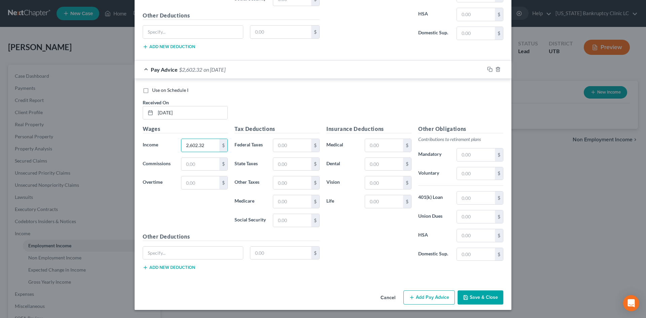
click at [412, 298] on icon "button" at bounding box center [411, 297] width 5 height 5
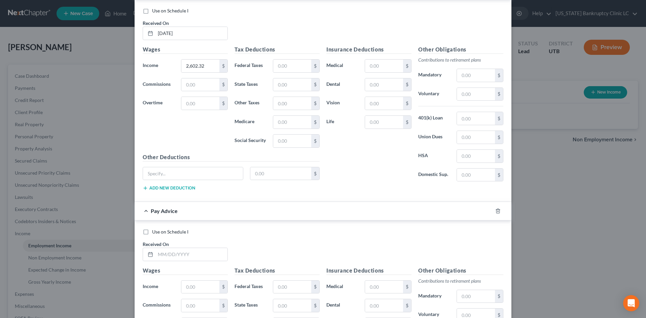
scroll to position [1000, 0]
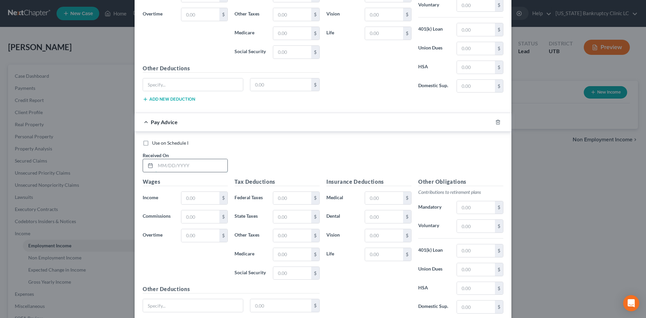
click at [191, 167] on input "text" at bounding box center [192, 165] width 72 height 13
click at [182, 200] on input "text" at bounding box center [200, 198] width 38 height 13
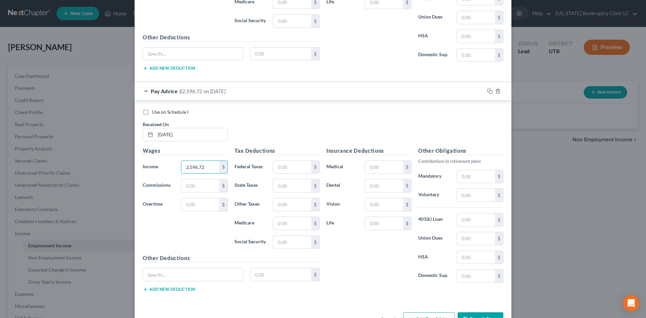
scroll to position [1053, 0]
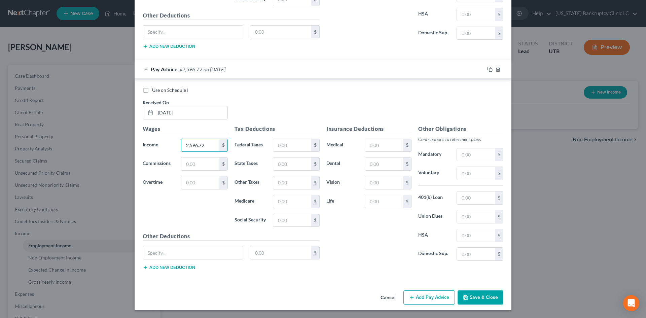
click at [426, 302] on button "Add Pay Advice" at bounding box center [430, 297] width 52 height 14
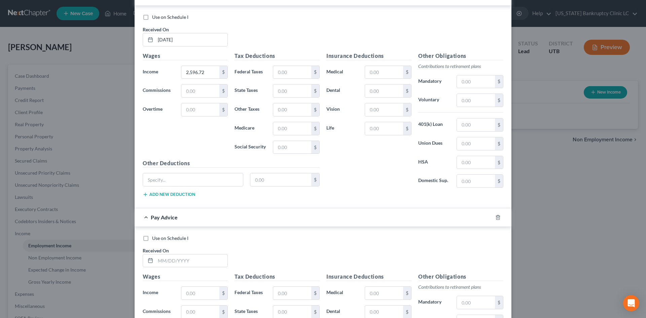
scroll to position [1255, 0]
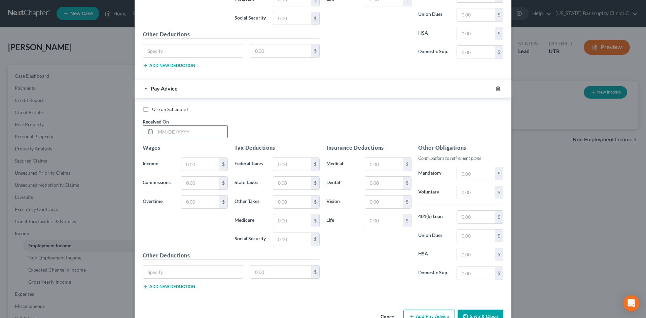
click at [187, 130] on input "text" at bounding box center [192, 132] width 72 height 13
click at [190, 158] on input "text" at bounding box center [200, 164] width 38 height 13
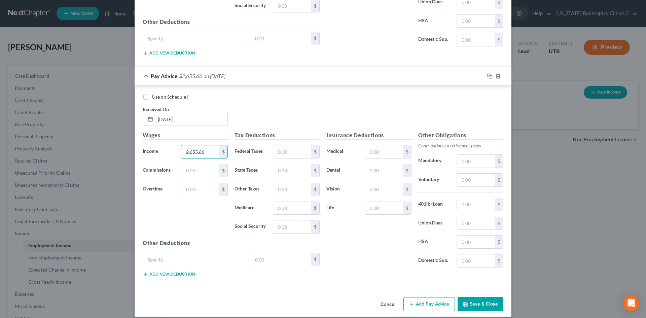
scroll to position [1274, 0]
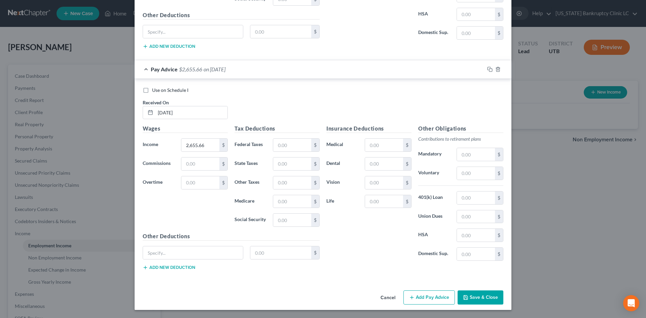
click at [431, 301] on button "Add Pay Advice" at bounding box center [430, 297] width 52 height 14
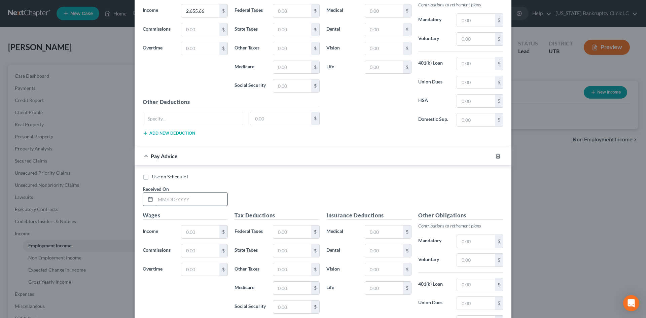
scroll to position [1409, 0]
click at [192, 194] on input "text" at bounding box center [192, 199] width 72 height 13
click at [194, 232] on input "text" at bounding box center [200, 231] width 38 height 13
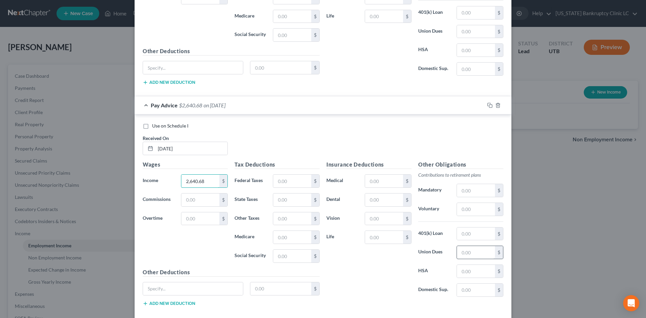
scroll to position [1495, 0]
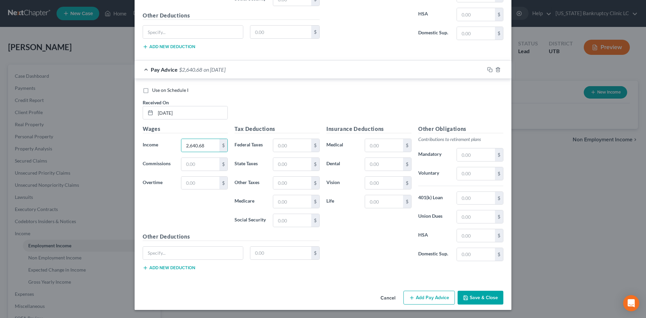
click at [437, 296] on button "Add Pay Advice" at bounding box center [430, 298] width 52 height 14
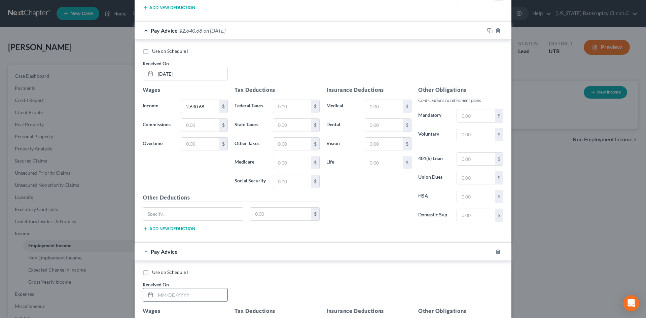
scroll to position [1630, 0]
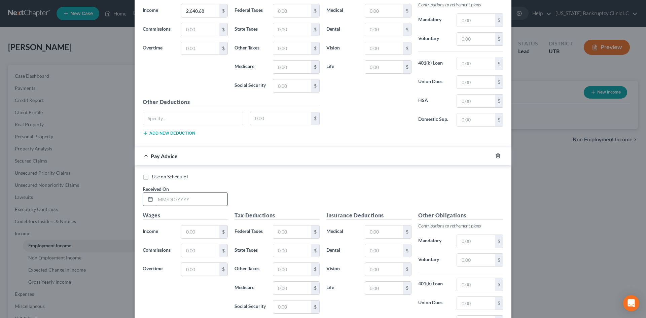
click at [192, 195] on input "text" at bounding box center [192, 199] width 72 height 13
click at [192, 232] on input "text" at bounding box center [200, 232] width 38 height 13
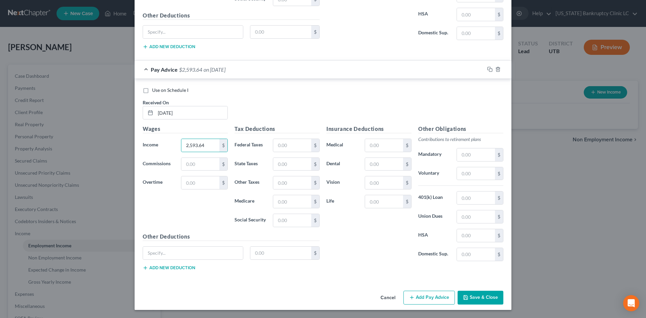
click at [416, 299] on button "Add Pay Advice" at bounding box center [430, 298] width 52 height 14
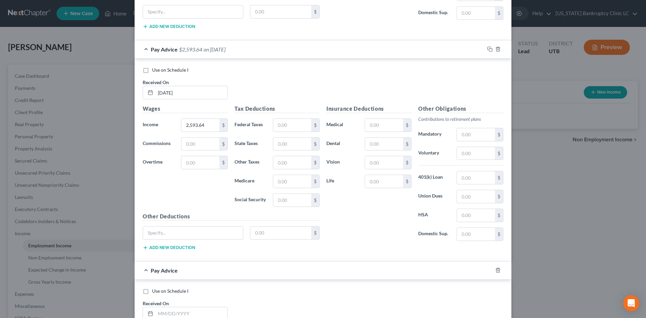
scroll to position [1884, 0]
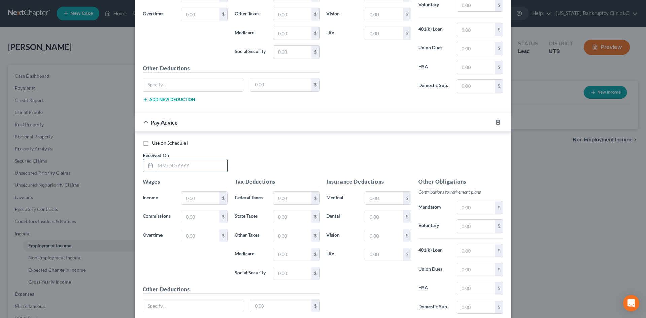
click at [205, 165] on input "text" at bounding box center [192, 165] width 72 height 13
click at [200, 195] on input "text" at bounding box center [200, 198] width 38 height 13
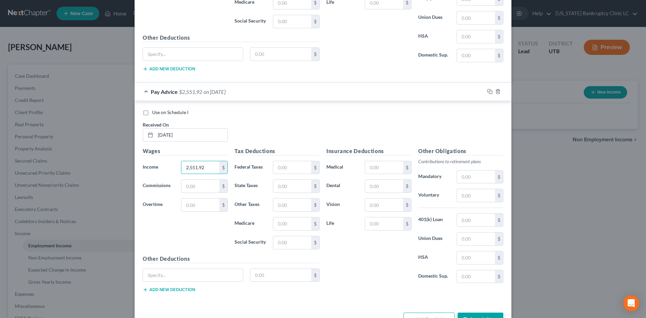
scroll to position [1937, 0]
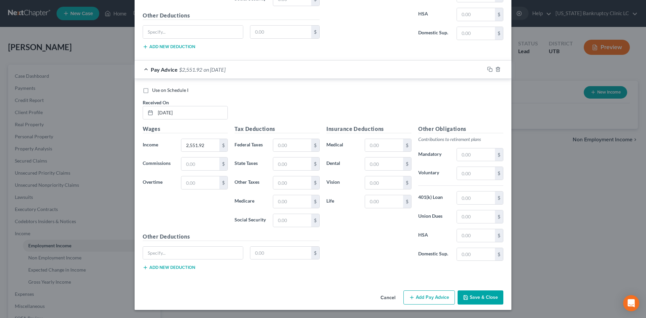
click at [429, 291] on button "Add Pay Advice" at bounding box center [430, 297] width 52 height 14
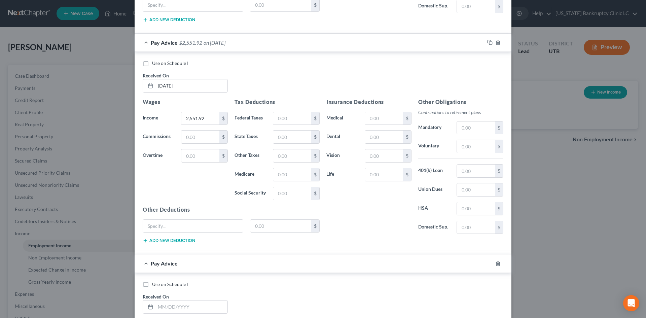
scroll to position [2038, 0]
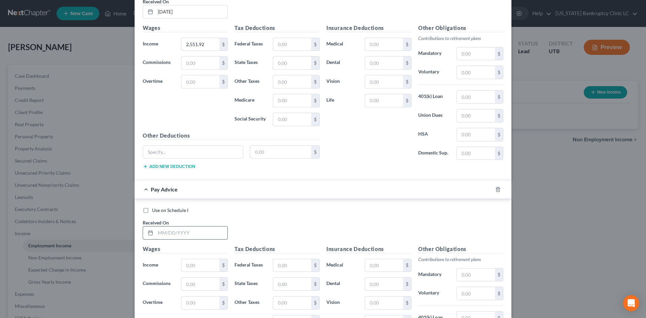
click at [190, 234] on input "text" at bounding box center [192, 233] width 72 height 13
click at [199, 264] on input "text" at bounding box center [200, 265] width 38 height 13
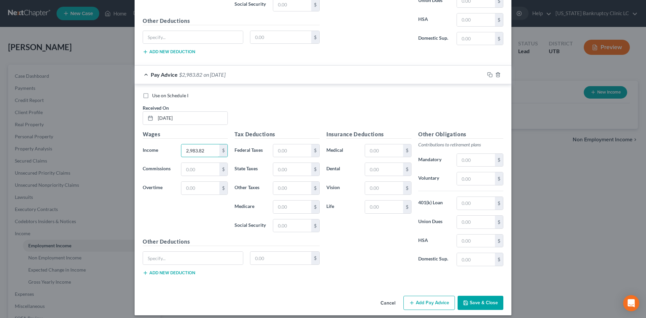
scroll to position [2158, 0]
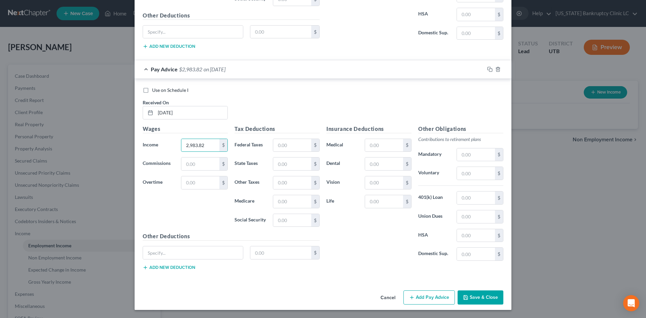
click at [436, 299] on button "Add Pay Advice" at bounding box center [430, 297] width 52 height 14
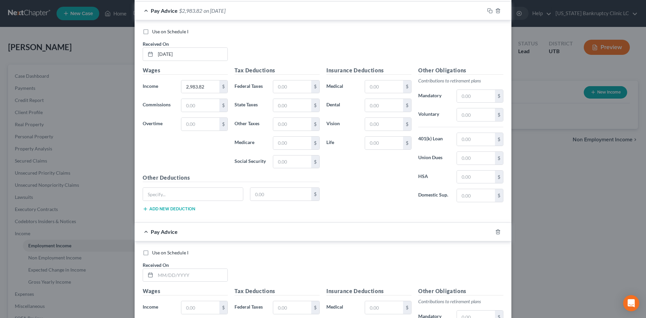
scroll to position [2293, 0]
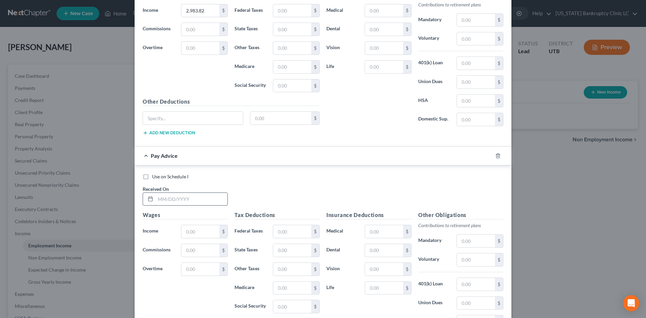
click at [191, 195] on input "text" at bounding box center [192, 199] width 72 height 13
click at [201, 229] on input "text" at bounding box center [200, 231] width 38 height 13
click at [185, 198] on input "[DATE]" at bounding box center [192, 199] width 72 height 13
click at [193, 231] on input "text" at bounding box center [200, 231] width 38 height 13
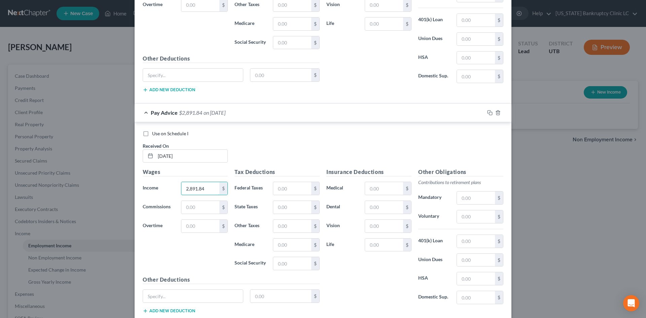
scroll to position [2380, 0]
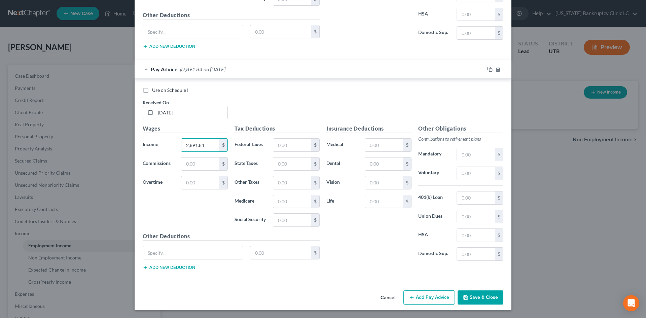
click at [418, 305] on div "Cancel Add Pay Advice Save & Close" at bounding box center [323, 299] width 377 height 22
click at [428, 301] on button "Add Pay Advice" at bounding box center [430, 297] width 52 height 14
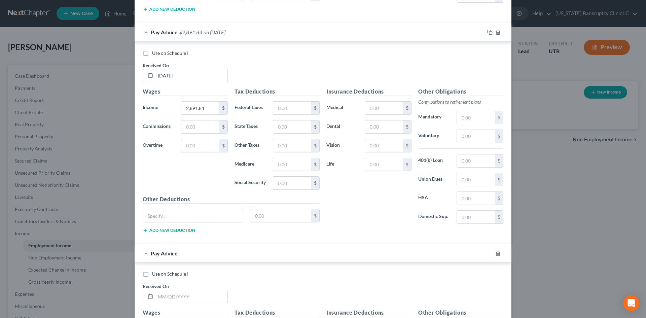
scroll to position [2481, 0]
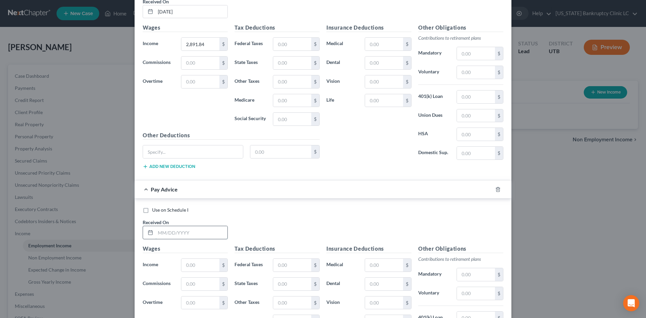
click at [182, 232] on input "text" at bounding box center [192, 232] width 72 height 13
click at [188, 263] on input "text" at bounding box center [200, 265] width 38 height 13
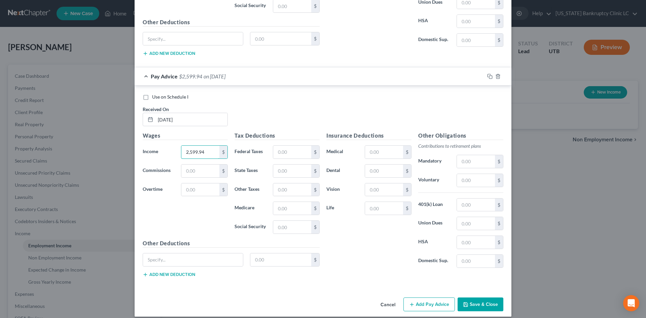
scroll to position [2600, 0]
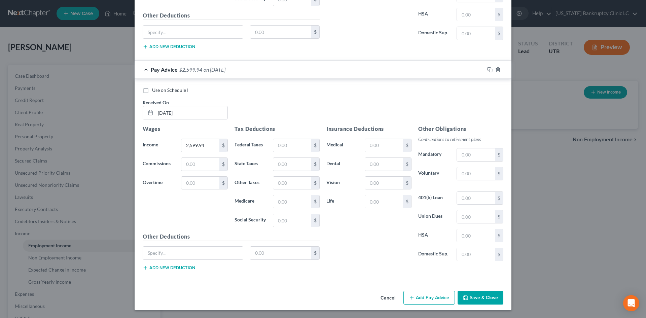
click at [431, 293] on button "Add Pay Advice" at bounding box center [430, 298] width 52 height 14
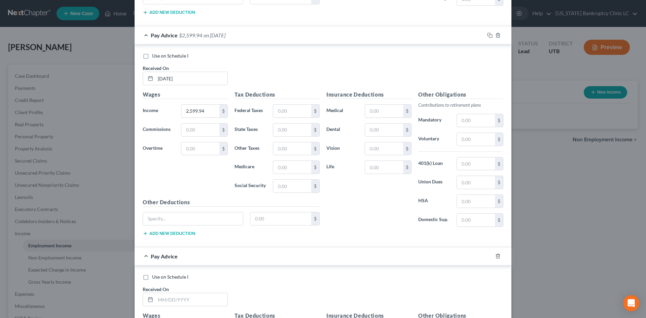
scroll to position [2701, 0]
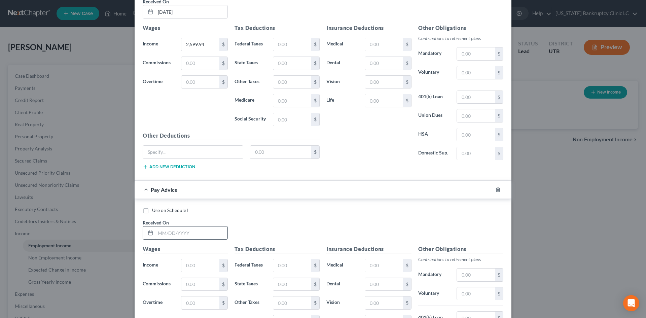
click at [192, 237] on input "text" at bounding box center [192, 233] width 72 height 13
click at [187, 265] on input "text" at bounding box center [200, 265] width 38 height 13
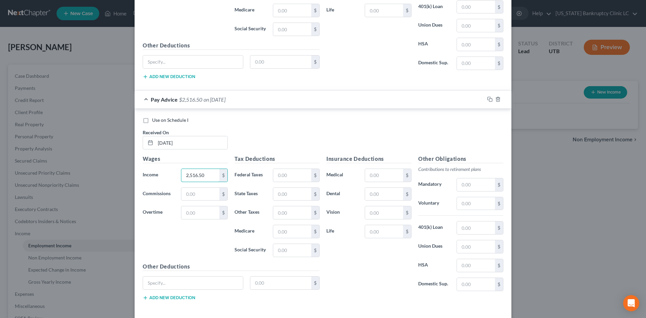
scroll to position [2822, 0]
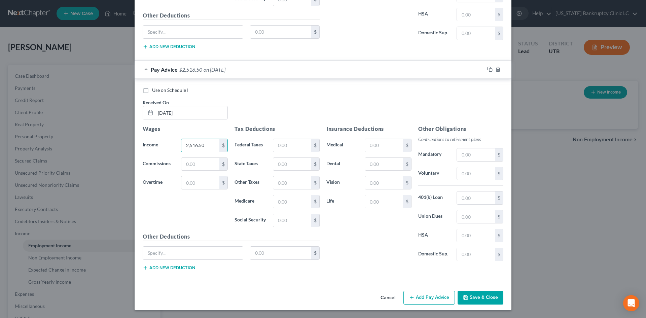
click at [425, 306] on div "Cancel Add Pay Advice Save & Close" at bounding box center [323, 299] width 377 height 22
click at [426, 303] on button "Add Pay Advice" at bounding box center [430, 298] width 52 height 14
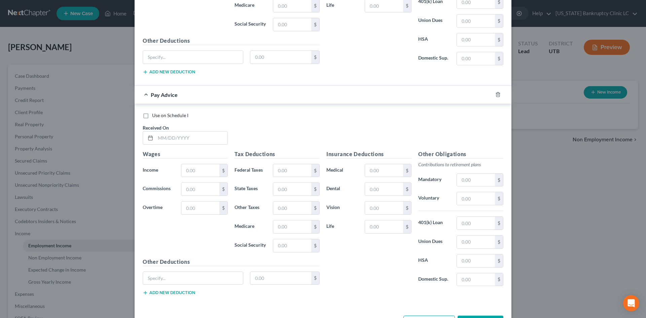
scroll to position [3043, 0]
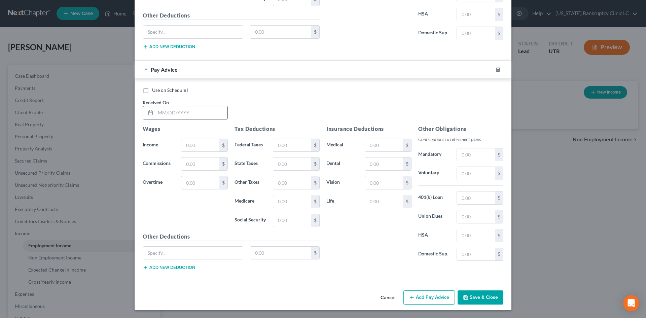
click at [197, 114] on input "text" at bounding box center [192, 112] width 72 height 13
click at [495, 70] on icon "button" at bounding box center [497, 69] width 5 height 5
click at [478, 299] on button "Save & Close" at bounding box center [481, 298] width 46 height 14
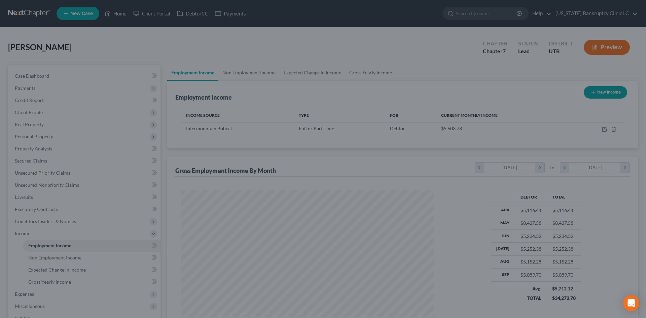
scroll to position [126, 265]
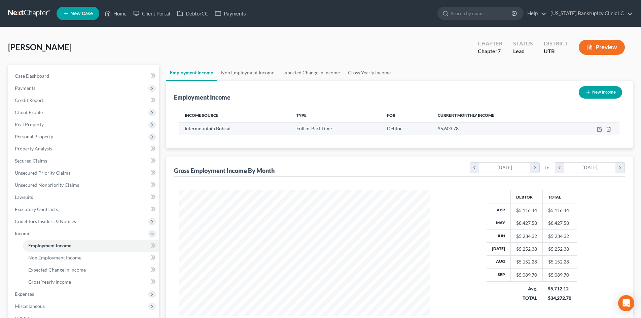
click at [603, 129] on td at bounding box center [592, 128] width 55 height 13
click at [600, 130] on icon "button" at bounding box center [599, 129] width 5 height 5
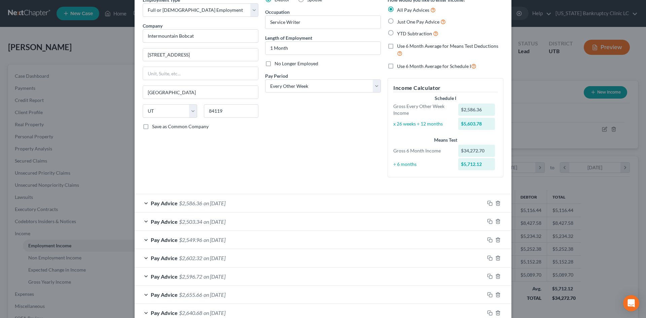
scroll to position [67, 0]
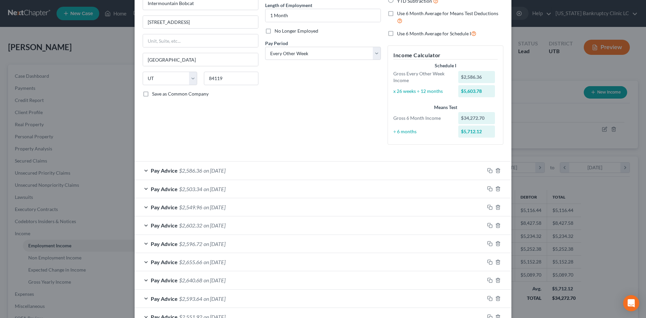
click at [238, 189] on div "Pay Advice $2,503.34 on [DATE]" at bounding box center [310, 189] width 350 height 18
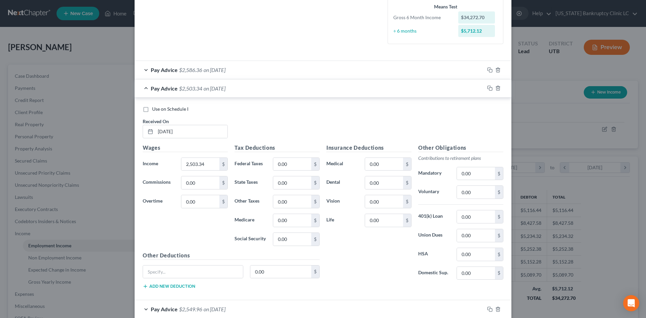
scroll to position [168, 0]
click at [298, 161] on input "0.00" at bounding box center [292, 164] width 38 height 13
click at [393, 162] on input "0.00" at bounding box center [384, 164] width 38 height 13
click at [390, 167] on input "0.00" at bounding box center [384, 164] width 38 height 13
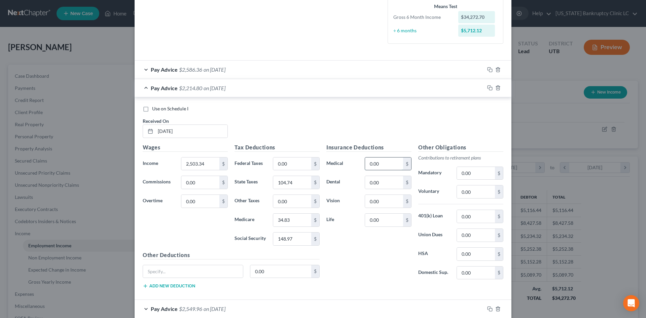
click at [390, 167] on input "0.00" at bounding box center [384, 164] width 38 height 13
click at [375, 183] on input "0.00" at bounding box center [384, 182] width 38 height 13
click at [377, 208] on div "0.00 $" at bounding box center [388, 201] width 47 height 13
click at [378, 202] on input "0.00" at bounding box center [384, 201] width 38 height 13
drag, startPoint x: 382, startPoint y: 269, endPoint x: 425, endPoint y: 253, distance: 45.7
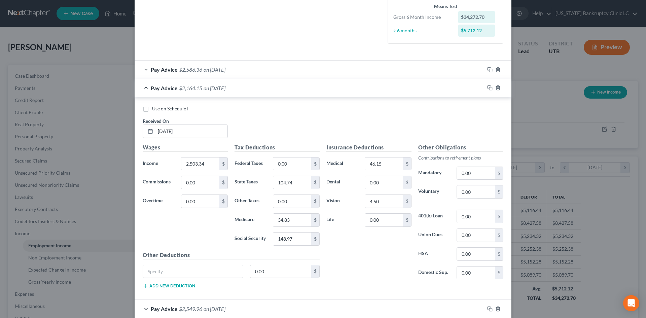
click at [382, 269] on div "Insurance Deductions Medical 46.15 $ Dental 0.00 $ Vision 4.50 $ Life 0.00 $" at bounding box center [369, 214] width 92 height 142
click at [480, 194] on input "0.00" at bounding box center [476, 191] width 38 height 13
click at [411, 254] on div "Insurance Deductions Medical 46.15 $ Dental 0.00 $ Vision 4.50 $ Life 0.00 $" at bounding box center [369, 214] width 92 height 142
click at [380, 223] on input "0.00" at bounding box center [384, 220] width 38 height 13
click at [357, 259] on div "Insurance Deductions Medical 46.15 $ Dental 0.00 $ Vision 4.50 $ Life 1.74 $" at bounding box center [369, 214] width 92 height 142
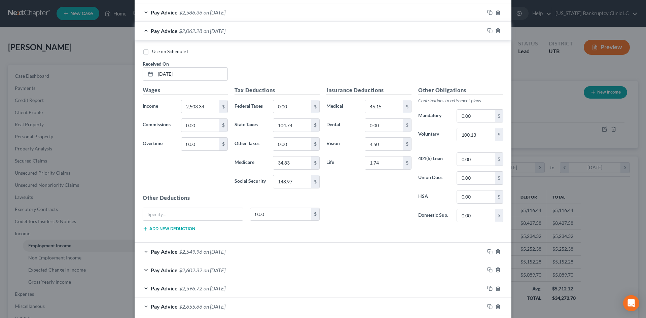
scroll to position [236, 0]
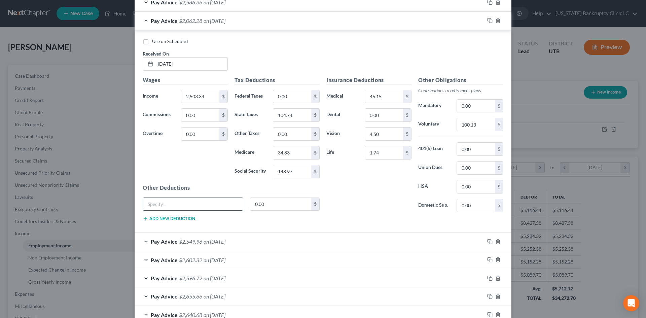
click at [194, 208] on input "text" at bounding box center [193, 204] width 100 height 13
click at [271, 212] on div "Deductions 0.00 $" at bounding box center [231, 207] width 184 height 19
click at [273, 207] on input "0.00" at bounding box center [280, 204] width 61 height 13
click at [178, 41] on span "Use on Schedule I" at bounding box center [170, 41] width 36 height 6
click at [159, 41] on input "Use on Schedule I" at bounding box center [157, 40] width 4 height 4
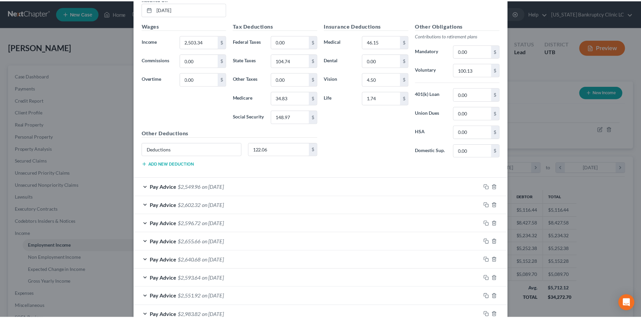
scroll to position [370, 0]
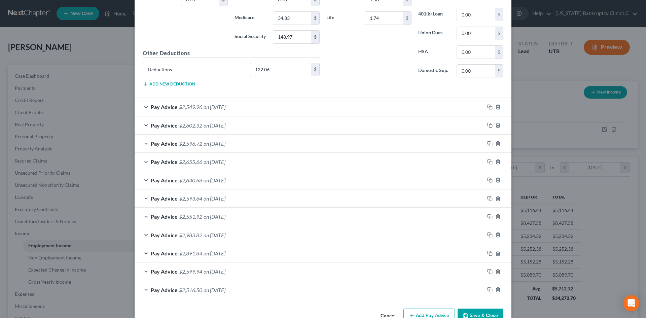
click at [479, 317] on button "Save & Close" at bounding box center [481, 316] width 46 height 14
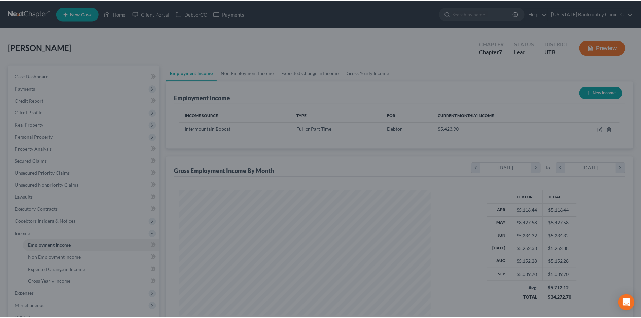
scroll to position [336490, 336351]
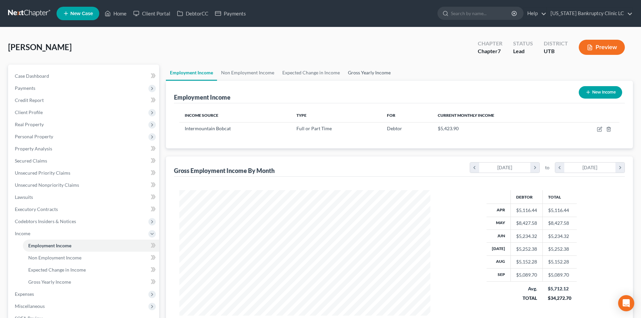
click at [367, 75] on link "Gross Yearly Income" at bounding box center [369, 73] width 51 height 16
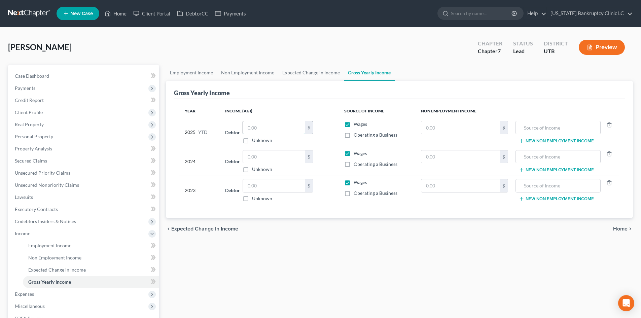
click at [281, 128] on input "text" at bounding box center [274, 127] width 62 height 13
click at [287, 159] on input "text" at bounding box center [274, 156] width 62 height 13
click at [281, 153] on input "text" at bounding box center [274, 156] width 62 height 13
click at [270, 187] on input "text" at bounding box center [274, 185] width 62 height 13
click at [328, 197] on div "Debtor 0.00 $ Unknown Balance Undetermined 0.00 $ Unknown" at bounding box center [279, 190] width 108 height 23
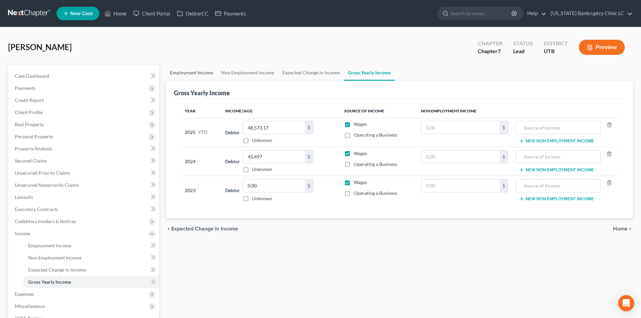
click at [193, 76] on link "Employment Income" at bounding box center [191, 73] width 51 height 16
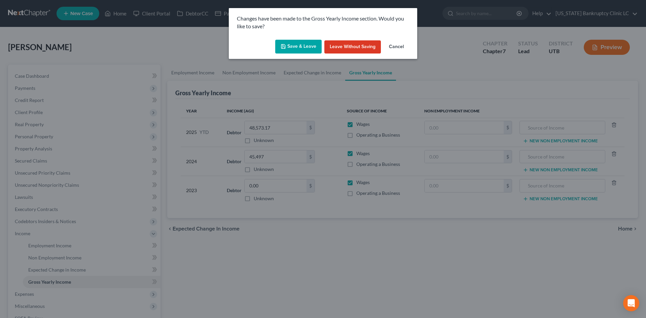
click at [288, 50] on button "Save & Leave" at bounding box center [298, 47] width 46 height 14
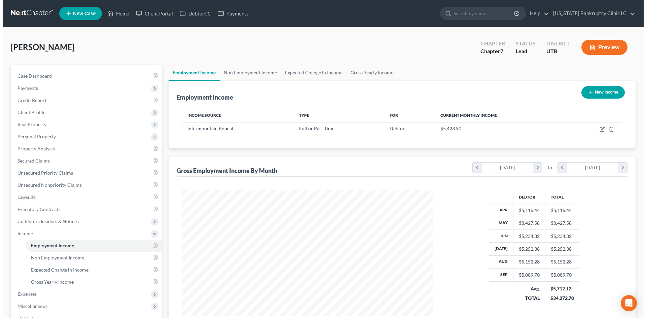
scroll to position [126, 265]
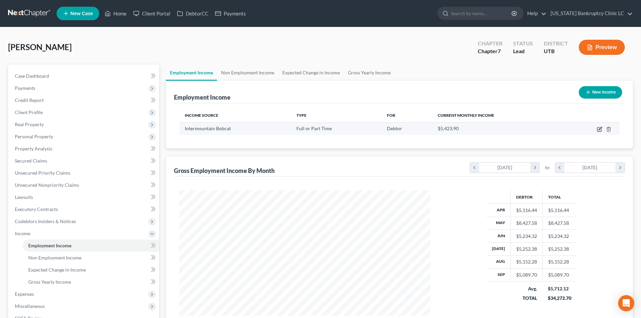
click at [600, 130] on icon "button" at bounding box center [600, 128] width 3 height 3
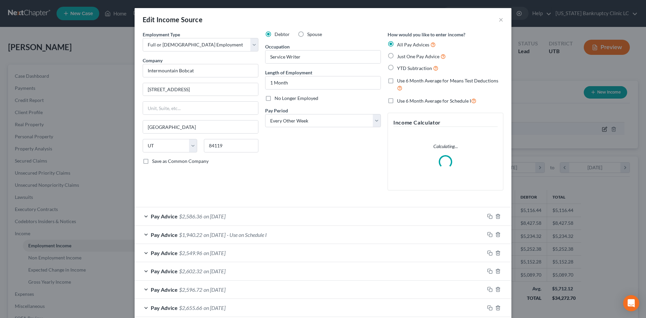
scroll to position [127, 267]
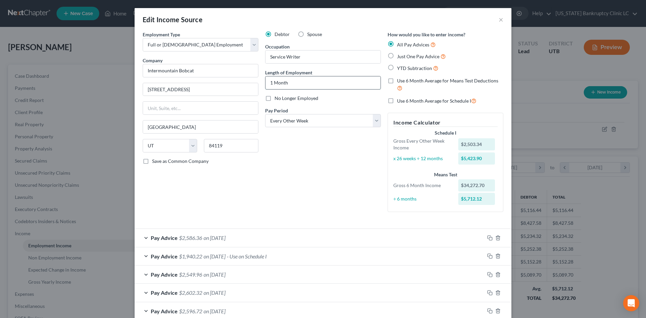
click at [279, 82] on input "1 Month" at bounding box center [323, 82] width 115 height 13
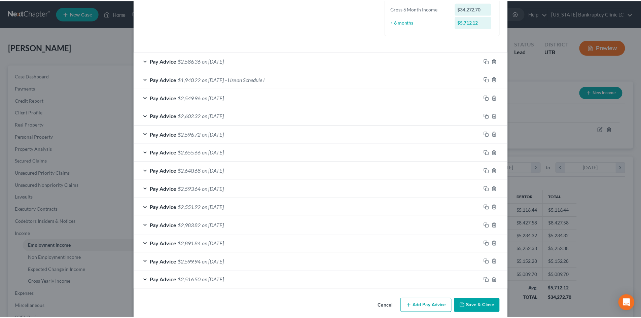
scroll to position [185, 0]
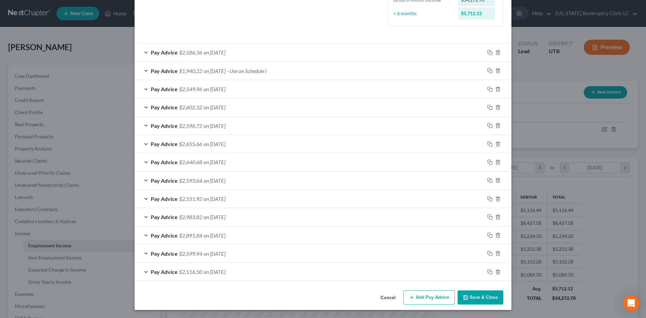
click at [486, 294] on button "Save & Close" at bounding box center [481, 297] width 46 height 14
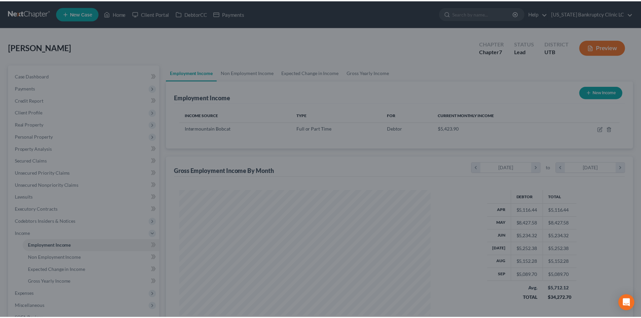
scroll to position [336490, 336351]
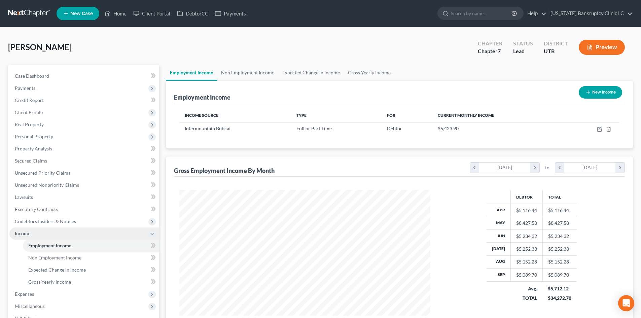
click at [34, 240] on link "Employment Income" at bounding box center [91, 246] width 136 height 12
click at [37, 236] on span "Income" at bounding box center [84, 234] width 150 height 12
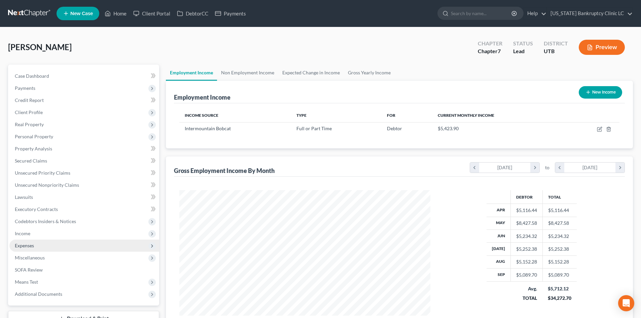
click at [36, 245] on span "Expenses" at bounding box center [84, 246] width 150 height 12
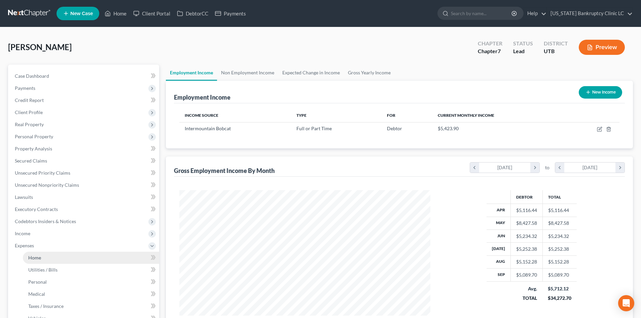
click at [37, 258] on span "Home" at bounding box center [34, 258] width 13 height 6
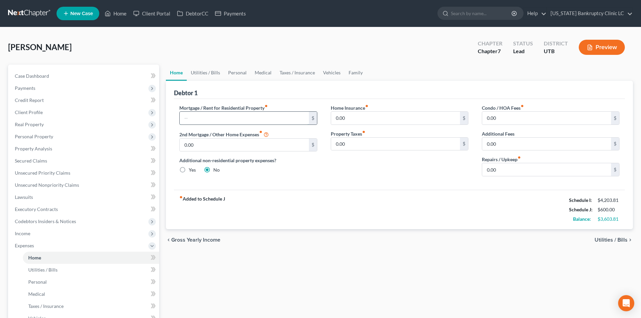
click at [236, 121] on input "text" at bounding box center [244, 118] width 129 height 13
click at [330, 72] on link "Vehicles" at bounding box center [332, 73] width 26 height 16
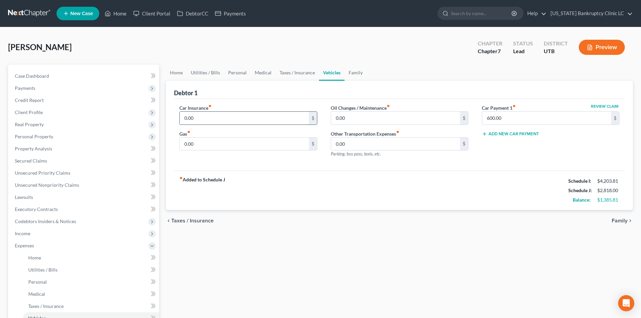
click at [240, 123] on input "0.00" at bounding box center [244, 118] width 129 height 13
click at [507, 175] on div "fiber_manual_record Added to Schedule J Schedule I: $4,203.81 Schedule J: $3,15…" at bounding box center [399, 190] width 451 height 39
click at [202, 142] on input "0.00" at bounding box center [244, 144] width 129 height 13
click at [210, 75] on link "Utilities / Bills" at bounding box center [205, 73] width 37 height 16
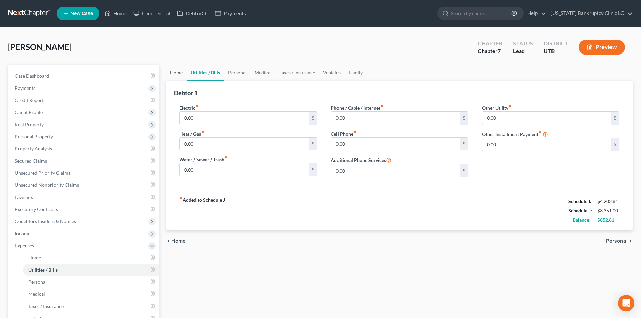
drag, startPoint x: 177, startPoint y: 78, endPoint x: 194, endPoint y: 81, distance: 17.1
click at [177, 77] on link "Home" at bounding box center [176, 73] width 21 height 16
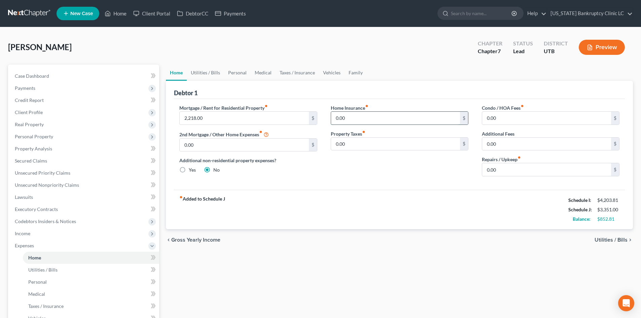
click at [348, 117] on input "0.00" at bounding box center [395, 118] width 129 height 13
click at [213, 76] on link "Utilities / Bills" at bounding box center [205, 73] width 37 height 16
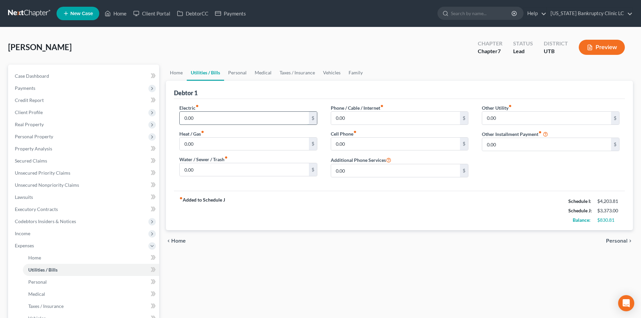
click at [193, 118] on input "0.00" at bounding box center [244, 118] width 129 height 13
click at [202, 155] on div "Electric fiber_manual_record 89 $ Heat / Gas fiber_manual_record 0.00 $ Water /…" at bounding box center [248, 143] width 151 height 78
click at [203, 147] on input "0.00" at bounding box center [244, 144] width 129 height 13
click at [205, 171] on input "0.00" at bounding box center [244, 169] width 129 height 13
click at [377, 119] on input "0.00" at bounding box center [395, 118] width 129 height 13
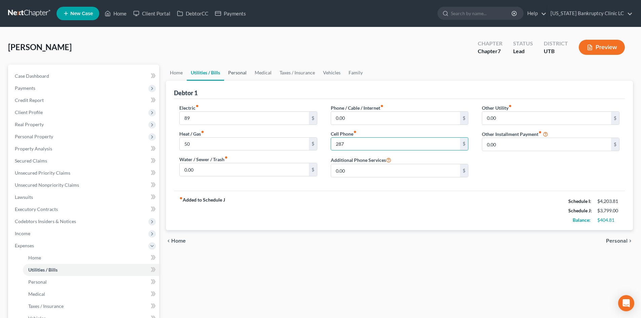
click at [234, 72] on link "Personal" at bounding box center [237, 73] width 27 height 16
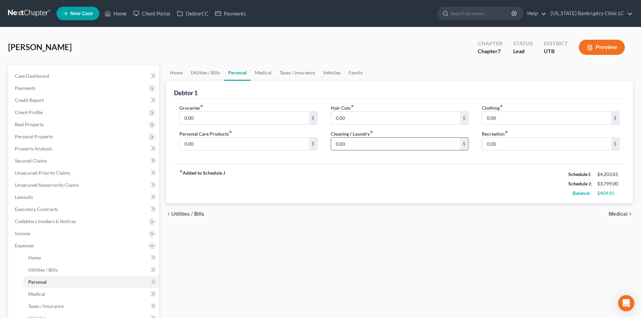
click at [361, 147] on input "0.00" at bounding box center [395, 144] width 129 height 13
click at [212, 117] on input "0.00" at bounding box center [244, 118] width 129 height 13
click at [391, 175] on div "fiber_manual_record Added to Schedule J Schedule I: $4,203.81 Schedule J: $4,12…" at bounding box center [399, 183] width 451 height 39
click at [264, 143] on input "0.00" at bounding box center [244, 144] width 129 height 13
click at [428, 162] on div "Groceries fiber_manual_record 250 $ Personal Care Products fiber_manual_record …" at bounding box center [399, 131] width 451 height 65
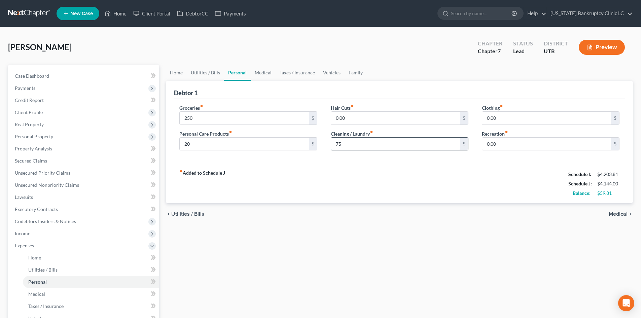
click at [412, 145] on input "75" at bounding box center [395, 144] width 129 height 13
click at [515, 113] on input "0.00" at bounding box center [546, 118] width 129 height 13
click at [502, 142] on input "0.00" at bounding box center [546, 144] width 129 height 13
click at [262, 72] on link "Medical" at bounding box center [263, 73] width 25 height 16
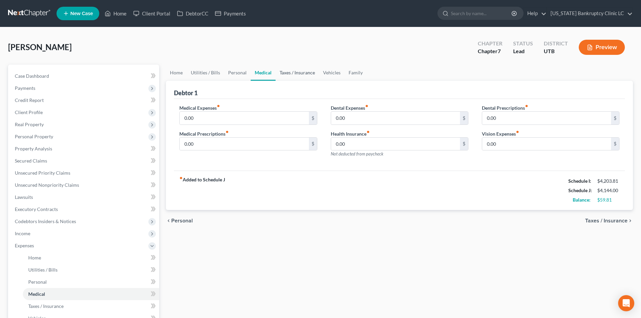
click at [297, 72] on link "Taxes / Insurance" at bounding box center [297, 73] width 43 height 16
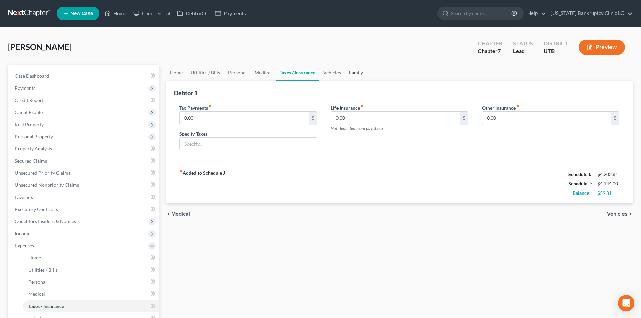
click at [346, 72] on link "Family" at bounding box center [356, 73] width 22 height 16
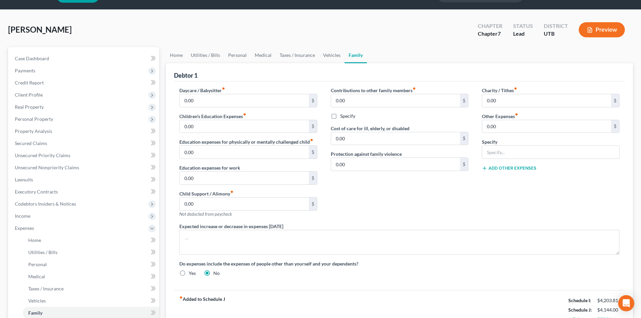
scroll to position [34, 0]
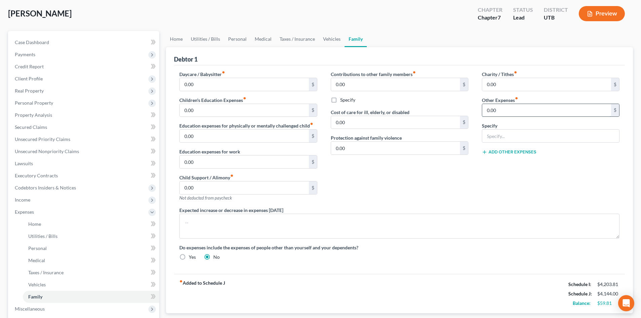
click at [499, 111] on input "0.00" at bounding box center [546, 110] width 129 height 13
click at [505, 139] on input "text" at bounding box center [550, 136] width 137 height 13
click at [495, 184] on div "Charity / Tithes fiber_manual_record 0.00 $ Other Expenses fiber_manual_record …" at bounding box center [550, 139] width 151 height 136
click at [512, 153] on button "Add Other Expenses" at bounding box center [509, 151] width 55 height 5
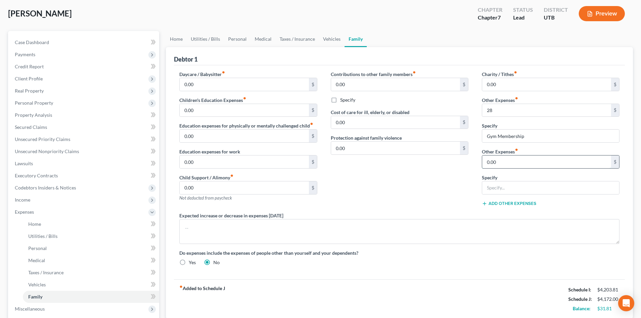
click at [509, 167] on input "0.00" at bounding box center [546, 162] width 129 height 13
click at [505, 187] on input "text" at bounding box center [550, 187] width 137 height 13
click at [429, 201] on div "Contributions to other family members fiber_manual_record 0.00 $ Specify Cost o…" at bounding box center [399, 141] width 151 height 141
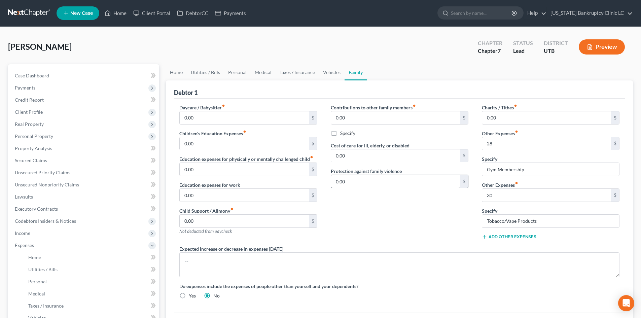
scroll to position [0, 0]
click at [197, 77] on link "Utilities / Bills" at bounding box center [205, 73] width 37 height 16
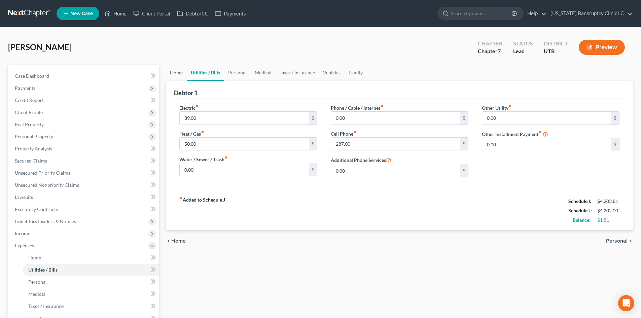
click at [177, 72] on link "Home" at bounding box center [176, 73] width 21 height 16
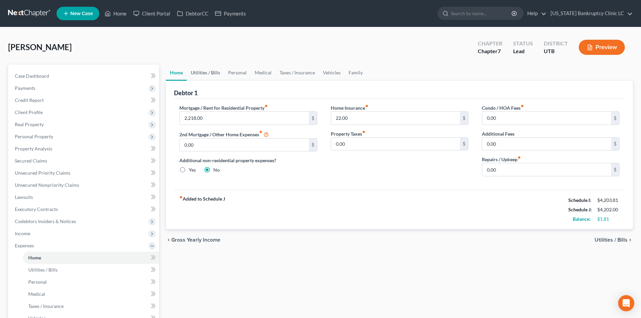
click at [209, 72] on link "Utilities / Bills" at bounding box center [205, 73] width 37 height 16
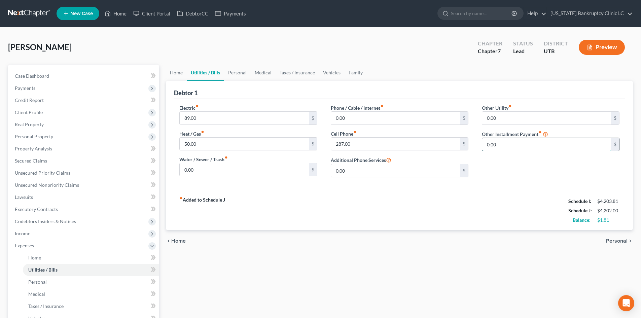
click at [498, 144] on input "0.00" at bounding box center [546, 144] width 129 height 13
click at [512, 161] on input "text" at bounding box center [550, 163] width 137 height 13
click at [223, 121] on input "89.00" at bounding box center [244, 118] width 129 height 13
click at [198, 142] on input "50.00" at bounding box center [244, 144] width 129 height 13
click at [372, 144] on input "287.00" at bounding box center [395, 144] width 129 height 13
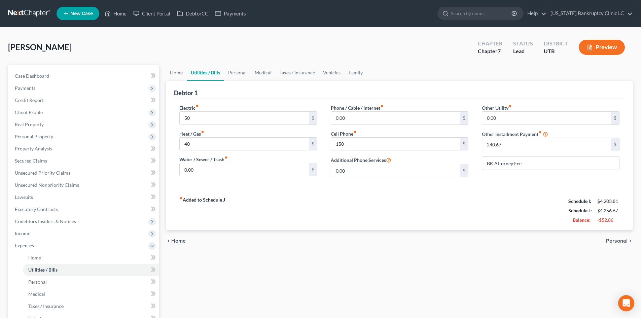
click at [332, 179] on div "Phone / Cable / Internet fiber_manual_record 0.00 $ Cell Phone fiber_manual_rec…" at bounding box center [399, 143] width 151 height 78
click at [230, 72] on link "Personal" at bounding box center [237, 73] width 27 height 16
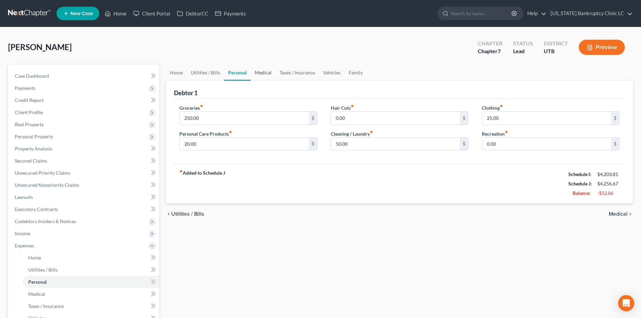
click at [264, 72] on link "Medical" at bounding box center [263, 73] width 25 height 16
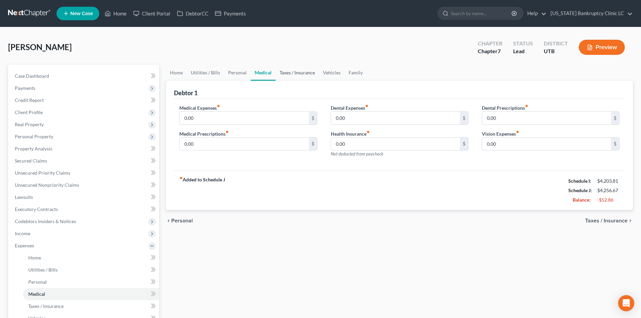
click at [296, 72] on link "Taxes / Insurance" at bounding box center [297, 73] width 43 height 16
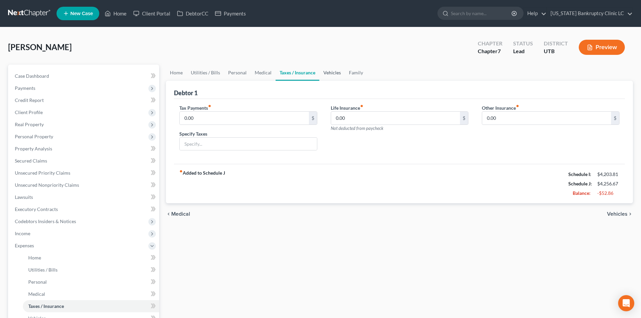
click at [327, 69] on link "Vehicles" at bounding box center [332, 73] width 26 height 16
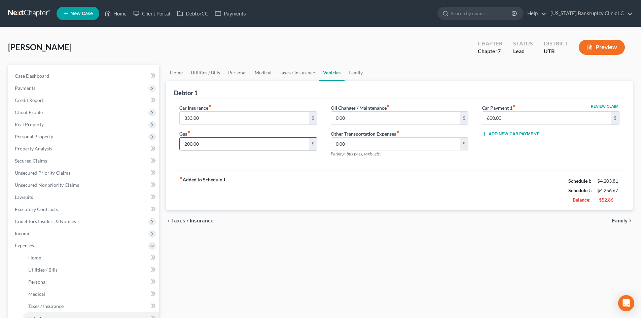
click at [234, 145] on input "200.00" at bounding box center [244, 144] width 129 height 13
click at [364, 192] on div "fiber_manual_record Added to Schedule J Schedule I: $4,203.81 Schedule J: $4,18…" at bounding box center [399, 190] width 451 height 39
click at [31, 246] on span "Expenses" at bounding box center [24, 246] width 19 height 6
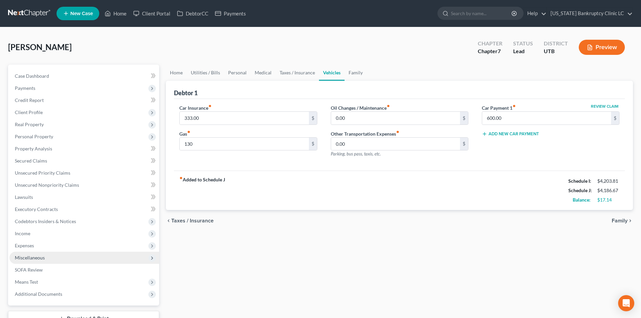
click at [25, 257] on span "Miscellaneous" at bounding box center [30, 258] width 30 height 6
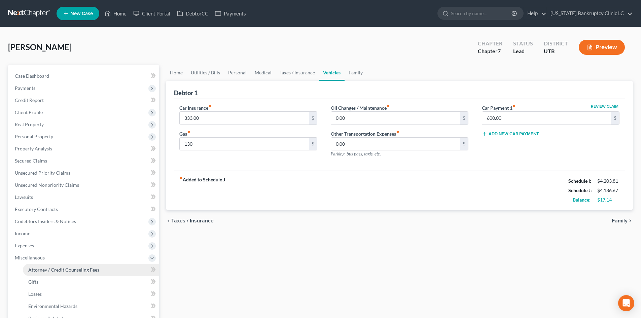
click at [55, 266] on link "Attorney / Credit Counseling Fees" at bounding box center [91, 270] width 136 height 12
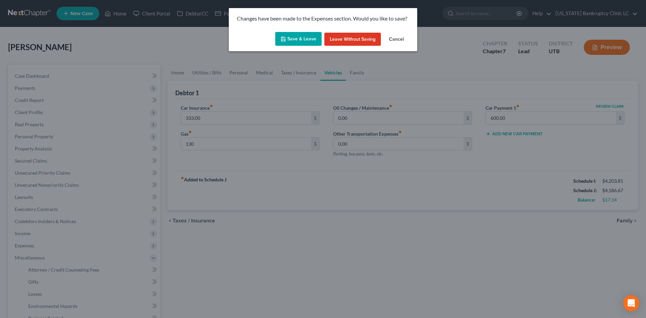
drag, startPoint x: 285, startPoint y: 47, endPoint x: 288, endPoint y: 45, distance: 3.6
click at [286, 46] on div "Save & Leave Leave without Saving Cancel" at bounding box center [323, 40] width 189 height 22
click at [290, 43] on button "Save & Leave" at bounding box center [298, 39] width 46 height 14
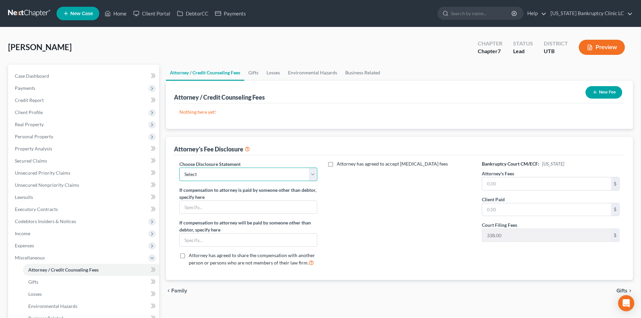
drag, startPoint x: 210, startPoint y: 169, endPoint x: 210, endPoint y: 175, distance: 5.7
click at [210, 169] on select "Select Installment Chapter 7 Cases Salt Lake Custom Disclosure Fresh Start Fund…" at bounding box center [248, 174] width 138 height 13
click at [179, 168] on select "Select Installment Chapter 7 Cases Salt Lake Custom Disclosure Fresh Start Fund…" at bounding box center [248, 174] width 138 height 13
click at [561, 183] on input "text" at bounding box center [546, 183] width 129 height 13
click at [416, 245] on div "Attorney has agreed to accept [MEDICAL_DATA] fees" at bounding box center [399, 216] width 151 height 111
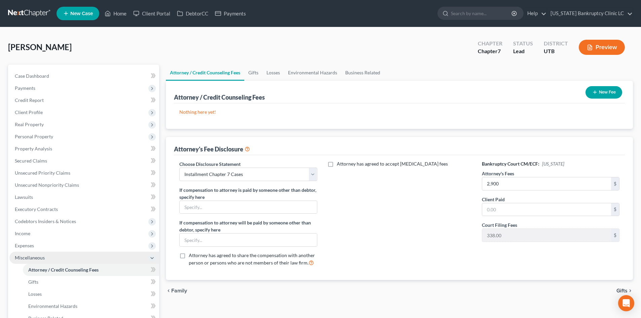
click at [36, 259] on span "Miscellaneous" at bounding box center [30, 258] width 30 height 6
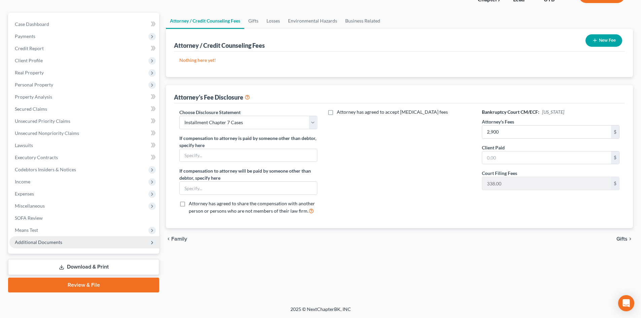
click at [105, 242] on span "Additional Documents" at bounding box center [84, 242] width 150 height 12
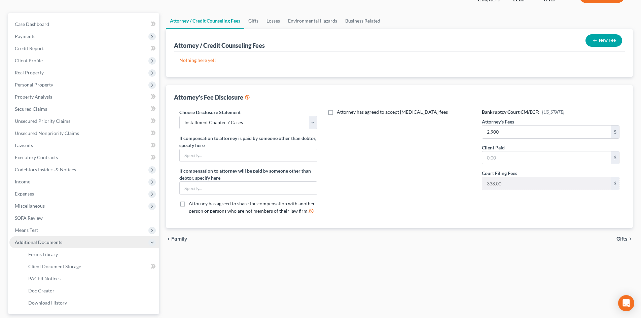
click at [104, 240] on span "Additional Documents" at bounding box center [84, 242] width 150 height 12
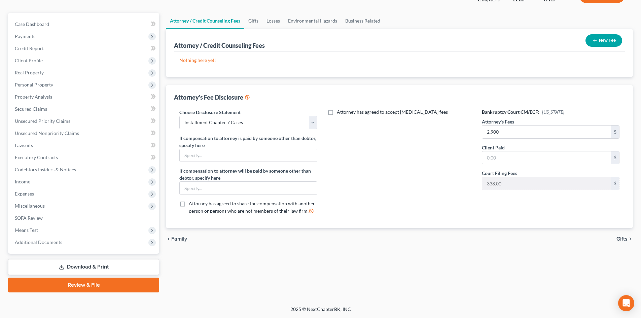
click at [112, 271] on link "Download & Print" at bounding box center [83, 267] width 151 height 16
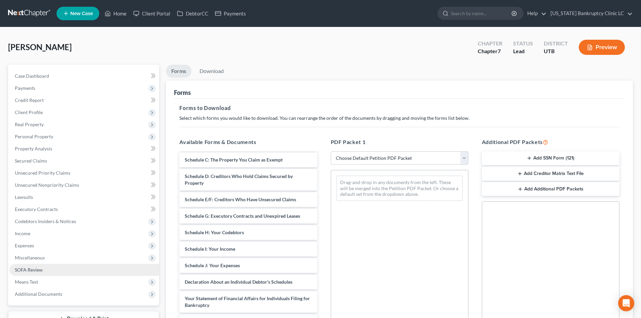
scroll to position [67, 0]
click at [62, 274] on link "SOFA Review" at bounding box center [84, 270] width 150 height 12
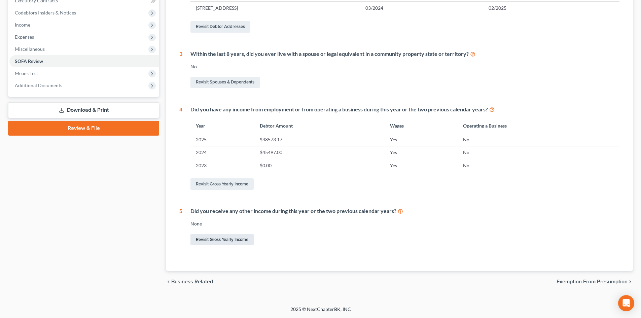
click at [235, 243] on link "Revisit Gross Yearly Income" at bounding box center [222, 239] width 63 height 11
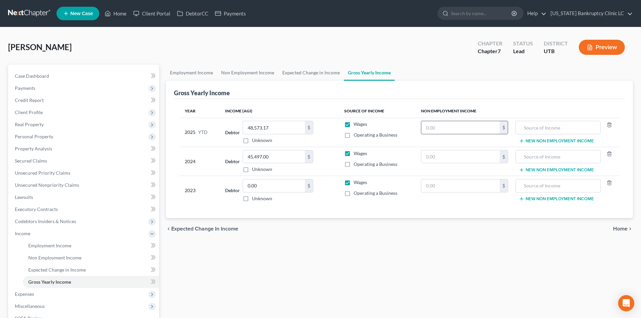
click at [456, 125] on input "text" at bounding box center [460, 127] width 78 height 13
click at [563, 119] on td "New Non Employment Income" at bounding box center [567, 132] width 106 height 29
click at [565, 127] on input "text" at bounding box center [557, 127] width 77 height 13
click at [462, 132] on input "text" at bounding box center [460, 127] width 78 height 13
click at [80, 233] on span "Income" at bounding box center [84, 234] width 150 height 12
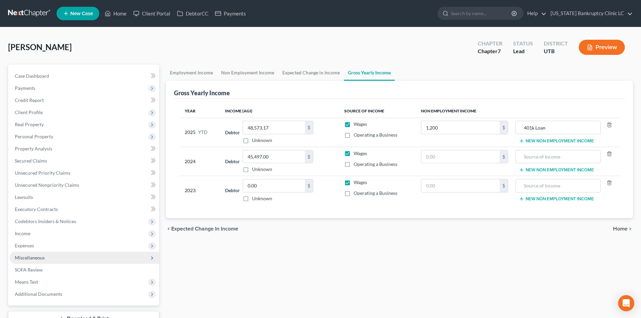
click at [42, 258] on span "Miscellaneous" at bounding box center [30, 258] width 30 height 6
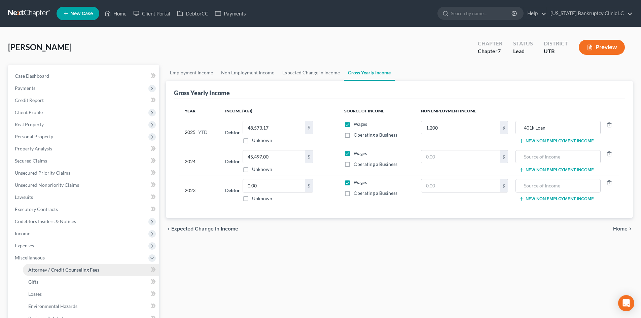
click at [43, 271] on span "Attorney / Credit Counseling Fees" at bounding box center [63, 270] width 71 height 6
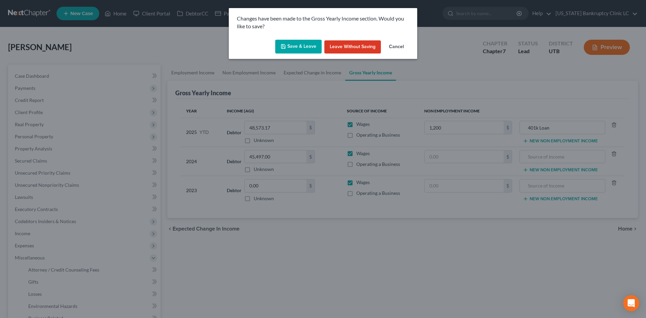
click at [303, 43] on button "Save & Leave" at bounding box center [298, 47] width 46 height 14
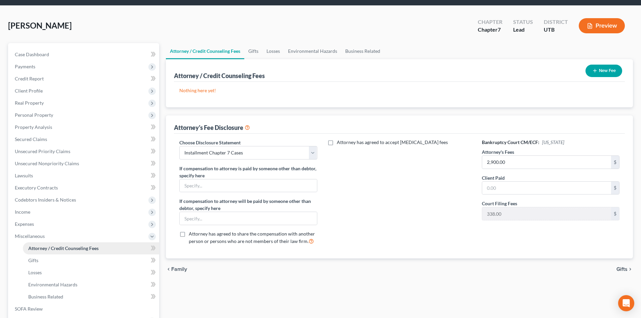
scroll to position [34, 0]
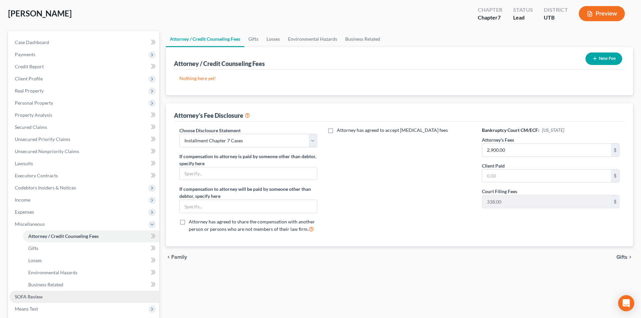
click at [45, 293] on link "SOFA Review" at bounding box center [84, 297] width 150 height 12
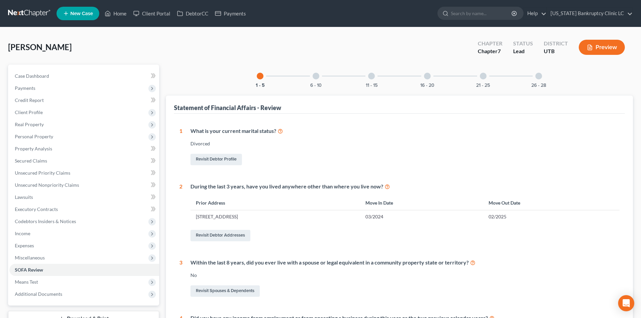
click at [313, 76] on div at bounding box center [316, 76] width 7 height 7
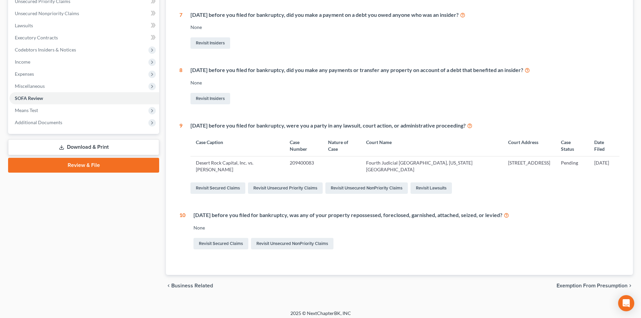
scroll to position [176, 0]
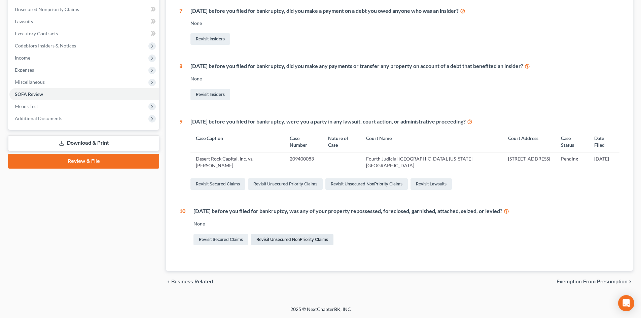
click at [282, 235] on link "Revisit Unsecured NonPriority Claims" at bounding box center [292, 239] width 82 height 11
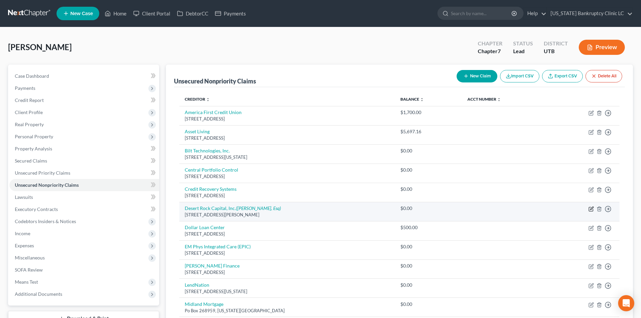
click at [592, 209] on icon "button" at bounding box center [591, 208] width 3 height 3
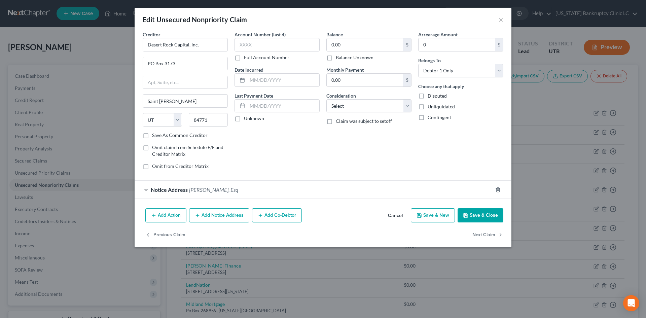
click at [178, 216] on button "Add Action" at bounding box center [165, 215] width 41 height 14
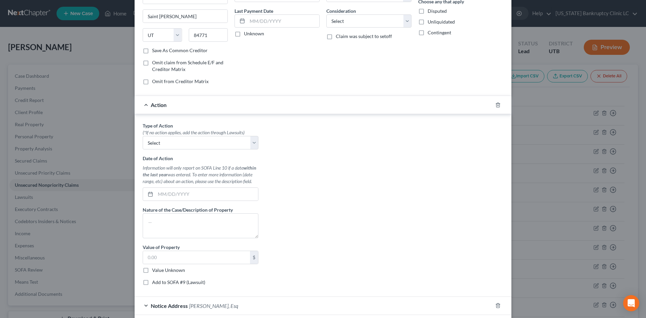
scroll to position [101, 0]
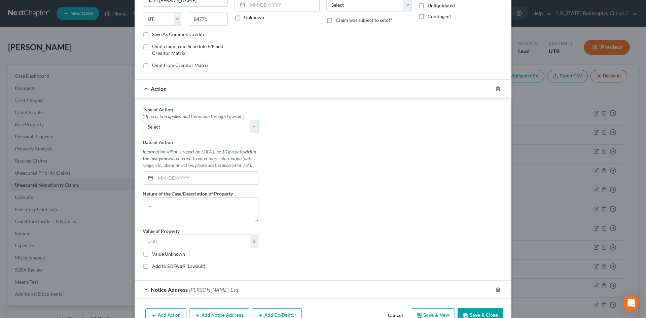
click at [182, 126] on select "Select Repossession Garnishment Foreclosure Personal Injury Attached, Seized, O…" at bounding box center [201, 126] width 116 height 13
click at [143, 120] on select "Select Repossession Garnishment Foreclosure Personal Injury Attached, Seized, O…" at bounding box center [201, 126] width 116 height 13
click at [173, 180] on input "text" at bounding box center [207, 178] width 103 height 13
click at [181, 171] on div "Date of Action Information will only report on SOFA Line 10 if a date within th…" at bounding box center [201, 162] width 116 height 46
click at [173, 179] on input "text" at bounding box center [207, 178] width 103 height 13
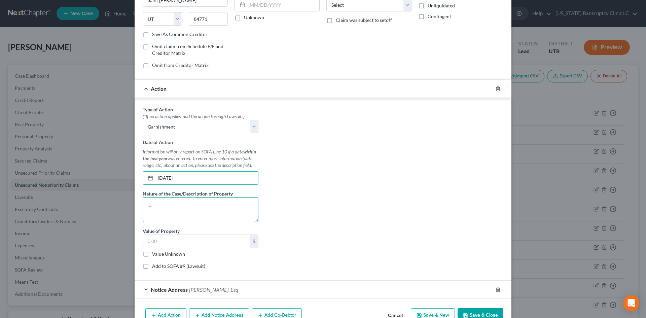
click at [193, 213] on textarea at bounding box center [201, 209] width 116 height 25
click at [178, 245] on input "text" at bounding box center [196, 241] width 107 height 13
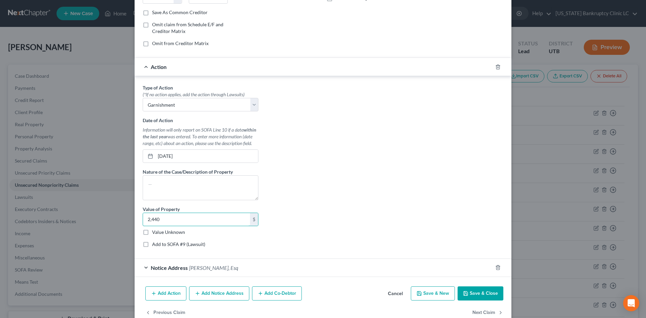
scroll to position [135, 0]
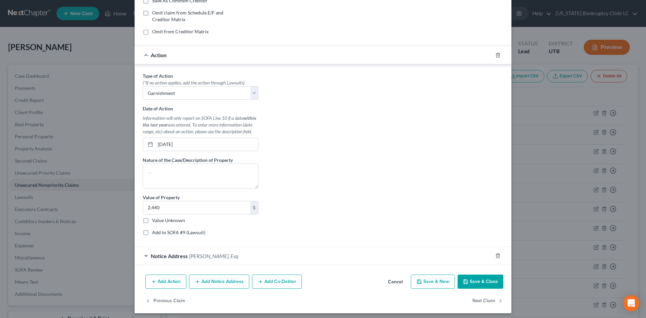
click at [494, 289] on div "Add Action Add Notice Address Add Co-Debtor Cancel Save & New Save & Close" at bounding box center [323, 283] width 377 height 22
click at [494, 287] on button "Save & Close" at bounding box center [481, 282] width 46 height 14
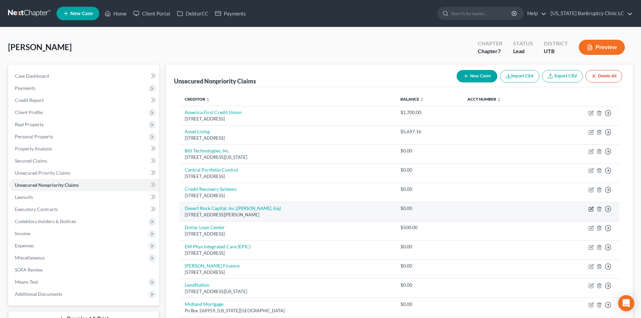
click at [589, 210] on icon "button" at bounding box center [591, 209] width 4 height 4
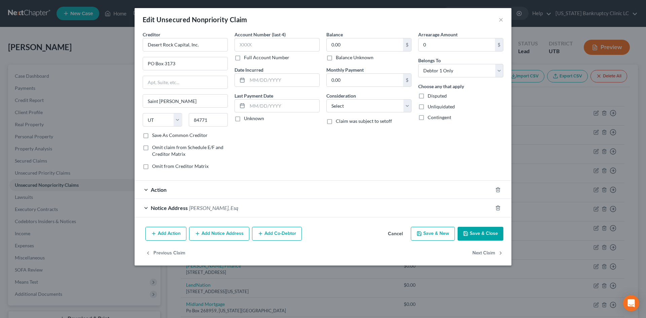
click at [383, 190] on div "Action" at bounding box center [314, 190] width 358 height 18
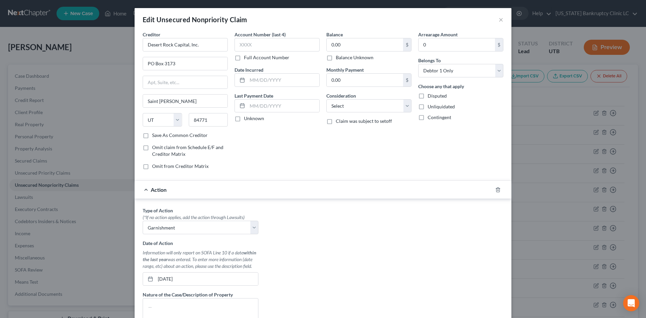
scroll to position [34, 0]
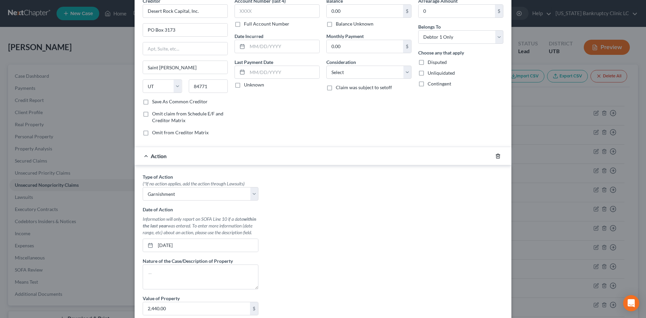
click at [495, 158] on icon "button" at bounding box center [497, 155] width 5 height 5
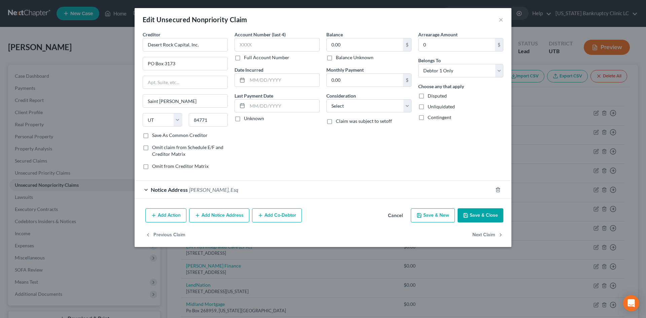
scroll to position [0, 0]
click at [482, 209] on button "Save & Close" at bounding box center [481, 215] width 46 height 14
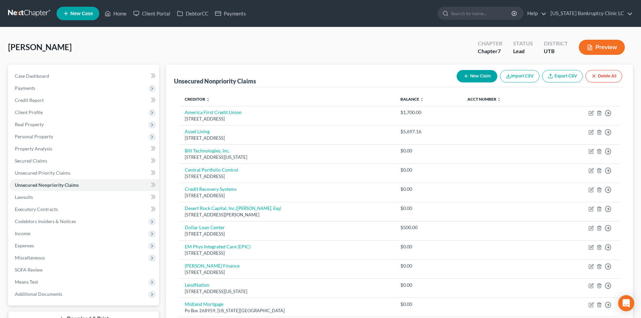
click at [480, 74] on button "New Claim" at bounding box center [477, 76] width 41 height 12
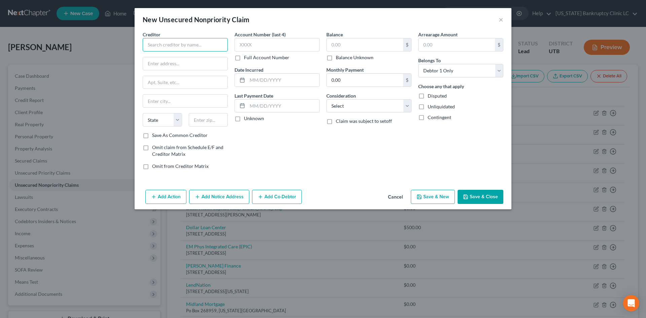
click at [169, 45] on input "text" at bounding box center [185, 44] width 85 height 13
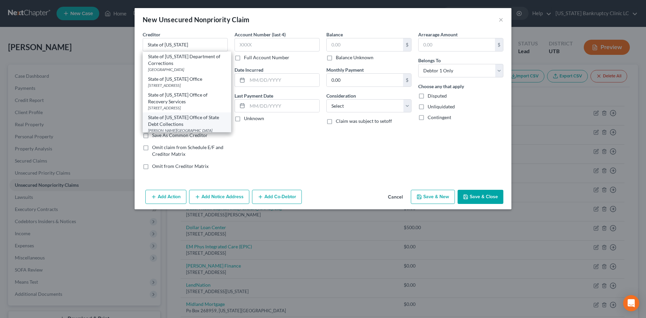
click at [209, 127] on div "State of [US_STATE] Office of State Debt Collections" at bounding box center [187, 120] width 78 height 13
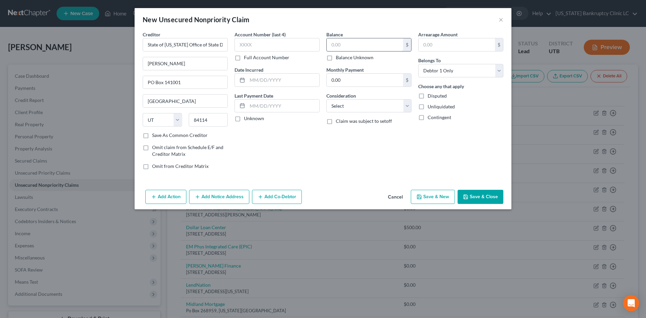
click at [363, 44] on input "text" at bounding box center [365, 44] width 76 height 13
click at [173, 199] on button "Add Action" at bounding box center [165, 197] width 41 height 14
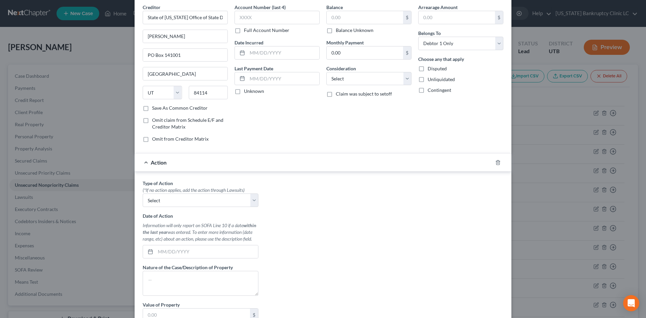
scroll to position [67, 0]
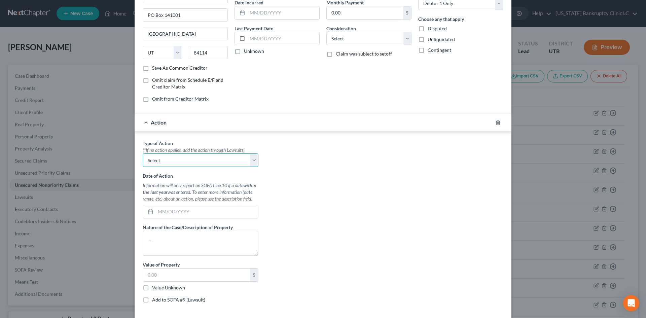
click at [177, 167] on select "Select Repossession Garnishment Foreclosure Personal Injury Attached, Seized, O…" at bounding box center [201, 159] width 116 height 13
click at [174, 163] on select "Select Repossession Garnishment Foreclosure Personal Injury Attached, Seized, O…" at bounding box center [201, 159] width 116 height 13
click at [143, 153] on select "Select Repossession Garnishment Foreclosure Personal Injury Attached, Seized, O…" at bounding box center [201, 159] width 116 height 13
click at [178, 279] on input "text" at bounding box center [196, 275] width 107 height 13
click at [193, 208] on input "text" at bounding box center [207, 211] width 103 height 13
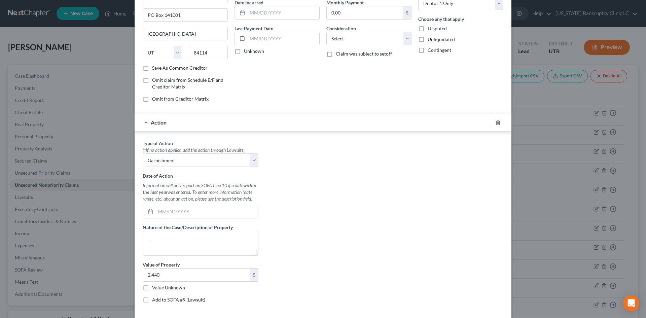
click at [179, 204] on div "Date of Action Information will only report on SOFA Line 10 if a date within th…" at bounding box center [201, 195] width 116 height 46
click at [178, 209] on input "text" at bounding box center [207, 211] width 103 height 13
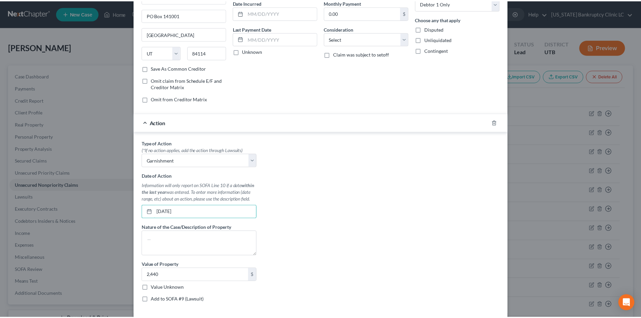
scroll to position [100, 0]
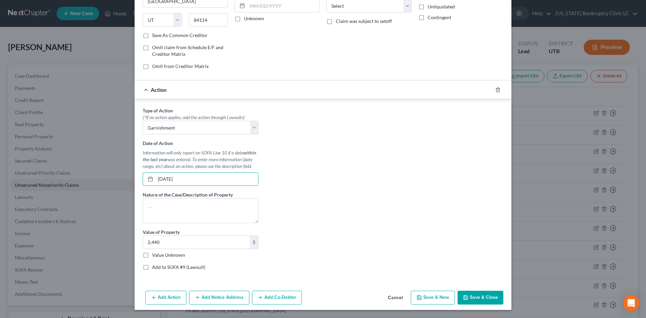
click at [498, 300] on button "Save & Close" at bounding box center [481, 298] width 46 height 14
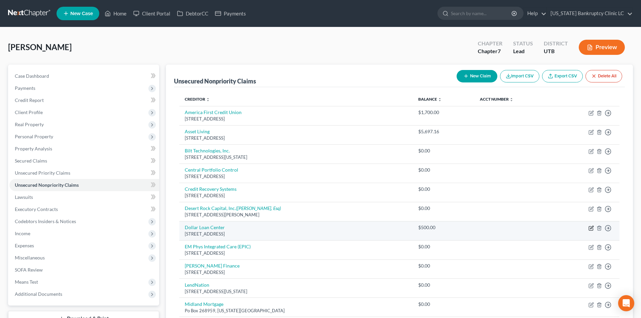
click at [592, 229] on icon "button" at bounding box center [591, 228] width 5 height 5
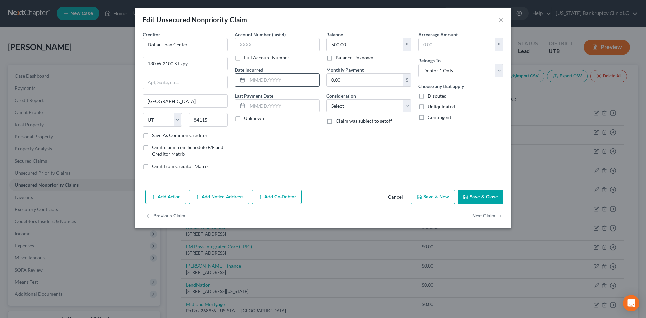
click at [260, 77] on input "text" at bounding box center [283, 80] width 72 height 13
click at [290, 83] on input "[DATE]" at bounding box center [283, 80] width 72 height 13
click at [497, 199] on button "Save & Close" at bounding box center [481, 197] width 46 height 14
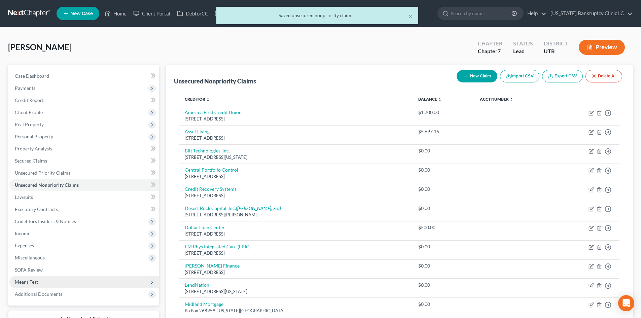
click at [46, 282] on span "Means Test" at bounding box center [84, 282] width 150 height 12
click at [51, 290] on link "Exemption from Presumption" at bounding box center [91, 294] width 136 height 12
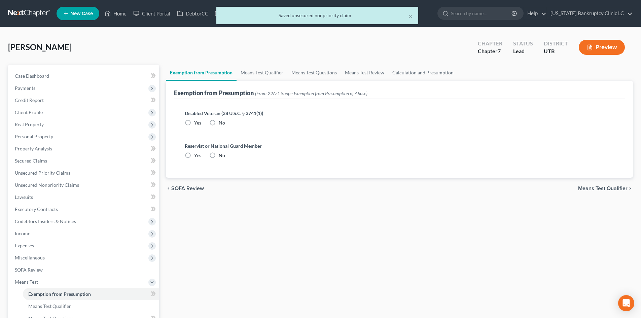
click at [219, 122] on label "No" at bounding box center [222, 122] width 6 height 7
click at [221, 122] on input "No" at bounding box center [223, 121] width 4 height 4
click at [219, 156] on label "No" at bounding box center [222, 155] width 6 height 7
click at [221, 156] on input "No" at bounding box center [223, 154] width 4 height 4
click at [219, 156] on label "No" at bounding box center [222, 155] width 6 height 7
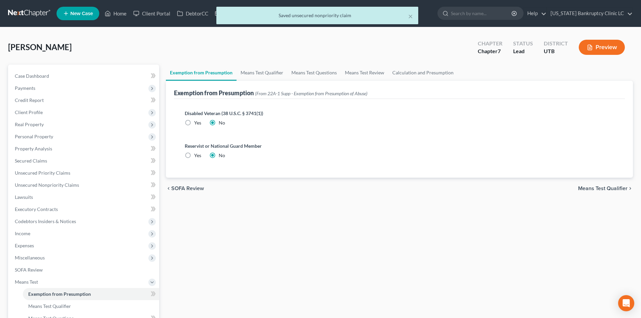
click at [221, 156] on input "No" at bounding box center [223, 154] width 4 height 4
click at [245, 76] on link "Means Test Qualifier" at bounding box center [262, 73] width 51 height 16
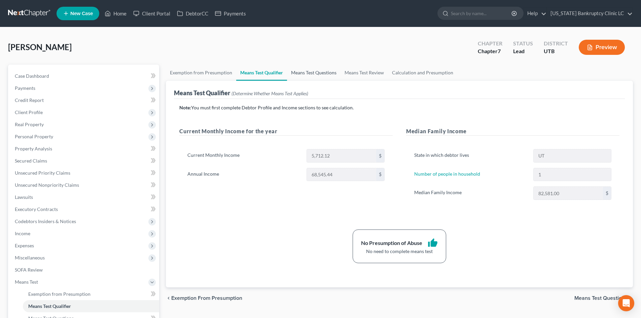
click at [305, 75] on link "Means Test Questions" at bounding box center [314, 73] width 54 height 16
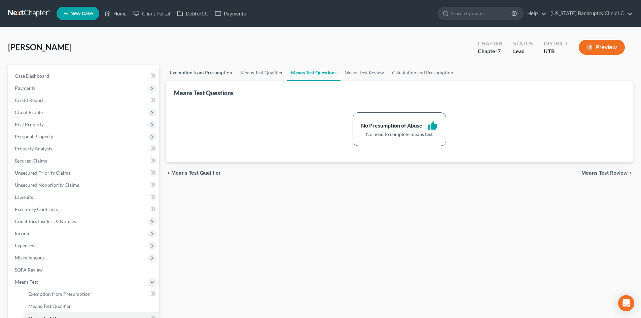
click at [209, 70] on link "Exemption from Presumption" at bounding box center [201, 73] width 70 height 16
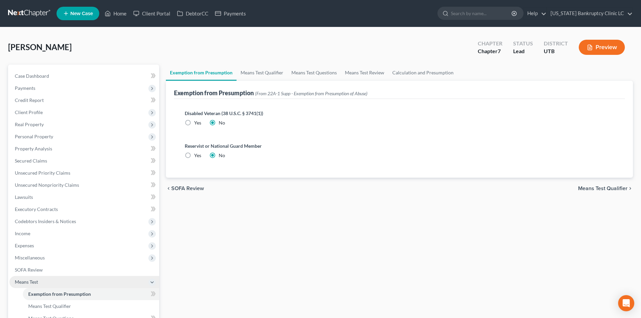
click at [34, 283] on span "Means Test" at bounding box center [26, 282] width 23 height 6
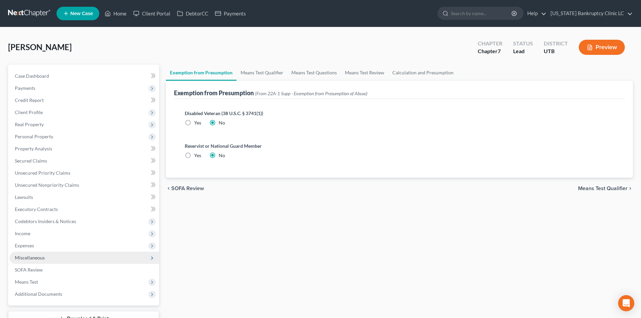
click at [47, 254] on span "Miscellaneous" at bounding box center [84, 258] width 150 height 12
click at [43, 253] on span "Miscellaneous" at bounding box center [84, 258] width 150 height 12
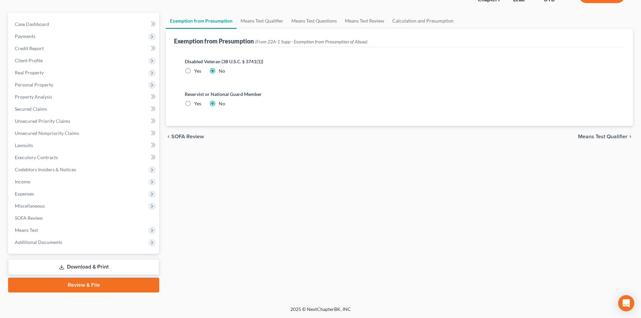
click at [90, 282] on link "Review & File" at bounding box center [83, 285] width 151 height 15
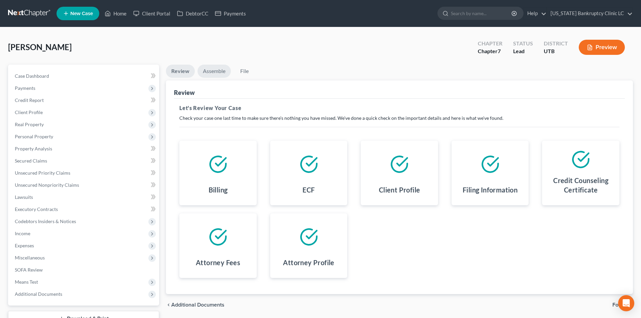
click at [221, 70] on link "Assemble" at bounding box center [214, 71] width 33 height 13
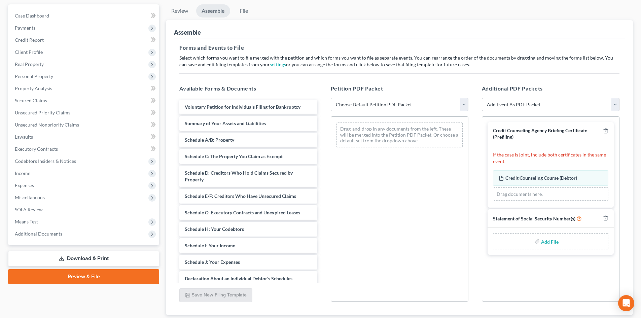
scroll to position [67, 0]
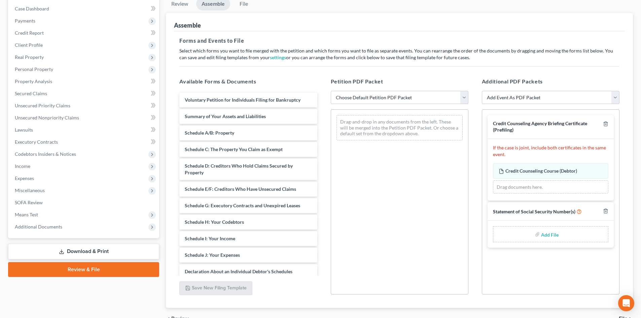
click at [69, 246] on link "Download & Print" at bounding box center [83, 252] width 151 height 16
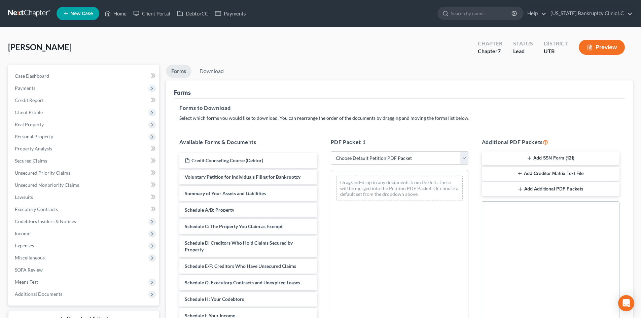
click at [355, 156] on select "Choose Default Petition PDF Packet Complete Bankruptcy Petition (all forms and …" at bounding box center [400, 157] width 138 height 13
click at [331, 151] on select "Choose Default Petition PDF Packet Complete Bankruptcy Petition (all forms and …" at bounding box center [400, 157] width 138 height 13
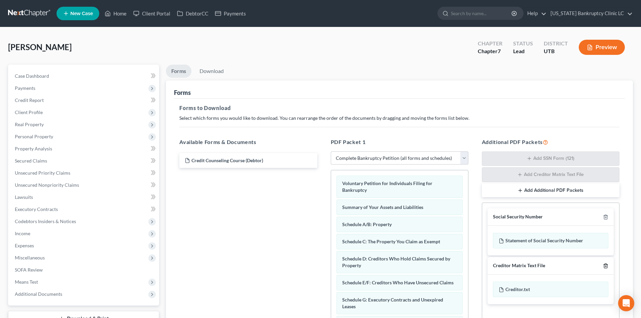
click at [607, 268] on icon "button" at bounding box center [605, 266] width 3 height 4
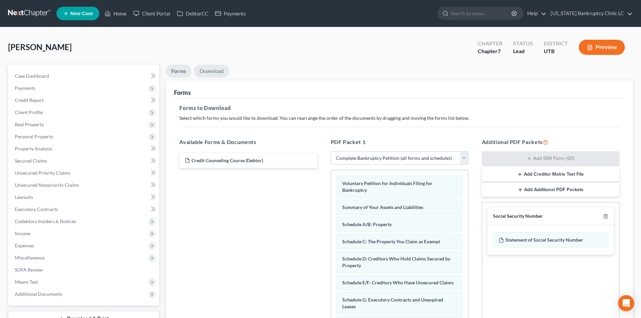
click at [215, 73] on link "Download" at bounding box center [211, 71] width 35 height 13
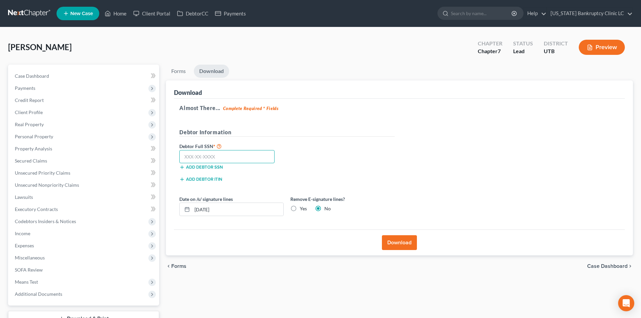
click at [241, 161] on input "text" at bounding box center [226, 156] width 95 height 13
click at [403, 242] on button "Download" at bounding box center [399, 242] width 35 height 15
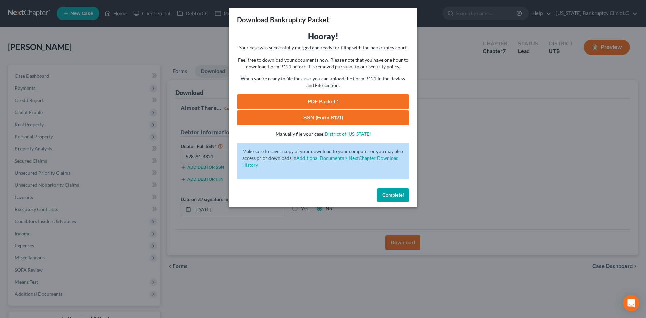
click at [313, 96] on link "PDF Packet 1" at bounding box center [323, 101] width 172 height 15
click at [299, 120] on link "SSN (Form B121)" at bounding box center [323, 117] width 172 height 15
click at [394, 196] on span "Complete!" at bounding box center [393, 195] width 22 height 6
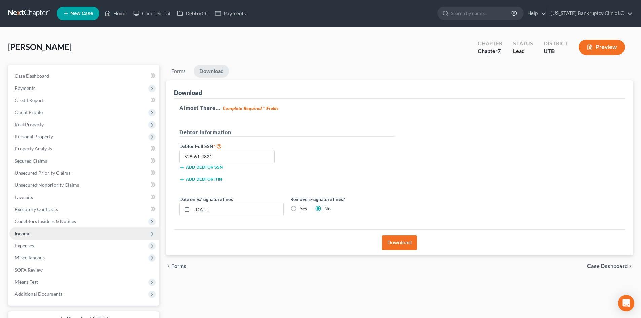
click at [35, 232] on span "Income" at bounding box center [84, 234] width 150 height 12
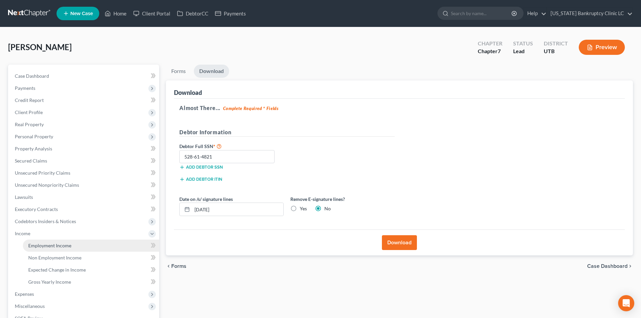
click at [45, 250] on link "Employment Income" at bounding box center [91, 246] width 136 height 12
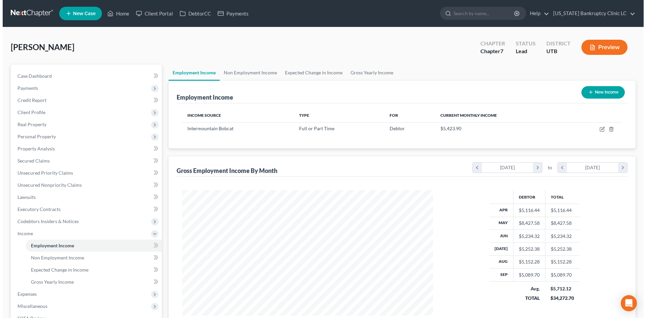
scroll to position [126, 265]
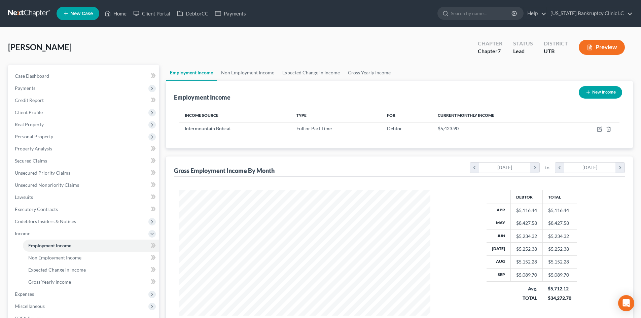
click at [586, 94] on icon "button" at bounding box center [588, 92] width 5 height 5
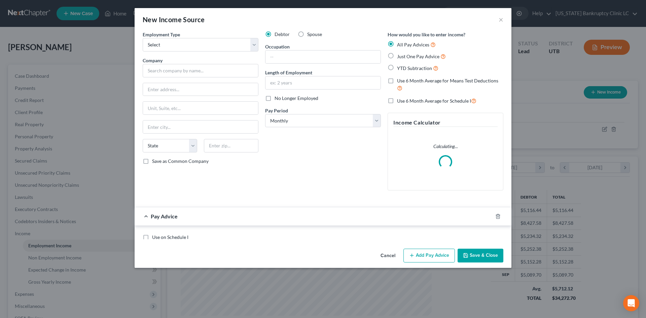
scroll to position [127, 267]
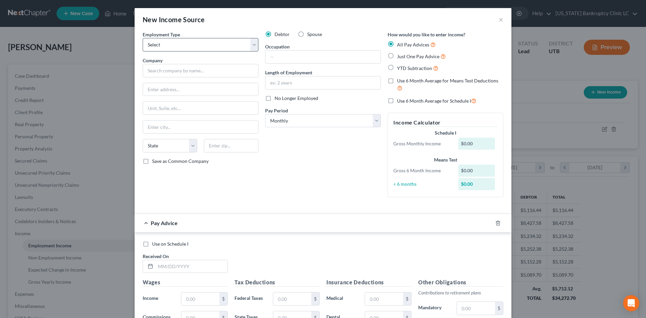
click at [223, 54] on div "Employment Type * Select Full or [DEMOGRAPHIC_DATA] Employment Self Employment …" at bounding box center [200, 117] width 123 height 172
drag, startPoint x: 222, startPoint y: 47, endPoint x: 220, endPoint y: 51, distance: 4.2
click at [222, 47] on select "Select Full or [DEMOGRAPHIC_DATA] Employment Self Employment" at bounding box center [201, 44] width 116 height 13
click at [143, 38] on select "Select Full or [DEMOGRAPHIC_DATA] Employment Self Employment" at bounding box center [201, 44] width 116 height 13
drag, startPoint x: 303, startPoint y: 63, endPoint x: 304, endPoint y: 55, distance: 7.8
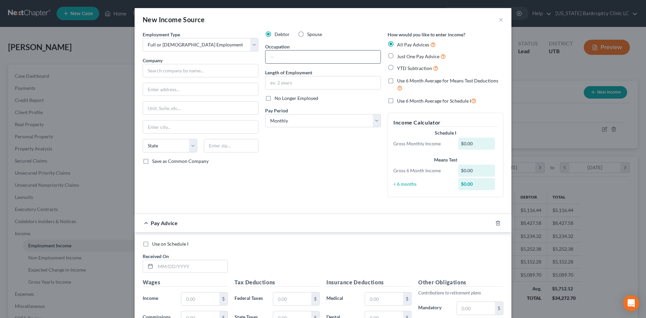
click at [303, 63] on input "text" at bounding box center [323, 56] width 115 height 13
click at [304, 55] on input "Cashie" at bounding box center [323, 56] width 115 height 13
click at [202, 76] on input "text" at bounding box center [201, 70] width 116 height 13
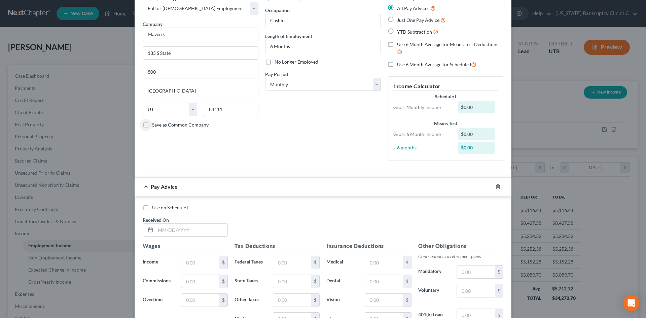
scroll to position [67, 0]
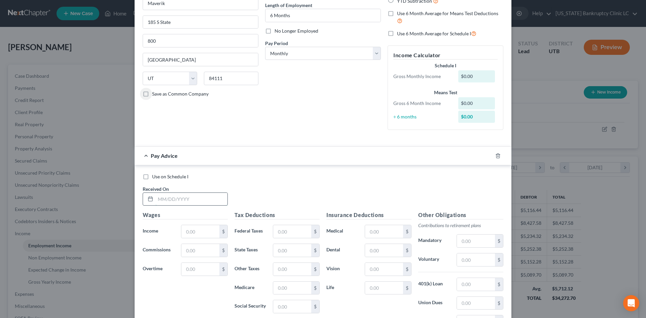
drag, startPoint x: 199, startPoint y: 193, endPoint x: 199, endPoint y: 197, distance: 4.0
click at [199, 193] on input "text" at bounding box center [192, 199] width 72 height 13
click at [199, 197] on input "text" at bounding box center [192, 199] width 72 height 13
click at [203, 228] on input "text" at bounding box center [200, 231] width 38 height 13
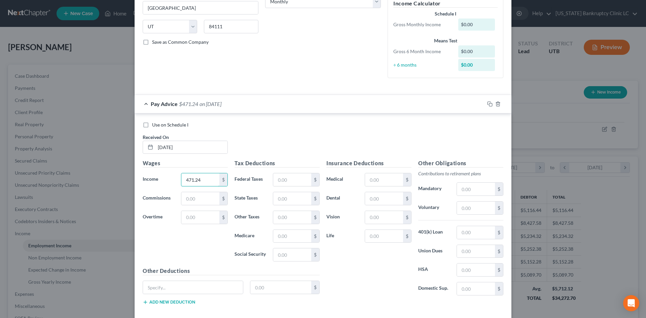
scroll to position [154, 0]
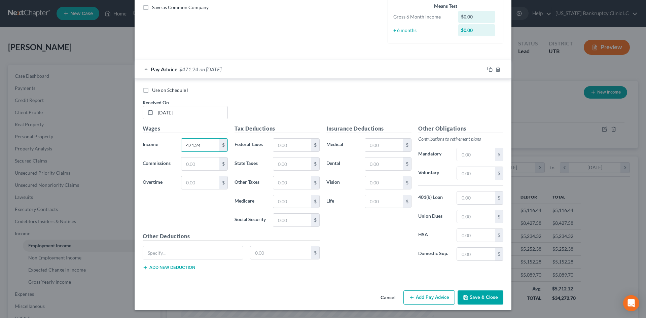
click at [405, 298] on button "Add Pay Advice" at bounding box center [430, 297] width 52 height 14
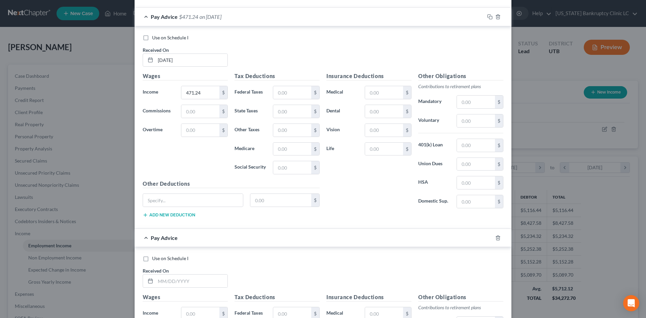
scroll to position [322, 0]
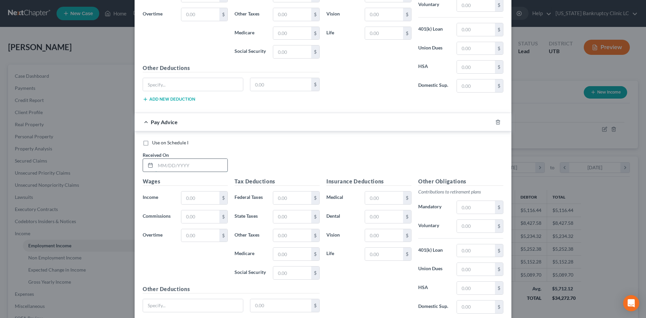
click at [182, 167] on input "text" at bounding box center [192, 165] width 72 height 13
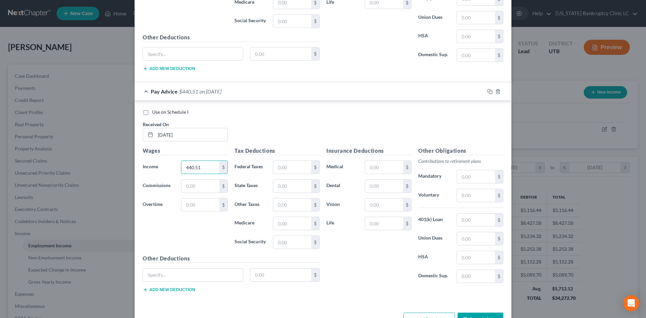
scroll to position [375, 0]
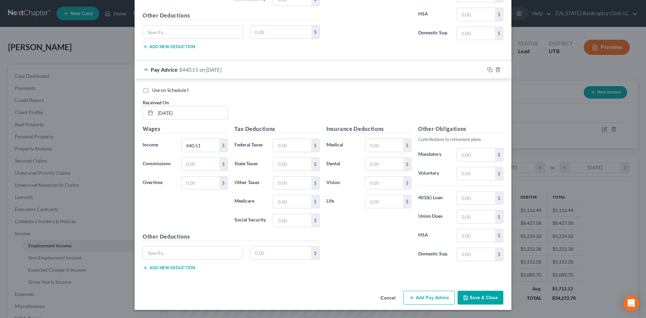
click at [418, 300] on button "Add Pay Advice" at bounding box center [430, 298] width 52 height 14
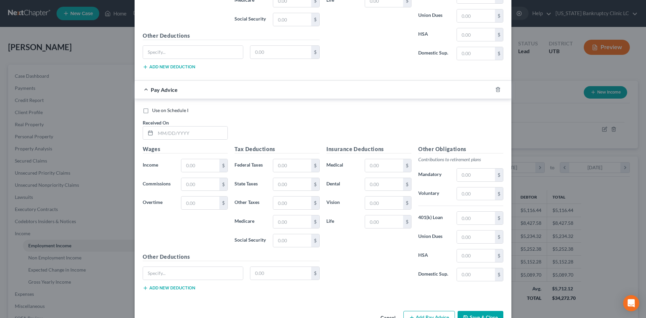
scroll to position [577, 0]
click at [197, 134] on input "text" at bounding box center [192, 132] width 72 height 13
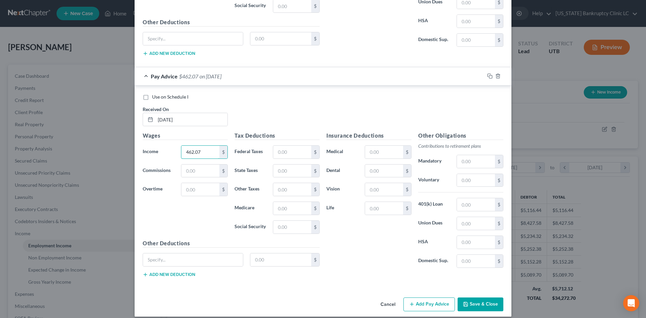
scroll to position [596, 0]
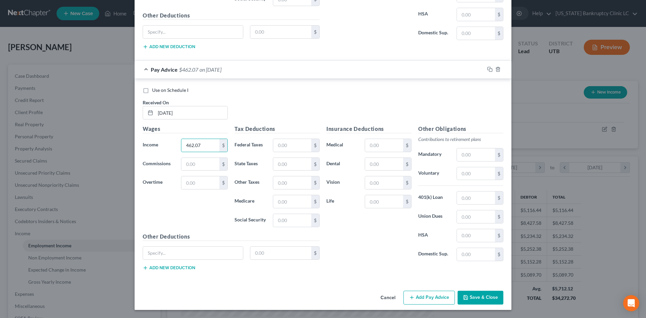
click at [439, 294] on button "Add Pay Advice" at bounding box center [430, 298] width 52 height 14
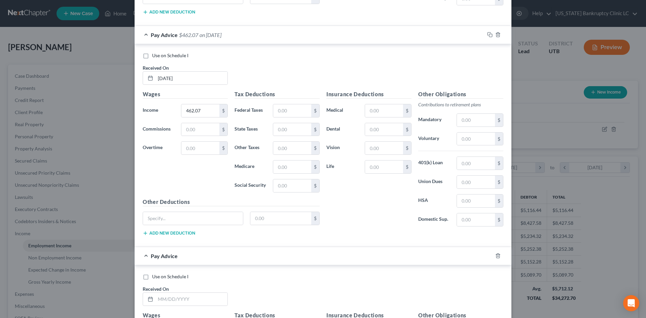
scroll to position [663, 0]
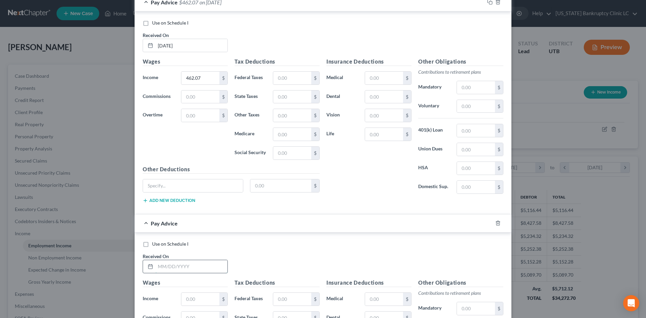
click at [203, 264] on input "text" at bounding box center [192, 266] width 72 height 13
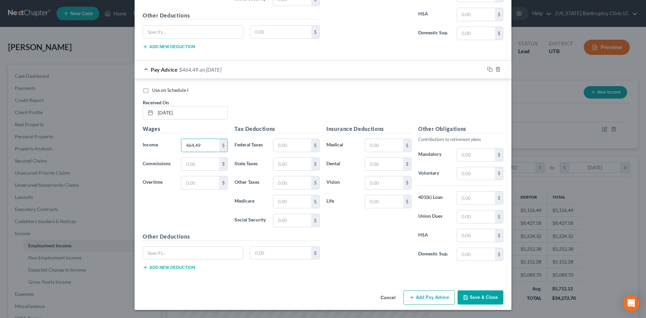
click at [436, 298] on button "Add Pay Advice" at bounding box center [430, 297] width 52 height 14
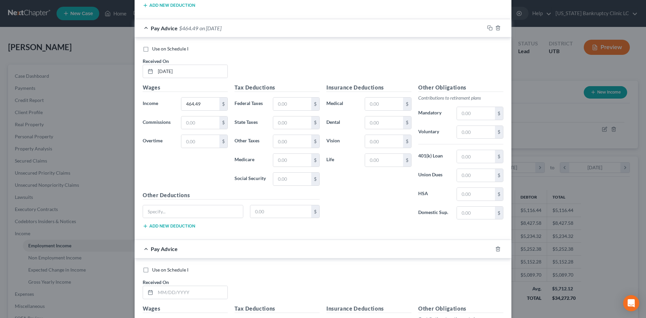
scroll to position [918, 0]
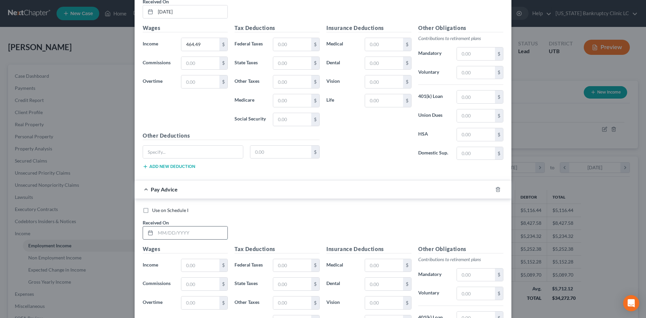
drag, startPoint x: 189, startPoint y: 227, endPoint x: 189, endPoint y: 232, distance: 4.4
click at [189, 227] on input "text" at bounding box center [192, 233] width 72 height 13
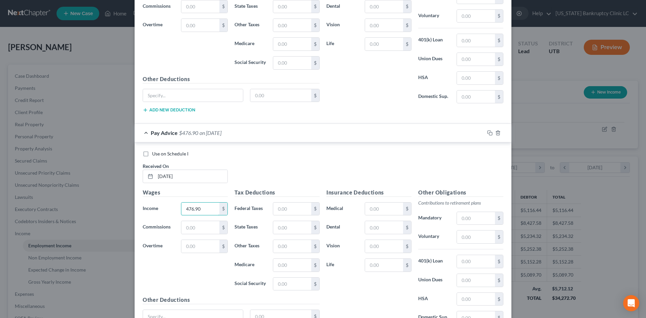
scroll to position [1038, 0]
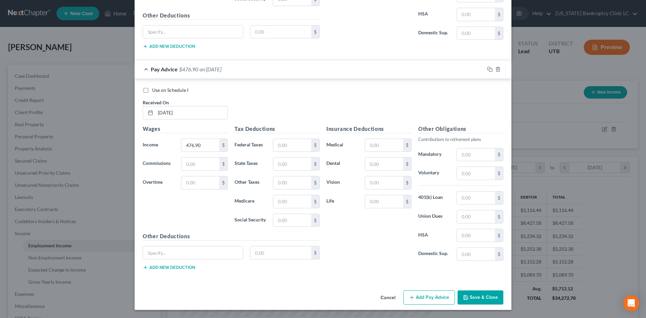
click at [425, 295] on button "Add Pay Advice" at bounding box center [430, 297] width 52 height 14
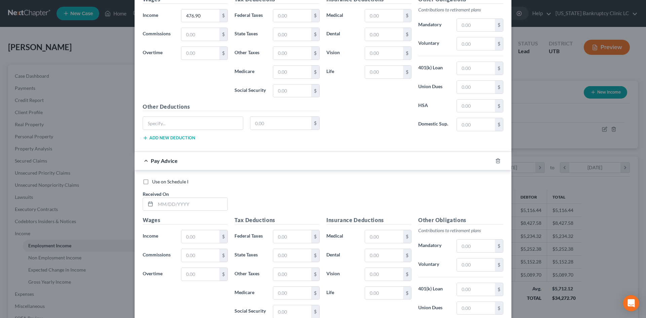
scroll to position [1206, 0]
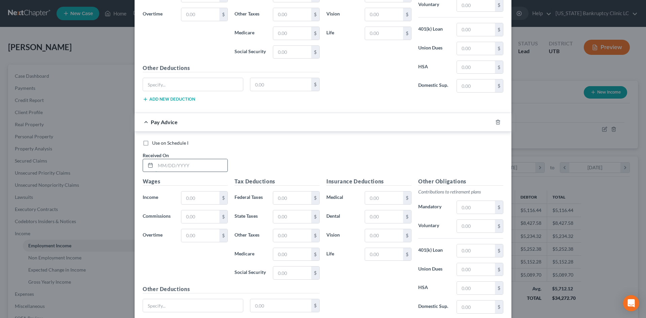
click at [198, 168] on input "text" at bounding box center [192, 165] width 72 height 13
click at [189, 201] on input "text" at bounding box center [200, 198] width 38 height 13
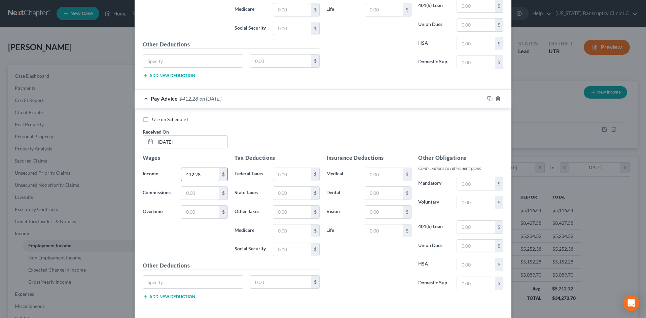
scroll to position [1259, 0]
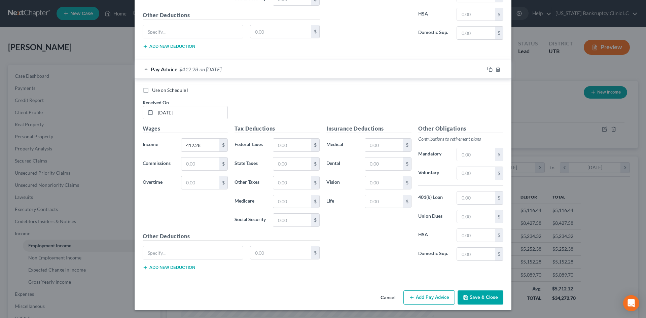
click at [418, 296] on button "Add Pay Advice" at bounding box center [430, 297] width 52 height 14
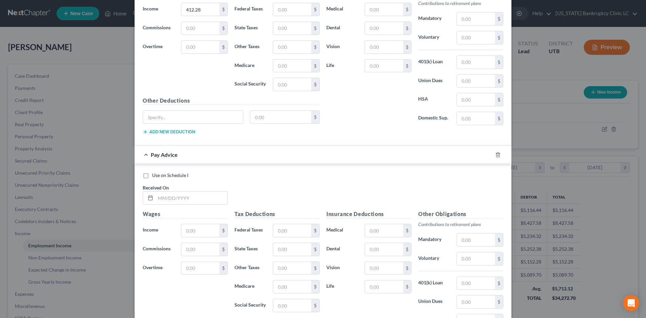
scroll to position [1428, 0]
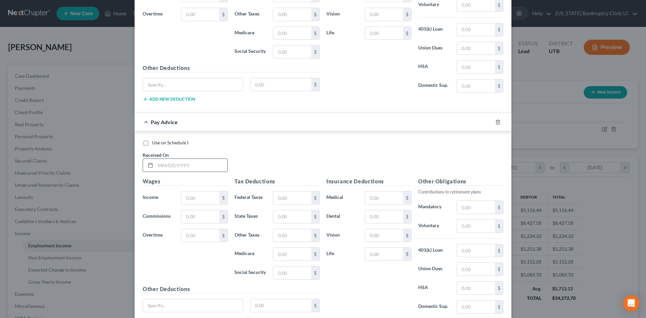
click at [183, 165] on input "text" at bounding box center [192, 165] width 72 height 13
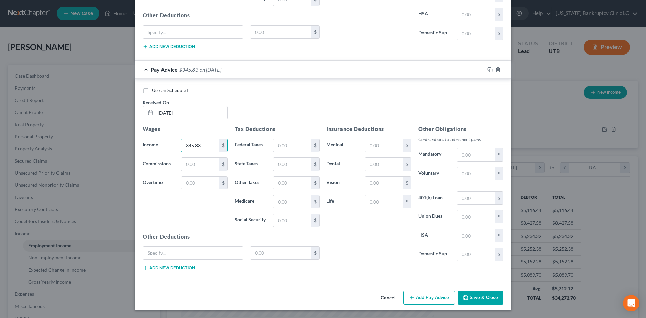
click at [435, 299] on button "Add Pay Advice" at bounding box center [430, 298] width 52 height 14
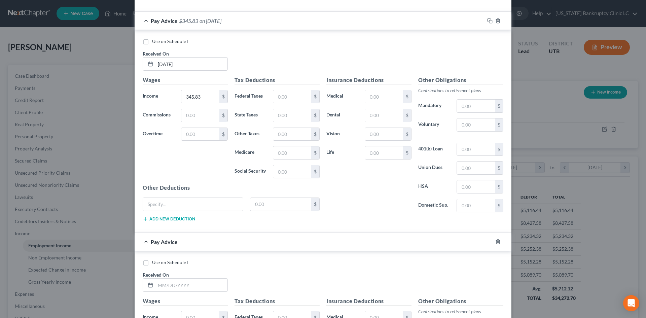
scroll to position [1581, 0]
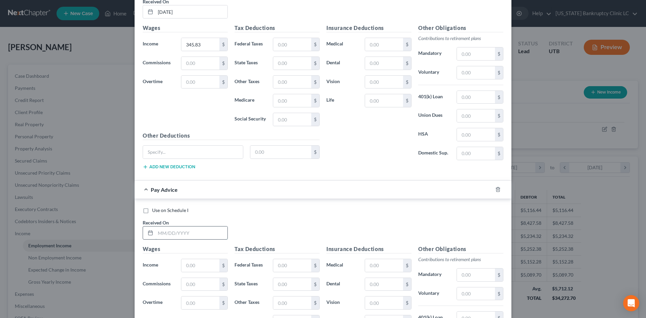
click at [197, 233] on input "text" at bounding box center [192, 233] width 72 height 13
click at [198, 261] on input "text" at bounding box center [200, 265] width 38 height 13
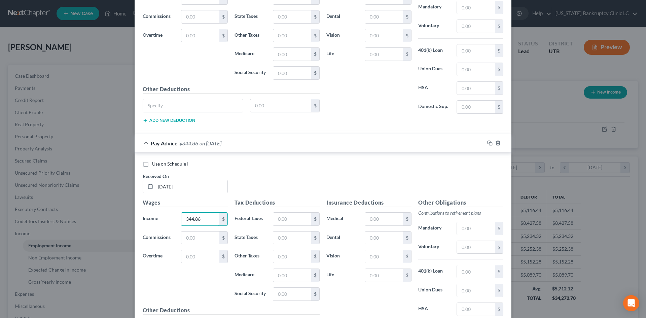
scroll to position [1701, 0]
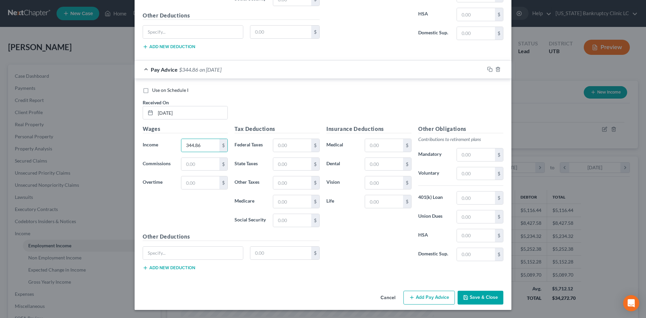
click at [432, 297] on button "Add Pay Advice" at bounding box center [430, 298] width 52 height 14
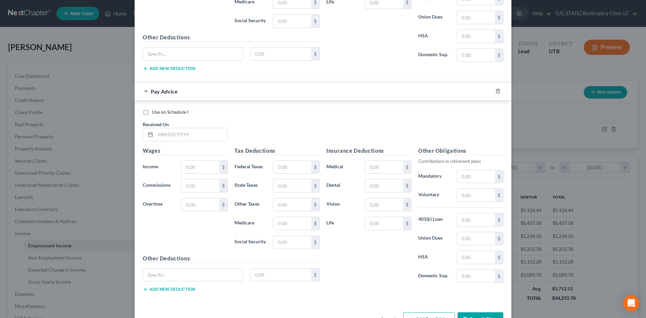
scroll to position [1922, 0]
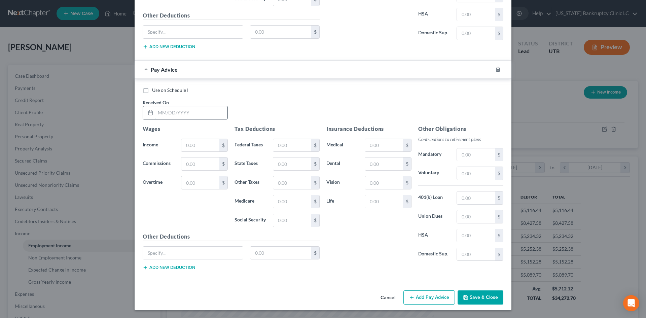
click at [189, 107] on input "text" at bounding box center [192, 112] width 72 height 13
click at [205, 139] on input "text" at bounding box center [200, 145] width 38 height 13
click at [425, 295] on button "Add Pay Advice" at bounding box center [430, 297] width 52 height 14
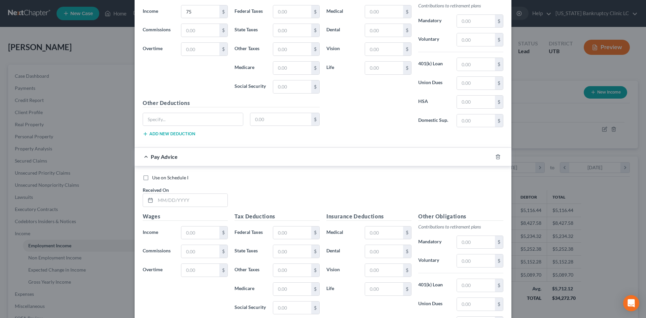
scroll to position [2057, 0]
click at [199, 203] on input "text" at bounding box center [192, 199] width 72 height 13
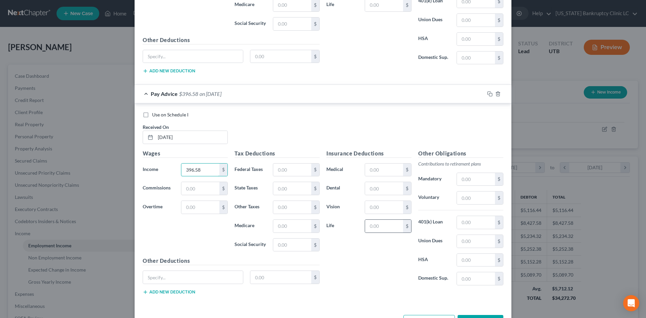
scroll to position [2144, 0]
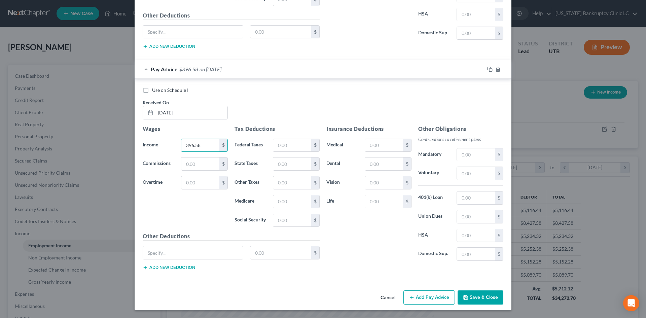
click at [439, 300] on button "Add Pay Advice" at bounding box center [430, 297] width 52 height 14
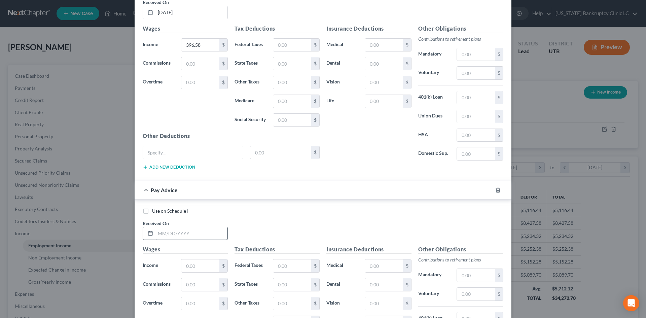
scroll to position [2245, 0]
click at [184, 228] on input "text" at bounding box center [192, 233] width 72 height 13
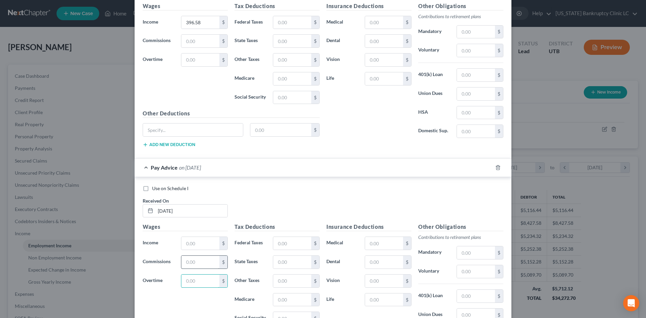
scroll to position [2278, 0]
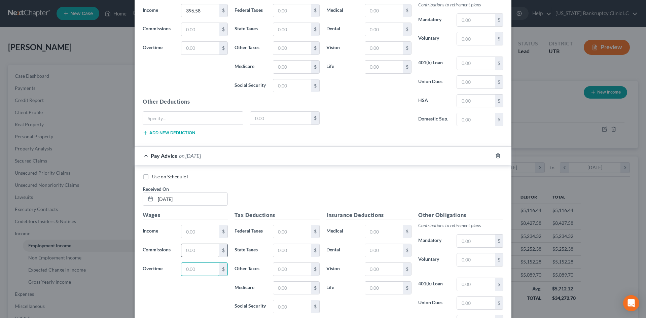
drag, startPoint x: 198, startPoint y: 264, endPoint x: 197, endPoint y: 255, distance: 9.1
click at [198, 264] on input "text" at bounding box center [200, 269] width 38 height 13
click at [197, 239] on div "Wages Income * $ Commissions $ Overtime $" at bounding box center [185, 265] width 92 height 108
click at [196, 231] on input "text" at bounding box center [200, 231] width 38 height 13
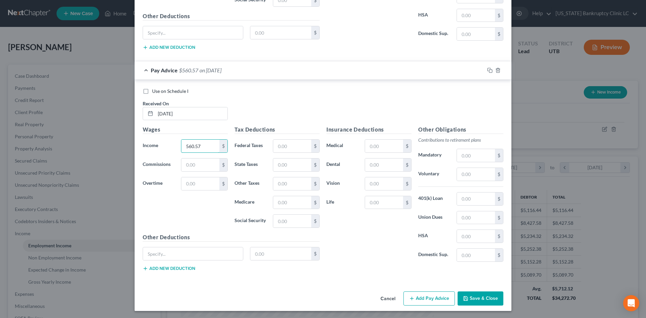
scroll to position [2365, 0]
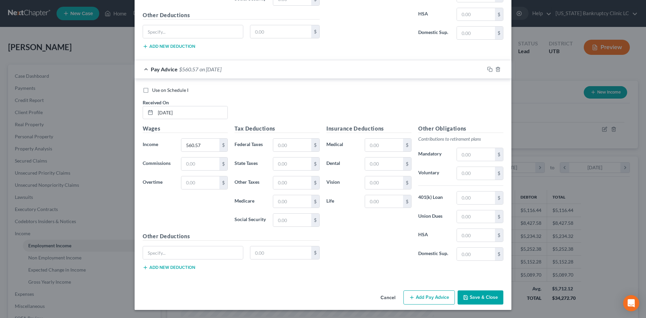
click at [426, 301] on button "Add Pay Advice" at bounding box center [430, 297] width 52 height 14
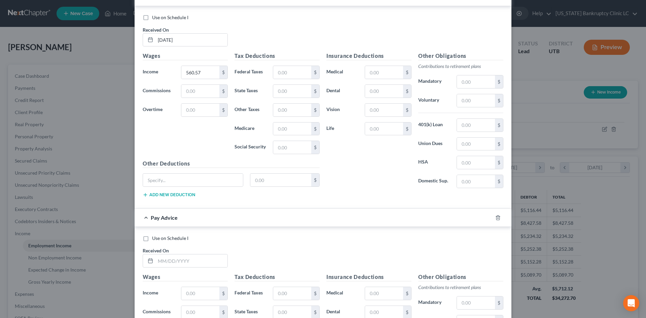
scroll to position [2567, 0]
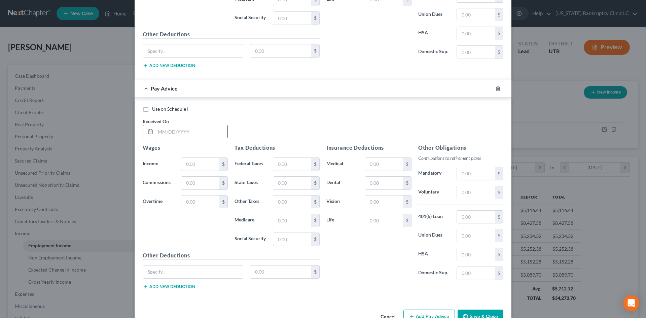
click at [181, 133] on input "text" at bounding box center [192, 131] width 72 height 13
click at [197, 161] on input "text" at bounding box center [200, 164] width 38 height 13
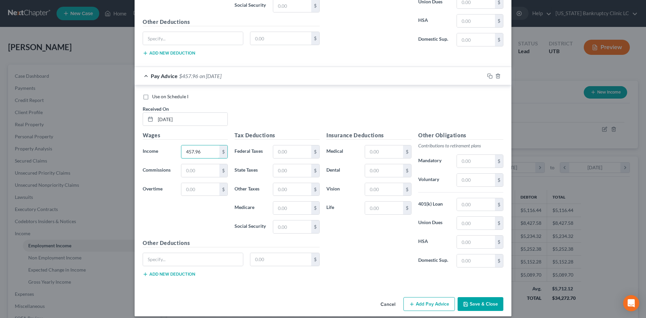
scroll to position [2586, 0]
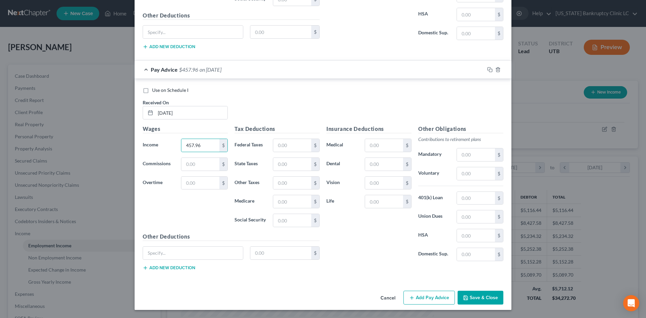
drag, startPoint x: 449, startPoint y: 306, endPoint x: 436, endPoint y: 302, distance: 13.5
click at [447, 306] on div "Cancel Add Pay Advice Save & Close" at bounding box center [323, 299] width 377 height 22
click at [431, 297] on button "Add Pay Advice" at bounding box center [430, 298] width 52 height 14
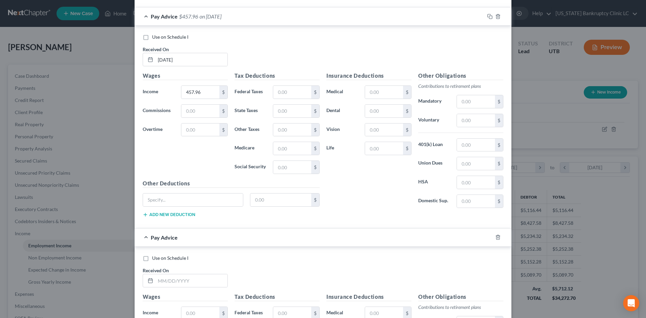
scroll to position [2687, 0]
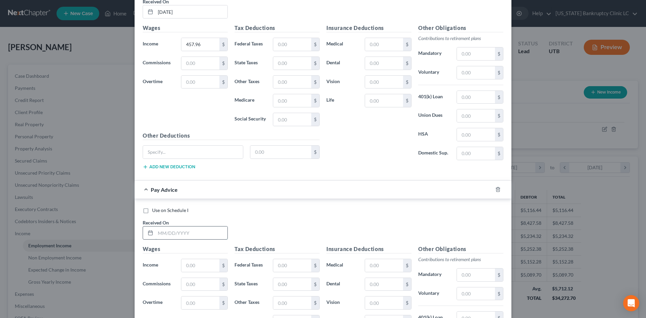
click at [179, 235] on input "text" at bounding box center [192, 233] width 72 height 13
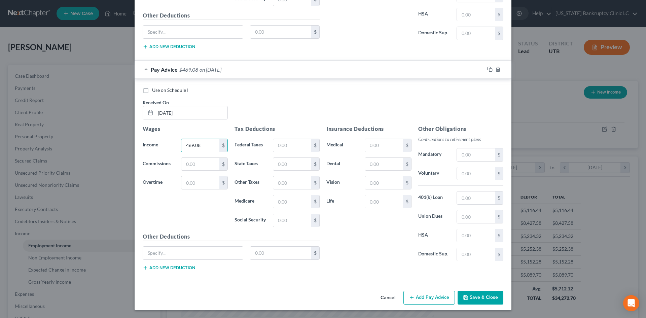
click at [438, 301] on button "Add Pay Advice" at bounding box center [430, 298] width 52 height 14
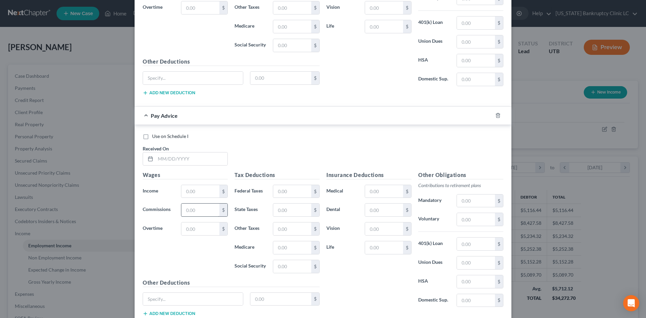
scroll to position [3009, 0]
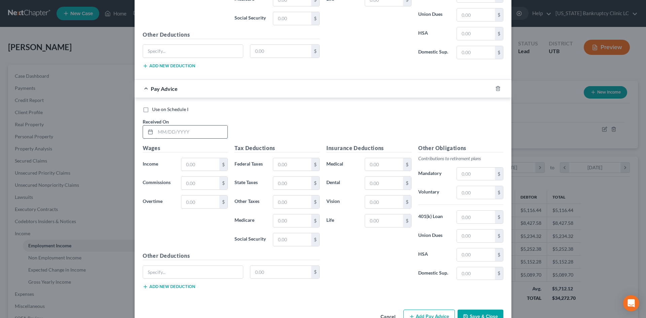
click at [190, 128] on input "text" at bounding box center [192, 132] width 72 height 13
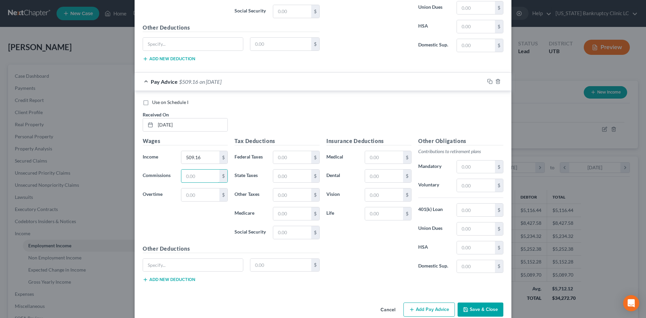
scroll to position [3028, 0]
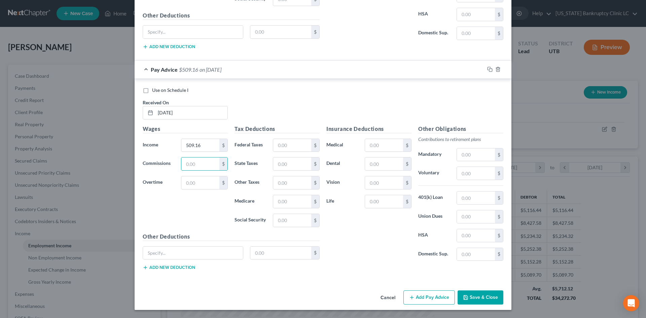
click at [413, 293] on button "Add Pay Advice" at bounding box center [430, 297] width 52 height 14
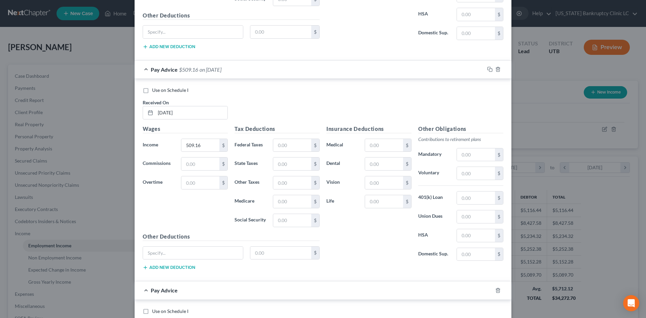
scroll to position [3230, 0]
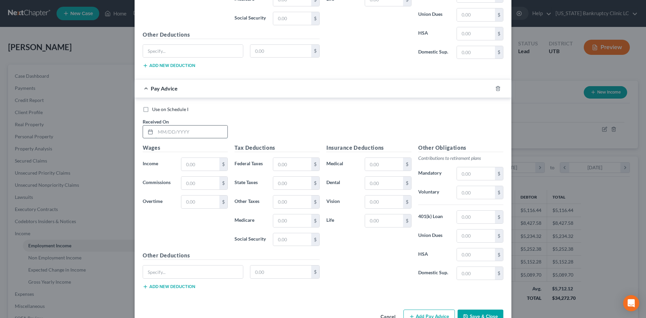
click at [180, 131] on input "text" at bounding box center [192, 132] width 72 height 13
click at [187, 166] on input "text" at bounding box center [200, 164] width 38 height 13
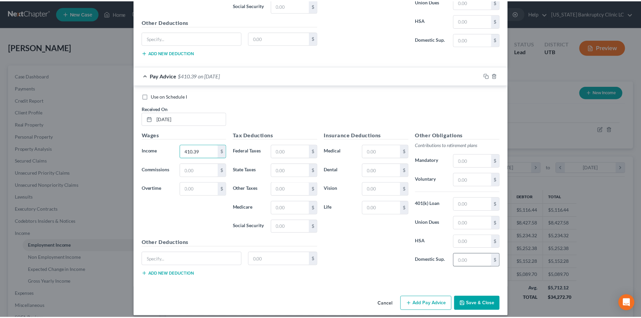
scroll to position [3249, 0]
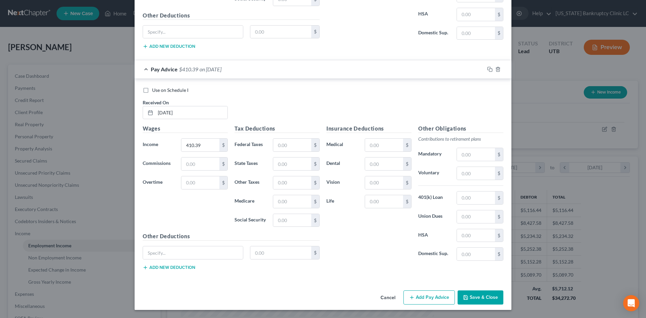
click at [486, 302] on button "Save & Close" at bounding box center [481, 297] width 46 height 14
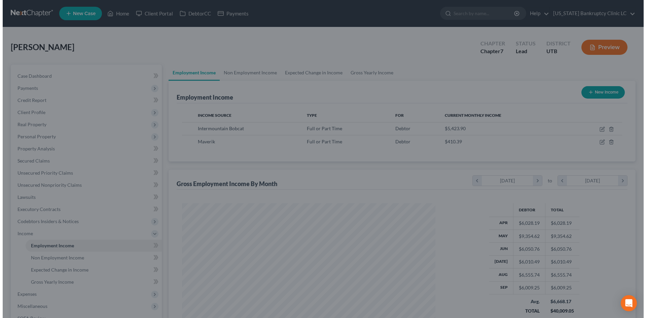
scroll to position [336490, 336351]
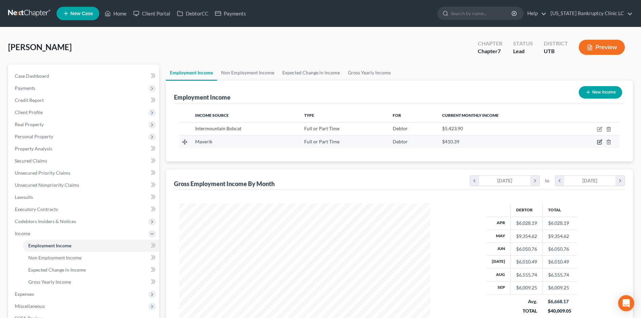
click at [597, 144] on icon "button" at bounding box center [599, 141] width 5 height 5
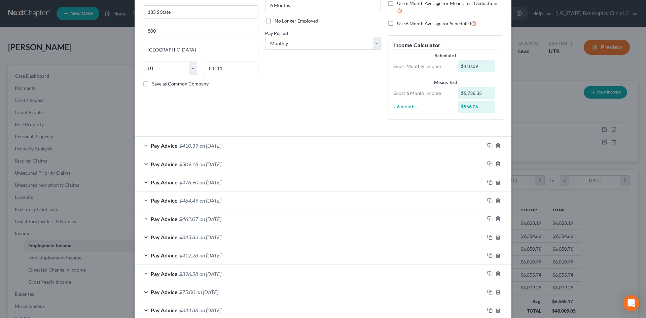
scroll to position [5, 0]
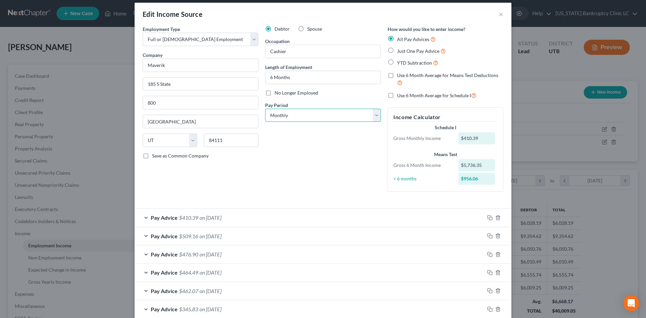
drag, startPoint x: 309, startPoint y: 116, endPoint x: 308, endPoint y: 122, distance: 5.1
click at [309, 116] on select "Select Monthly Twice Monthly Every Other Week Weekly" at bounding box center [323, 115] width 116 height 13
click at [265, 109] on select "Select Monthly Twice Monthly Every Other Week Weekly" at bounding box center [323, 115] width 116 height 13
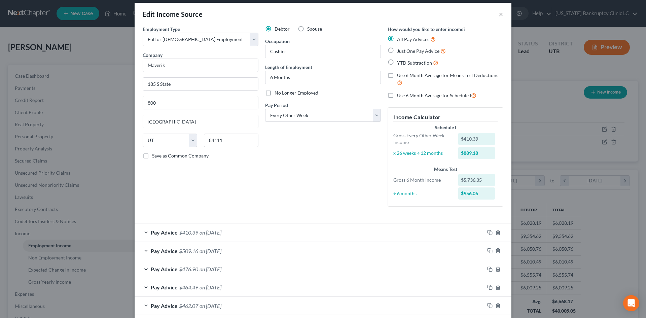
click at [274, 218] on form "Employment Type * Select Full or [DEMOGRAPHIC_DATA] Employment Self Employment …" at bounding box center [323, 262] width 361 height 472
click at [271, 233] on div "Pay Advice $410.39 on [DATE]" at bounding box center [310, 233] width 350 height 18
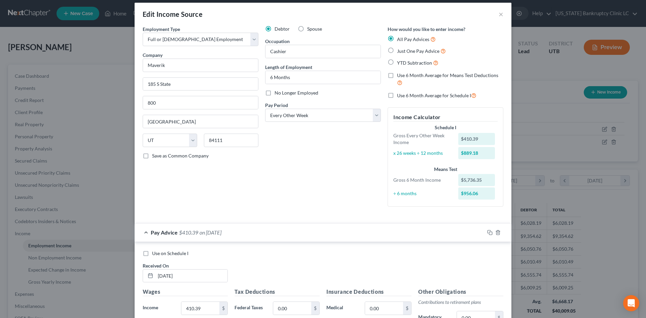
click at [169, 255] on span "Use on Schedule I" at bounding box center [170, 253] width 36 height 6
click at [159, 254] on input "Use on Schedule I" at bounding box center [157, 252] width 4 height 4
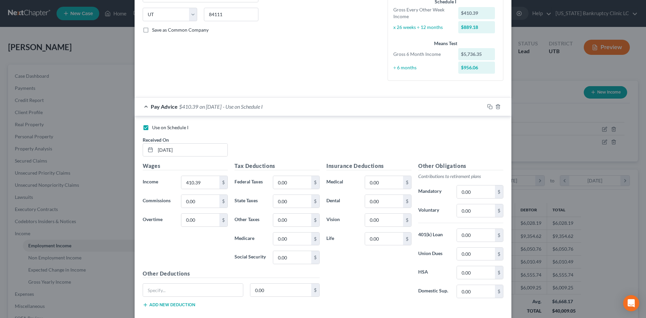
scroll to position [174, 0]
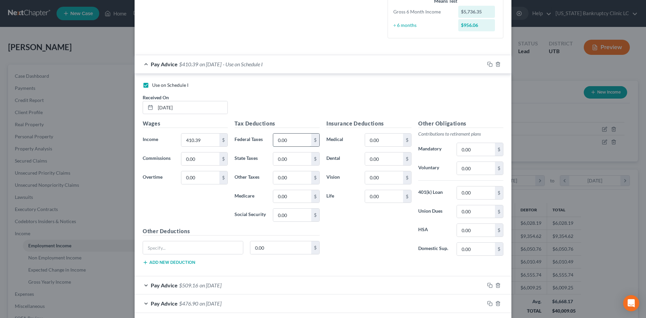
click at [292, 139] on input "0.00" at bounding box center [292, 140] width 38 height 13
click at [287, 158] on input "0.00" at bounding box center [292, 158] width 38 height 13
click at [277, 193] on input "0.00" at bounding box center [292, 196] width 38 height 13
click at [282, 208] on div "0.00 $" at bounding box center [296, 214] width 47 height 13
click at [283, 211] on input "0.00" at bounding box center [292, 215] width 38 height 13
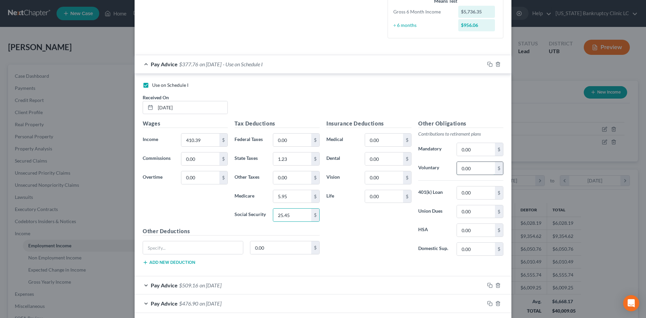
click at [464, 172] on input "0.00" at bounding box center [476, 168] width 38 height 13
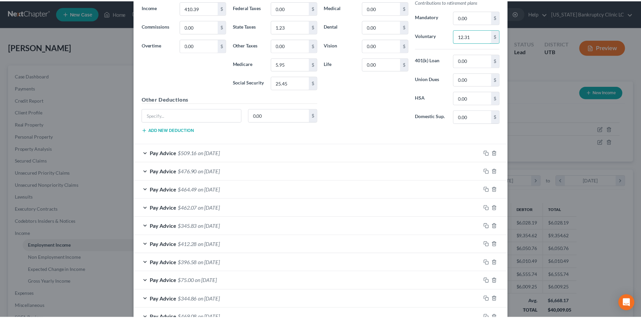
scroll to position [425, 0]
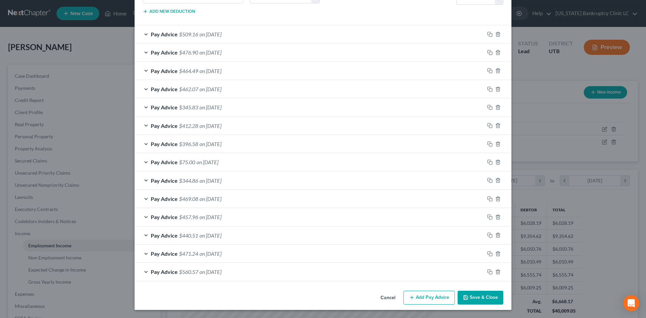
click at [481, 297] on button "Save & Close" at bounding box center [481, 298] width 46 height 14
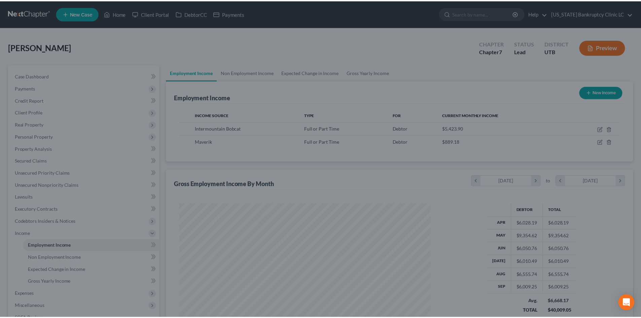
scroll to position [336490, 336351]
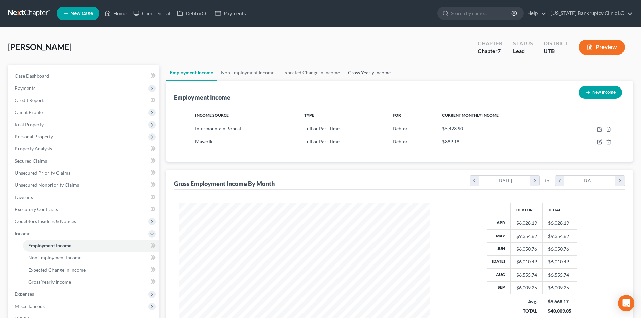
click at [363, 72] on link "Gross Yearly Income" at bounding box center [369, 73] width 51 height 16
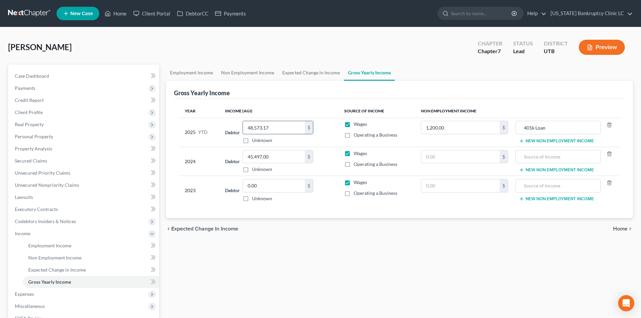
click at [245, 128] on input "48,573.17" at bounding box center [274, 127] width 62 height 13
click at [45, 234] on span "Income" at bounding box center [84, 234] width 150 height 12
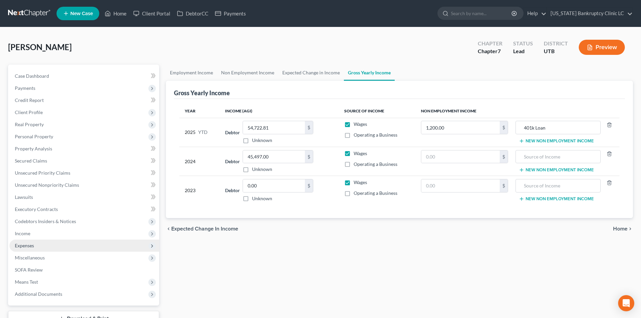
click at [46, 246] on span "Expenses" at bounding box center [84, 246] width 150 height 12
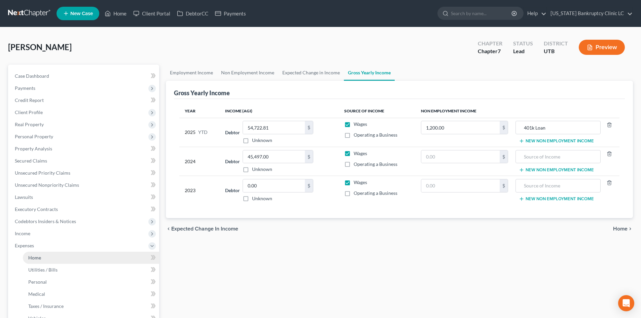
click at [47, 253] on link "Home" at bounding box center [91, 258] width 136 height 12
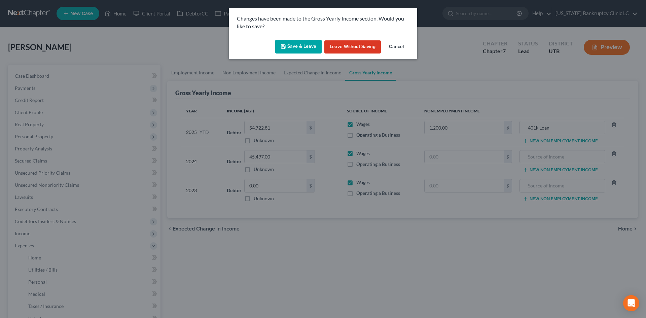
click at [292, 50] on button "Save & Leave" at bounding box center [298, 47] width 46 height 14
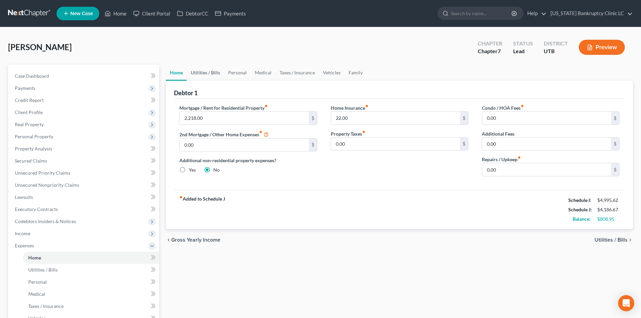
click at [212, 74] on link "Utilities / Bills" at bounding box center [205, 73] width 37 height 16
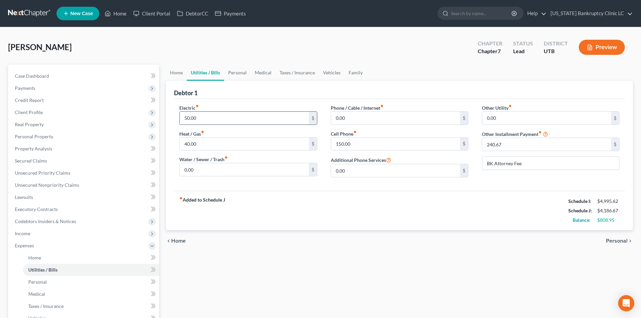
click at [205, 121] on input "50.00" at bounding box center [244, 118] width 129 height 13
click at [241, 70] on link "Personal" at bounding box center [237, 73] width 27 height 16
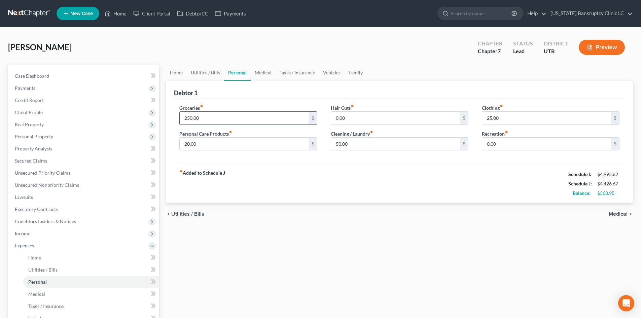
click at [214, 119] on input "250.00" at bounding box center [244, 118] width 129 height 13
click at [323, 182] on div "fiber_manual_record Added to Schedule J Schedule I: $4,995.62 Schedule J: $4,92…" at bounding box center [399, 183] width 451 height 39
click at [264, 69] on link "Medical" at bounding box center [263, 73] width 25 height 16
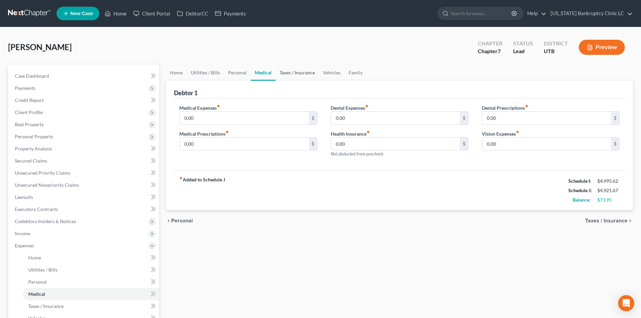
click at [301, 76] on link "Taxes / Insurance" at bounding box center [297, 73] width 43 height 16
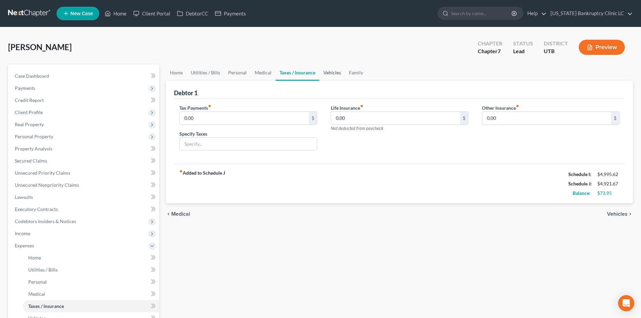
click at [333, 75] on link "Vehicles" at bounding box center [332, 73] width 26 height 16
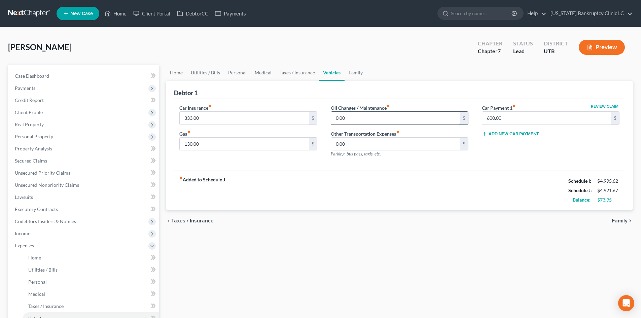
click at [368, 120] on input "0.00" at bounding box center [395, 118] width 129 height 13
click at [478, 173] on div "fiber_manual_record Added to Schedule J Schedule I: $4,995.62 Schedule J: $4,94…" at bounding box center [399, 190] width 451 height 39
click at [357, 72] on link "Family" at bounding box center [356, 73] width 22 height 16
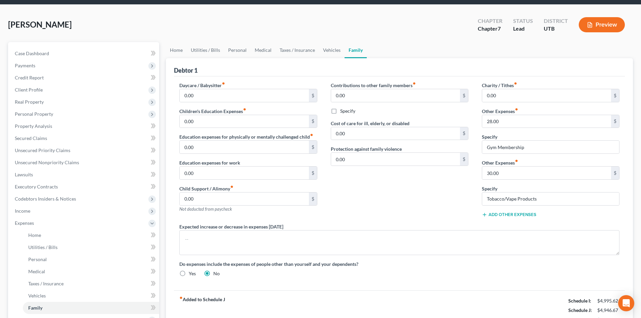
scroll to position [34, 0]
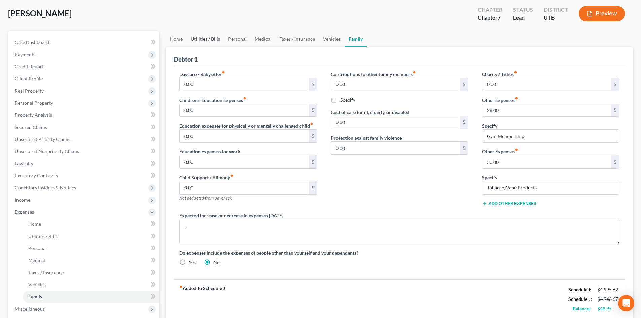
click at [205, 44] on link "Utilities / Bills" at bounding box center [205, 39] width 37 height 16
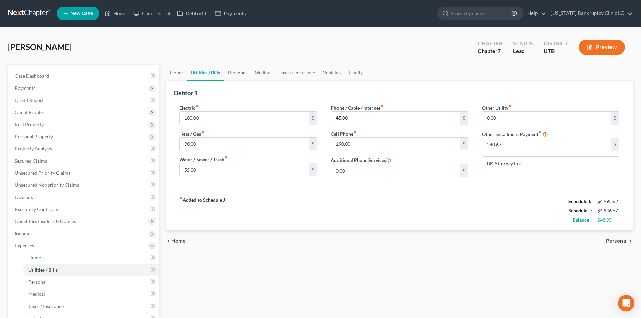
click at [239, 75] on link "Personal" at bounding box center [237, 73] width 27 height 16
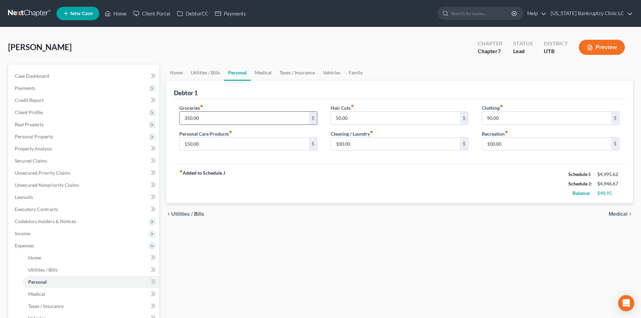
click at [233, 114] on input "350.00" at bounding box center [244, 118] width 129 height 13
click at [322, 161] on div "Groceries fiber_manual_record 375 $ Personal Care Products fiber_manual_record …" at bounding box center [399, 131] width 451 height 65
click at [348, 117] on input "50.00" at bounding box center [395, 118] width 129 height 13
click at [40, 242] on span "Expenses" at bounding box center [84, 246] width 150 height 12
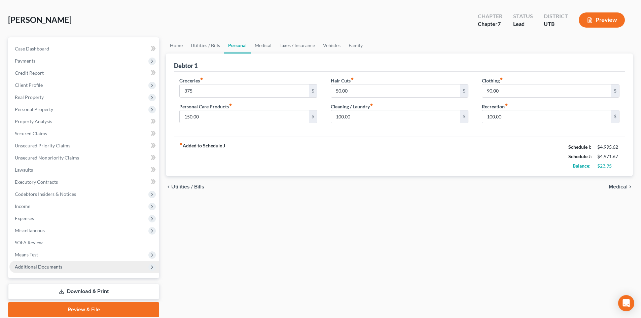
scroll to position [52, 0]
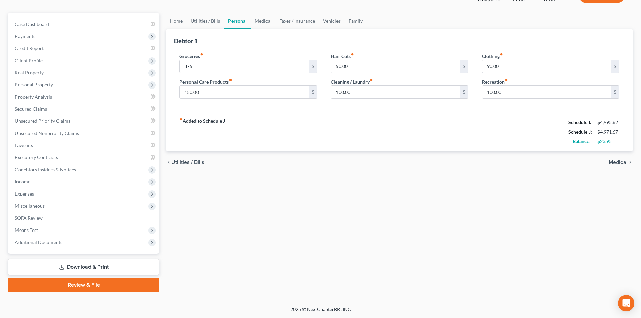
click at [81, 285] on link "Review & File" at bounding box center [83, 285] width 151 height 15
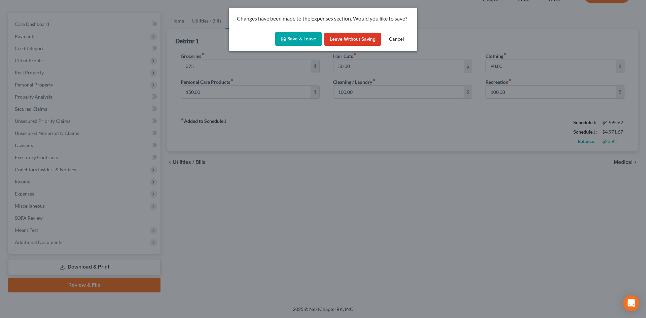
click at [301, 41] on button "Save & Leave" at bounding box center [298, 39] width 46 height 14
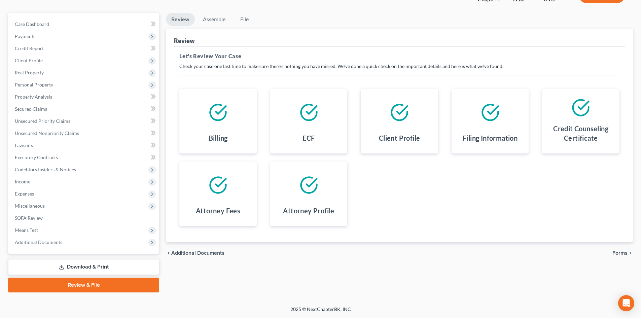
click at [102, 264] on link "Download & Print" at bounding box center [83, 267] width 151 height 16
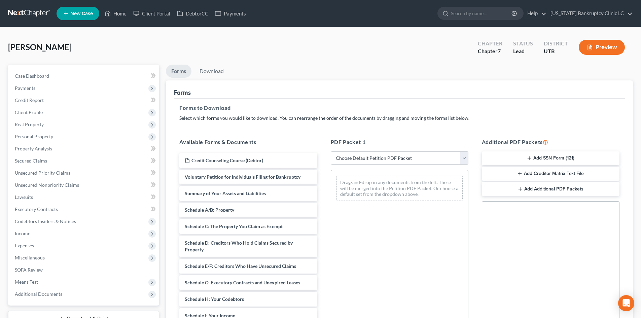
click at [357, 159] on select "Choose Default Petition PDF Packet Complete Bankruptcy Petition (all forms and …" at bounding box center [400, 157] width 138 height 13
click at [331, 151] on select "Choose Default Petition PDF Packet Complete Bankruptcy Petition (all forms and …" at bounding box center [400, 157] width 138 height 13
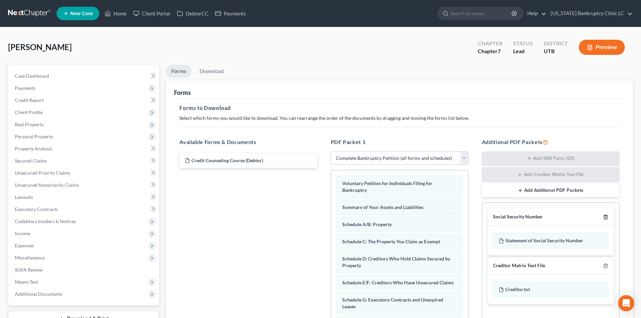
click at [605, 217] on icon "button" at bounding box center [605, 216] width 5 height 5
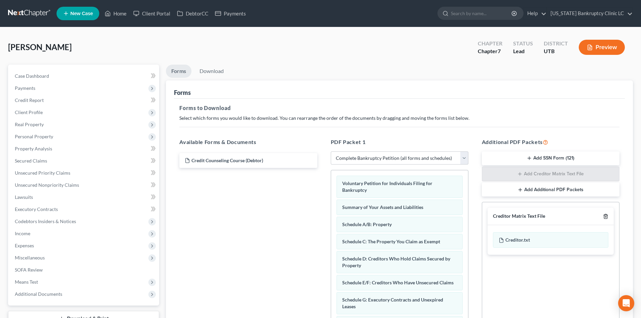
click at [605, 217] on icon "button" at bounding box center [605, 216] width 5 height 5
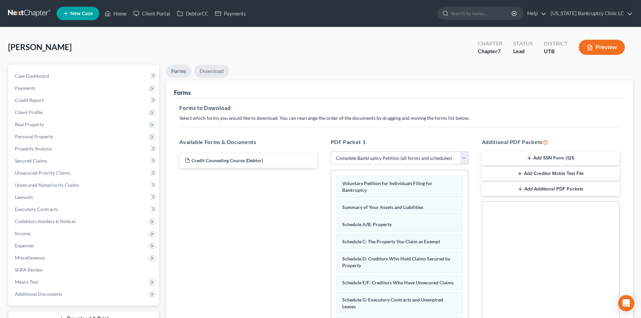
click at [209, 65] on link "Download" at bounding box center [211, 71] width 35 height 13
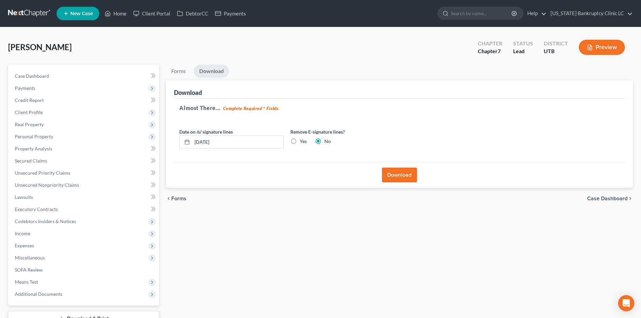
click at [406, 172] on button "Download" at bounding box center [399, 175] width 35 height 15
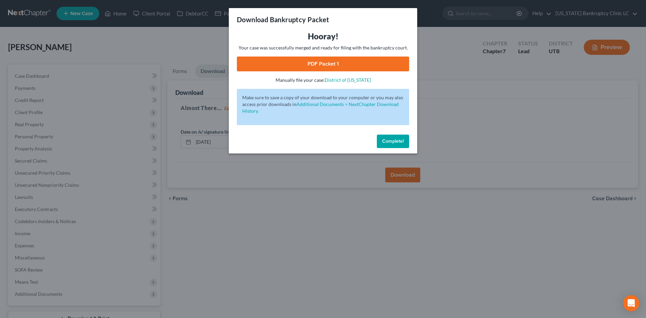
click at [403, 64] on link "PDF Packet 1" at bounding box center [323, 64] width 172 height 15
click at [395, 139] on span "Complete!" at bounding box center [393, 141] width 22 height 6
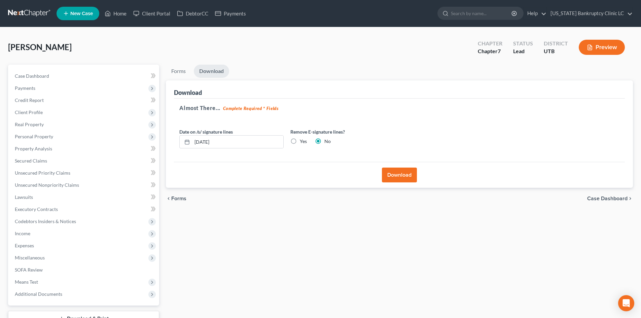
click at [148, 51] on div "[PERSON_NAME] Upgraded Chapter Chapter 7 Status Lead District UTB Preview" at bounding box center [320, 49] width 625 height 29
click at [112, 14] on link "Home" at bounding box center [115, 13] width 29 height 12
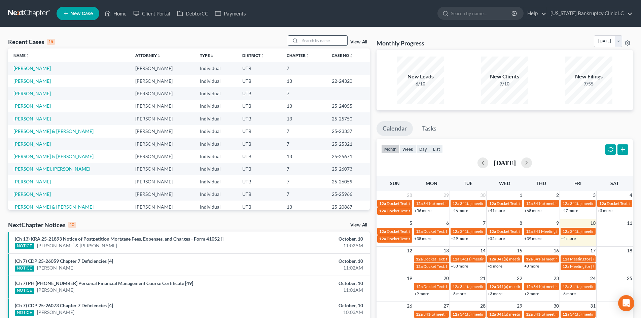
click at [305, 39] on input "search" at bounding box center [323, 41] width 47 height 10
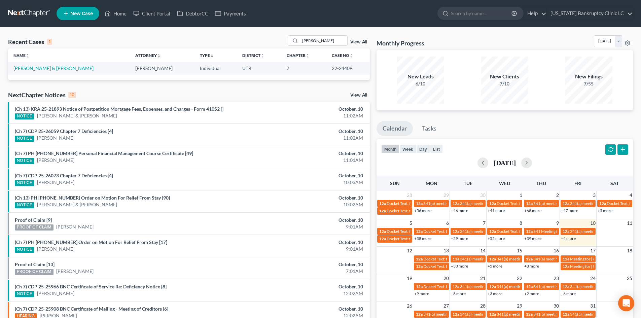
click at [79, 8] on link "New Case" at bounding box center [78, 13] width 43 height 13
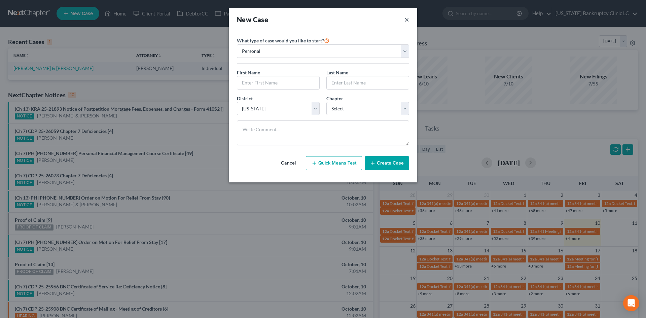
click at [408, 20] on button "×" at bounding box center [407, 19] width 5 height 9
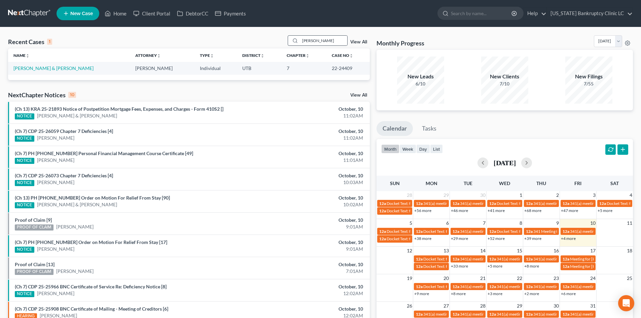
click at [330, 46] on div "[PERSON_NAME]" at bounding box center [318, 40] width 60 height 10
click at [328, 43] on input "[PERSON_NAME]" at bounding box center [323, 41] width 47 height 10
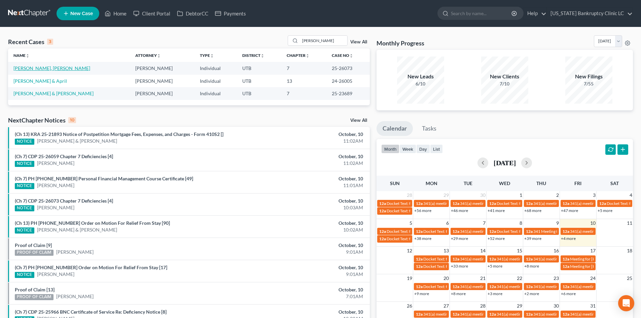
click at [28, 71] on link "[PERSON_NAME], [PERSON_NAME]" at bounding box center [51, 68] width 77 height 6
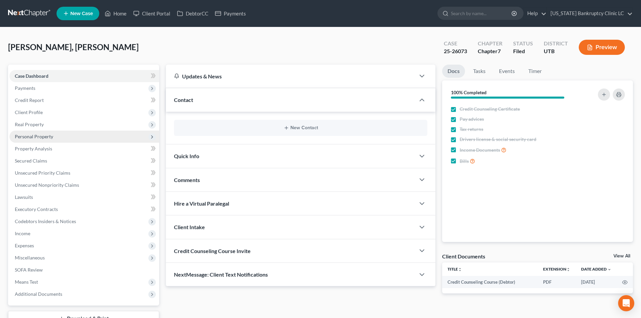
click at [52, 134] on span "Personal Property" at bounding box center [34, 137] width 38 height 6
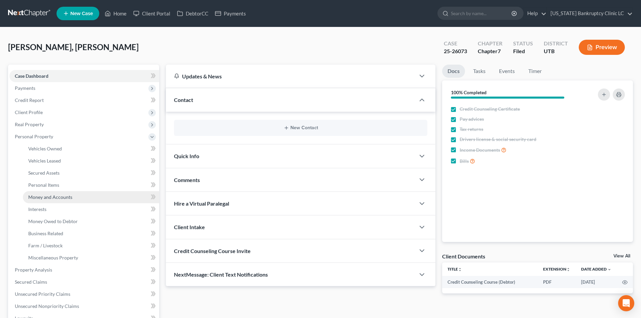
click at [55, 200] on span "Money and Accounts" at bounding box center [50, 197] width 44 height 6
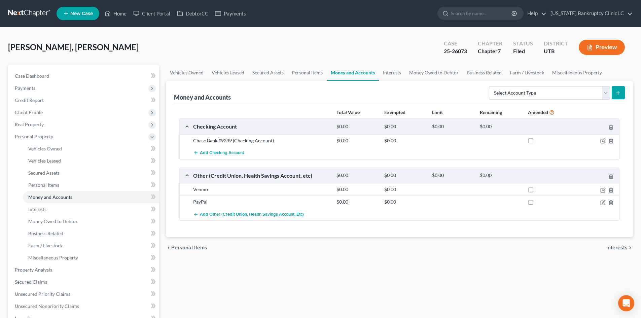
click at [138, 43] on div "[PERSON_NAME], [PERSON_NAME] Upgraded Case 25-26073 Chapter Chapter 7 Status Fi…" at bounding box center [320, 49] width 625 height 29
click at [122, 15] on link "Home" at bounding box center [115, 13] width 29 height 12
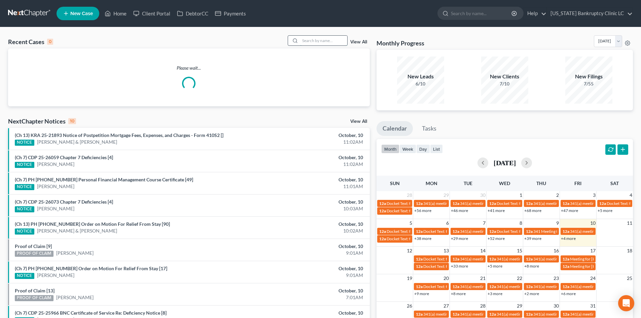
click at [335, 43] on input "search" at bounding box center [323, 41] width 47 height 10
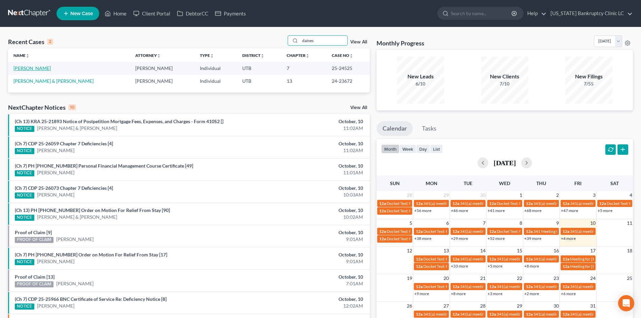
click at [35, 67] on link "[PERSON_NAME]" at bounding box center [31, 68] width 37 height 6
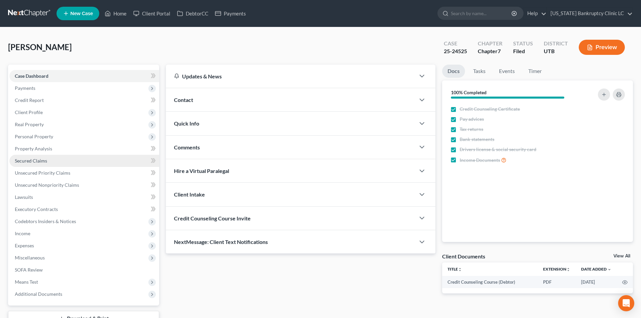
click at [54, 163] on link "Secured Claims" at bounding box center [84, 161] width 150 height 12
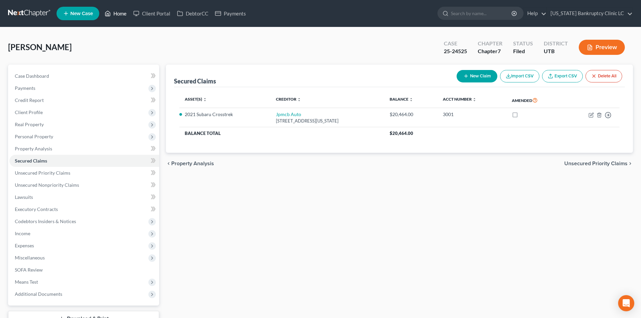
drag, startPoint x: 110, startPoint y: 14, endPoint x: 173, endPoint y: 23, distance: 64.0
click at [110, 14] on icon at bounding box center [108, 13] width 6 height 8
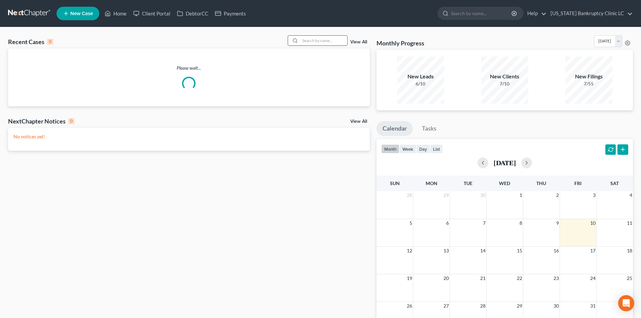
click at [320, 41] on input "search" at bounding box center [323, 41] width 47 height 10
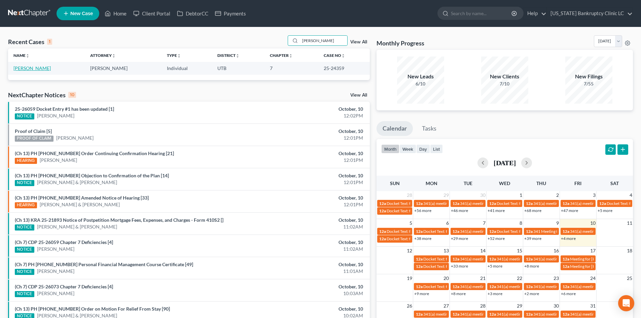
click at [33, 69] on link "[PERSON_NAME]" at bounding box center [31, 68] width 37 height 6
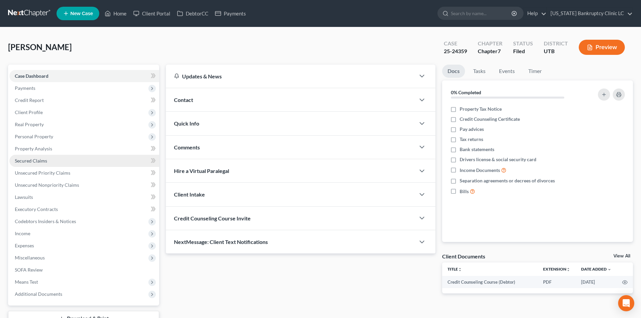
click at [56, 158] on link "Secured Claims" at bounding box center [84, 161] width 150 height 12
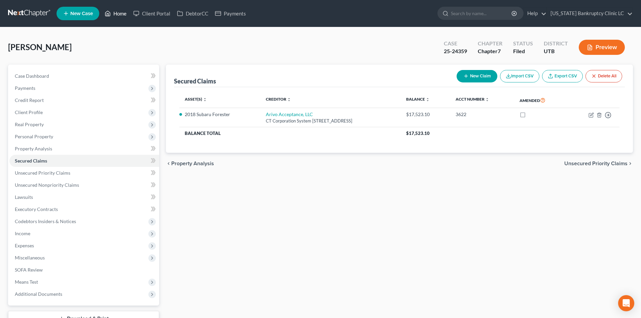
click at [129, 13] on link "Home" at bounding box center [115, 13] width 29 height 12
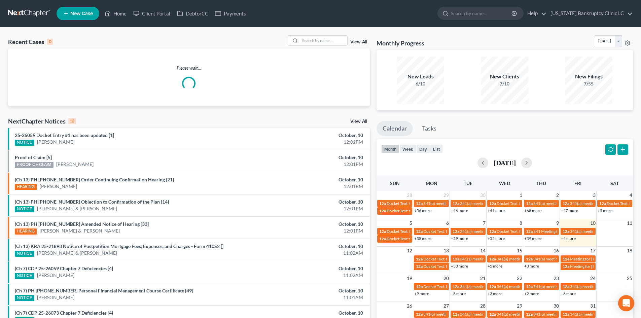
click at [320, 35] on div "Recent Cases 0 View All Please wait... NextChapter Notices 10 View All 25-26059…" at bounding box center [320, 201] width 641 height 349
click at [318, 43] on input "search" at bounding box center [323, 41] width 47 height 10
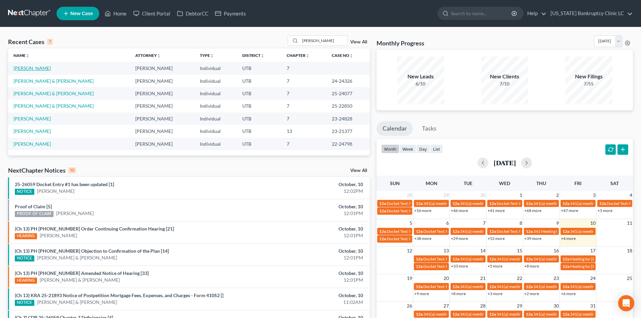
click at [25, 66] on link "[PERSON_NAME]" at bounding box center [31, 68] width 37 height 6
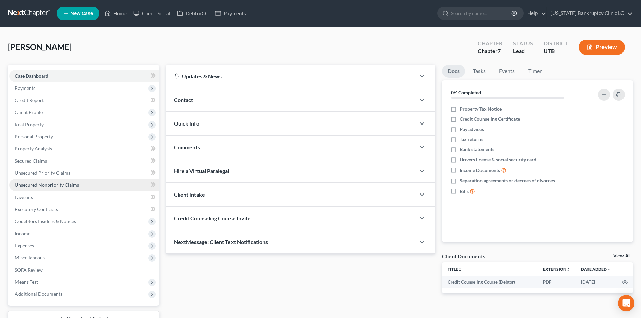
click at [58, 186] on span "Unsecured Nonpriority Claims" at bounding box center [47, 185] width 64 height 6
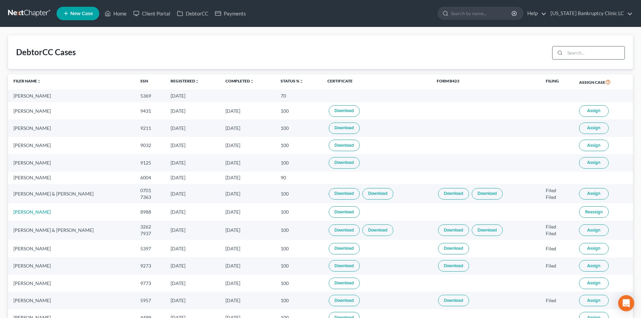
click at [594, 57] on input "search" at bounding box center [595, 52] width 60 height 13
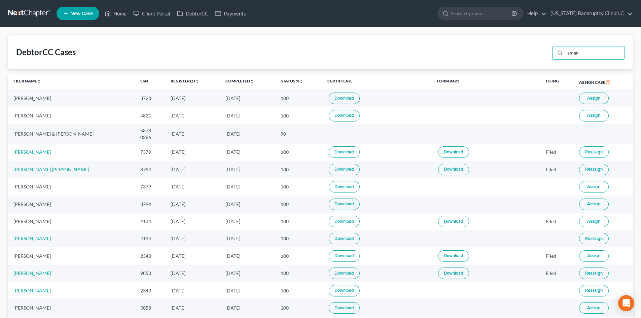
type input "aman"
click at [584, 112] on button "Assign" at bounding box center [594, 115] width 30 height 11
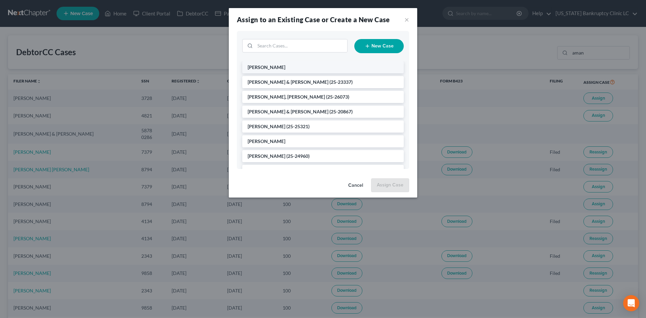
click at [319, 66] on li "[PERSON_NAME]" at bounding box center [323, 67] width 162 height 12
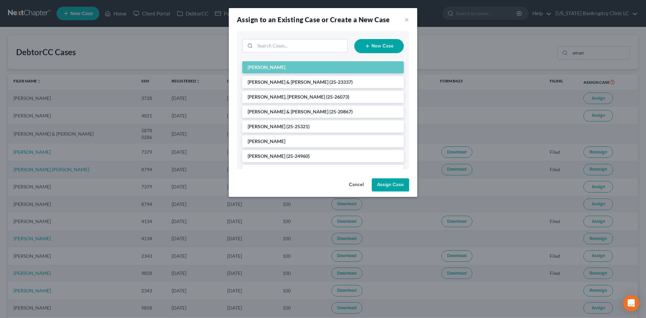
click at [387, 181] on button "Assign Case" at bounding box center [390, 184] width 37 height 13
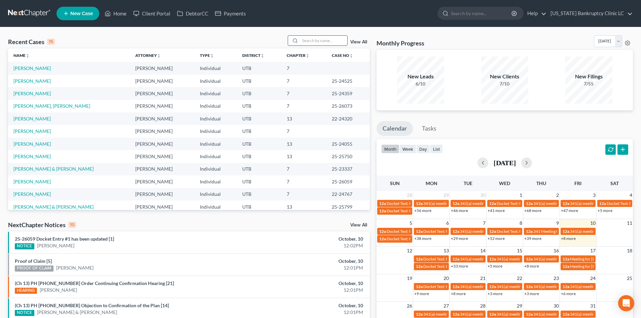
click at [324, 44] on input "search" at bounding box center [323, 41] width 47 height 10
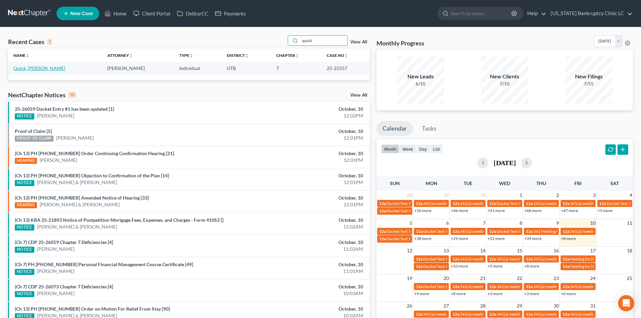
type input "quick"
click at [34, 68] on link "Quick, Jared" at bounding box center [39, 68] width 52 height 6
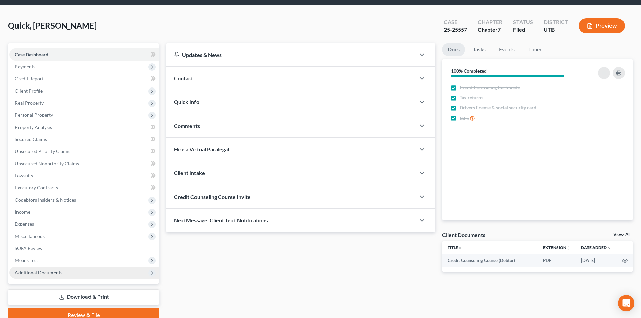
scroll to position [52, 0]
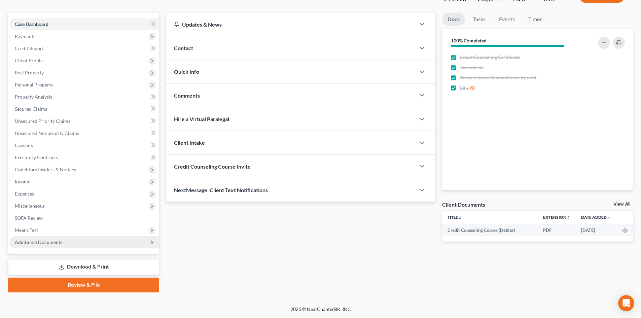
click at [91, 238] on span "Additional Documents" at bounding box center [84, 242] width 150 height 12
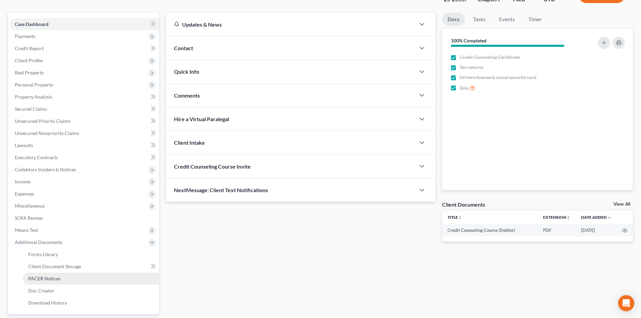
click at [73, 280] on link "PACER Notices" at bounding box center [91, 279] width 136 height 12
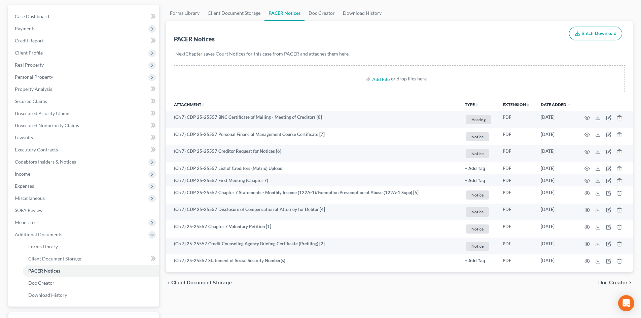
scroll to position [112, 0]
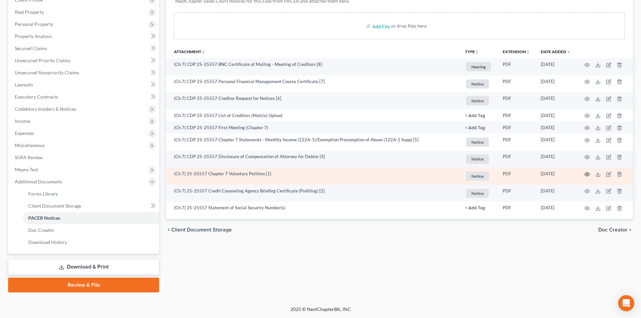
click at [532, 174] on icon "button" at bounding box center [587, 174] width 5 height 5
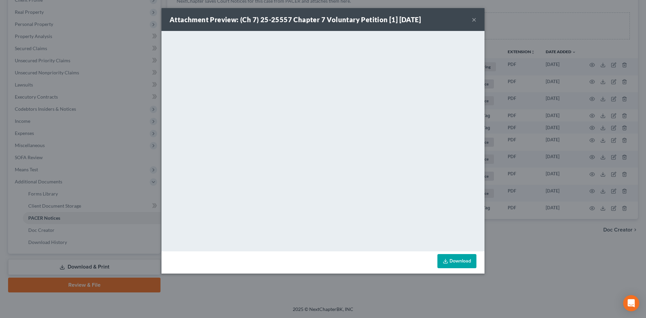
click at [471, 22] on div "Attachment Preview: (Ch 7) 25-25557 Chapter 7 Voluntary Petition [1] 09/18/2025…" at bounding box center [323, 19] width 323 height 23
drag, startPoint x: 476, startPoint y: 20, endPoint x: 504, endPoint y: 31, distance: 29.9
click at [476, 20] on button "×" at bounding box center [474, 19] width 5 height 8
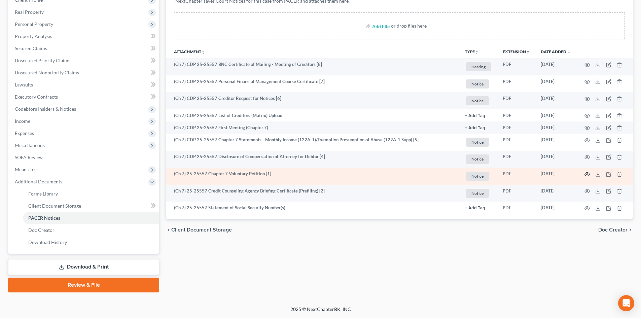
click at [532, 173] on icon "button" at bounding box center [587, 174] width 5 height 5
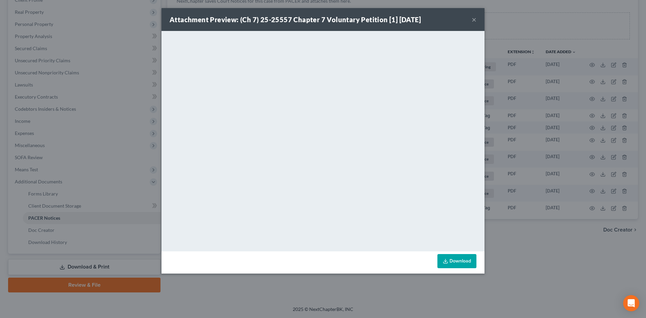
click at [473, 20] on button "×" at bounding box center [474, 19] width 5 height 8
